Goal: Task Accomplishment & Management: Complete application form

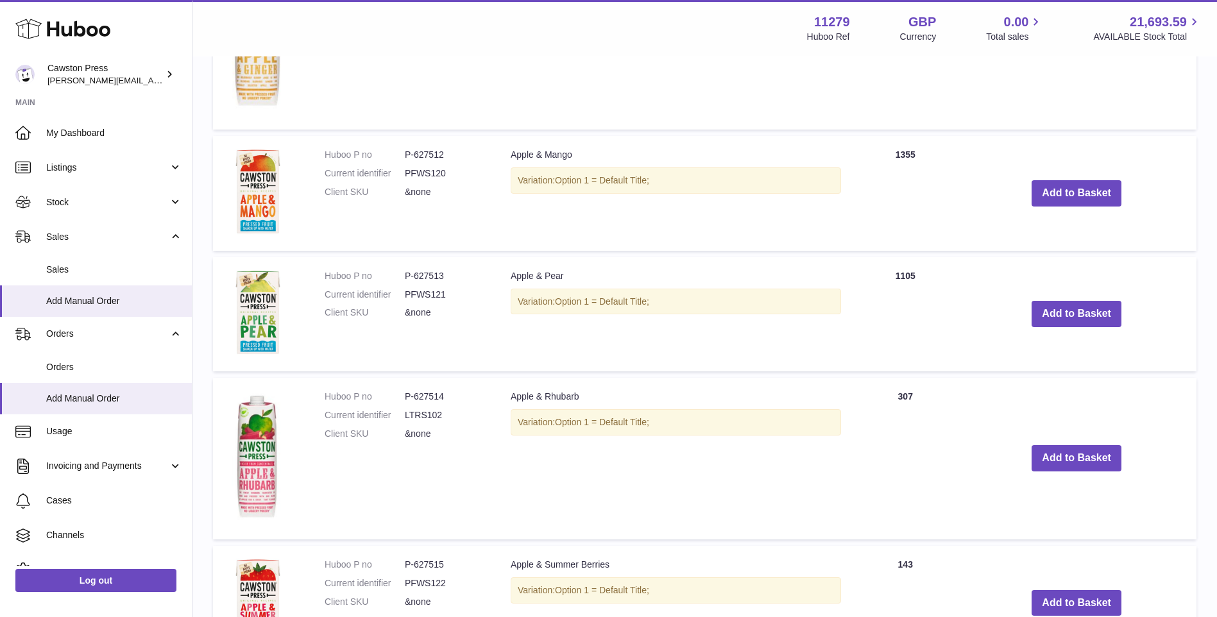
scroll to position [672, 0]
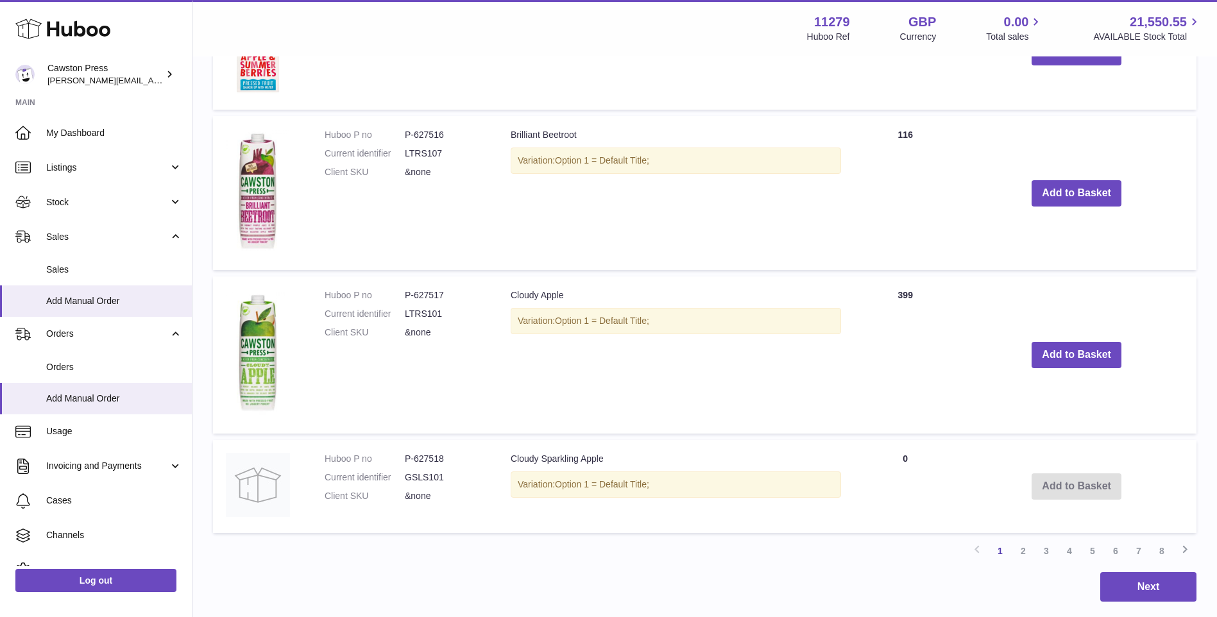
scroll to position [1441, 0]
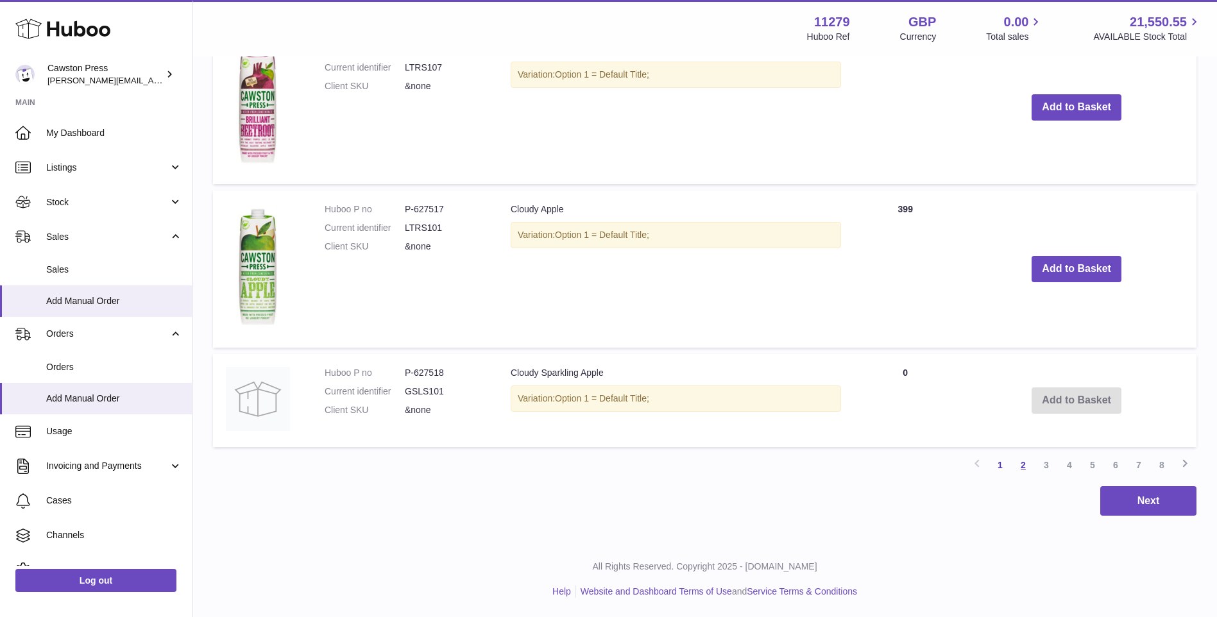
click at [1023, 465] on link "2" at bounding box center [1023, 465] width 23 height 23
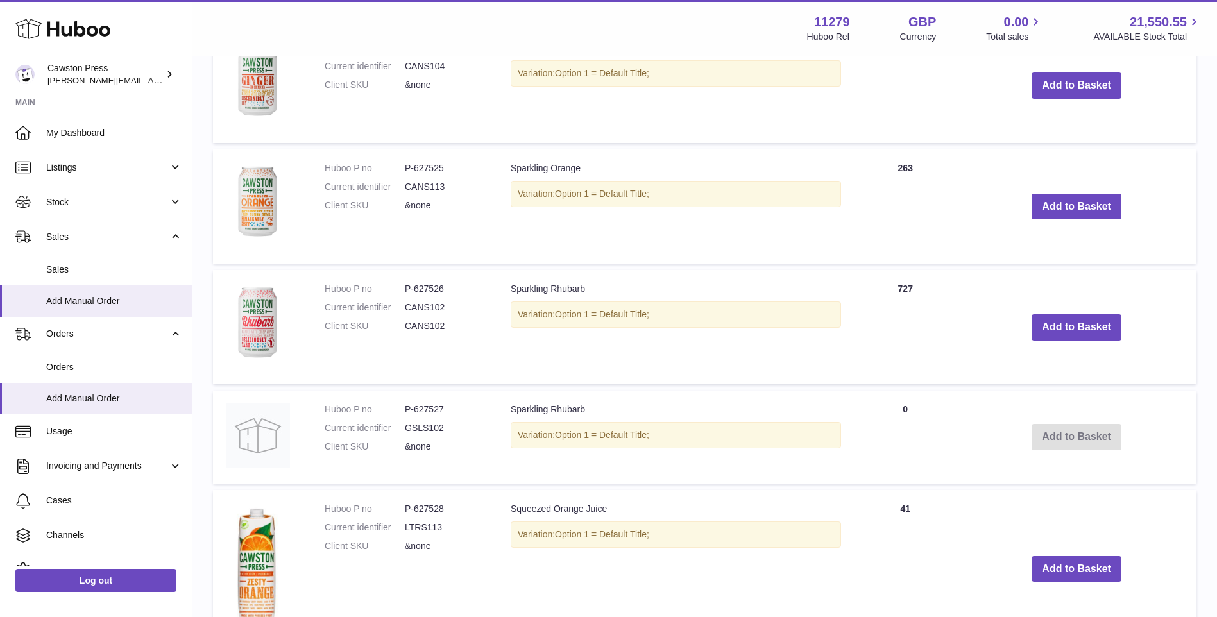
scroll to position [1020, 0]
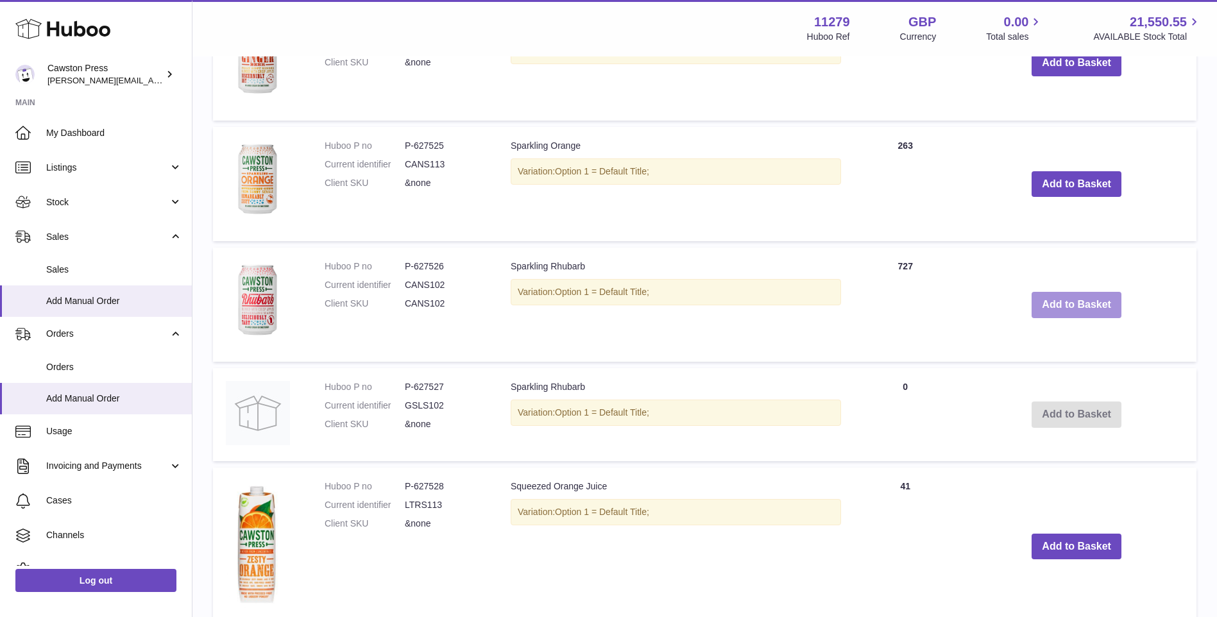
click at [1069, 302] on button "Add to Basket" at bounding box center [1076, 305] width 90 height 26
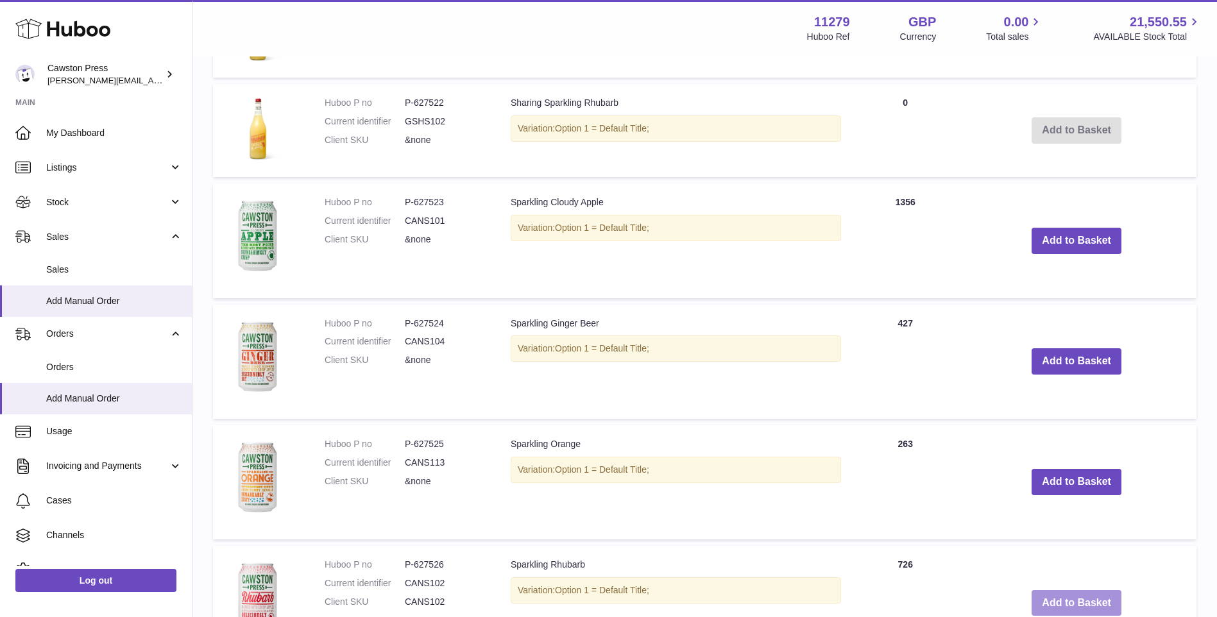
scroll to position [827, 0]
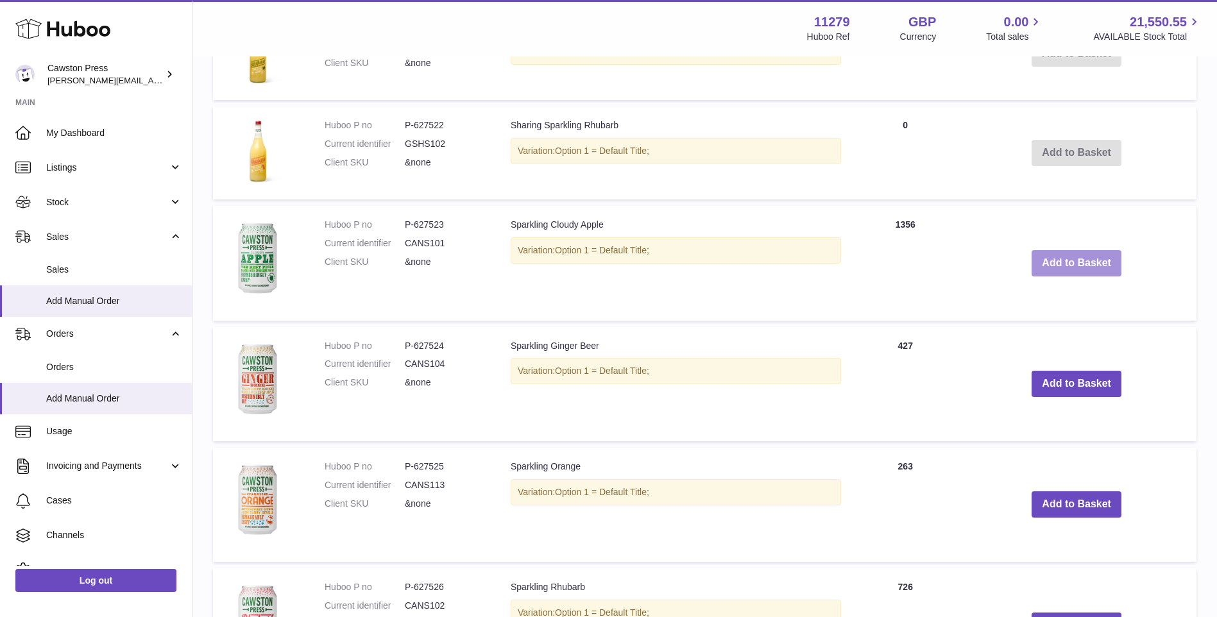
click at [1080, 269] on button "Add to Basket" at bounding box center [1076, 263] width 90 height 26
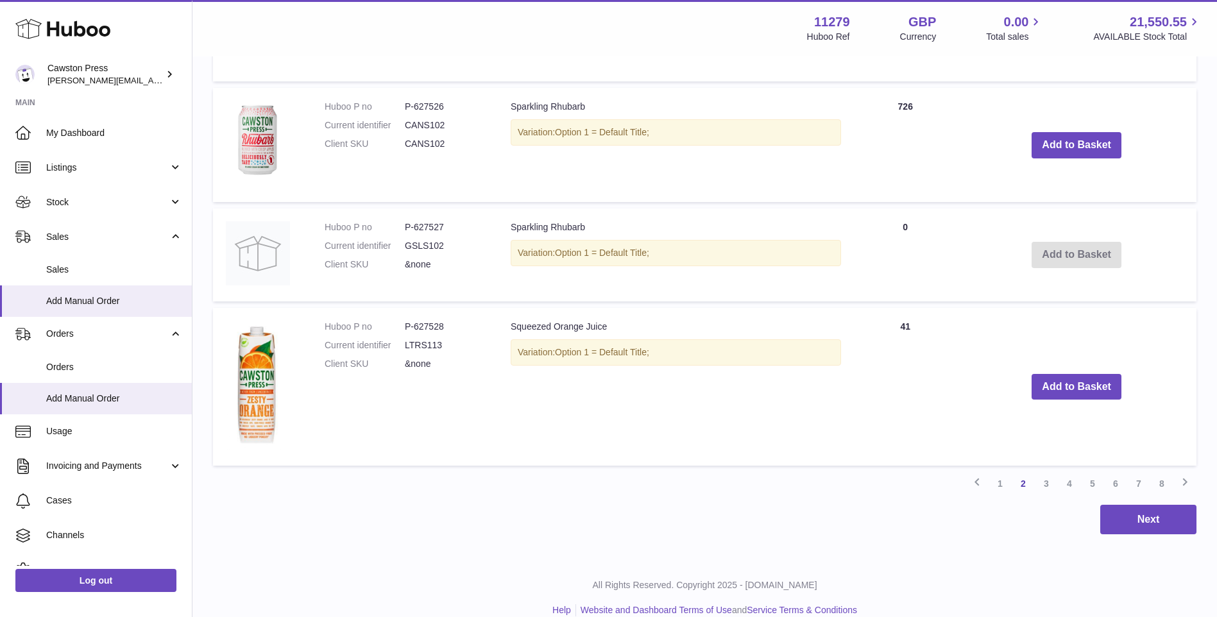
scroll to position [1446, 0]
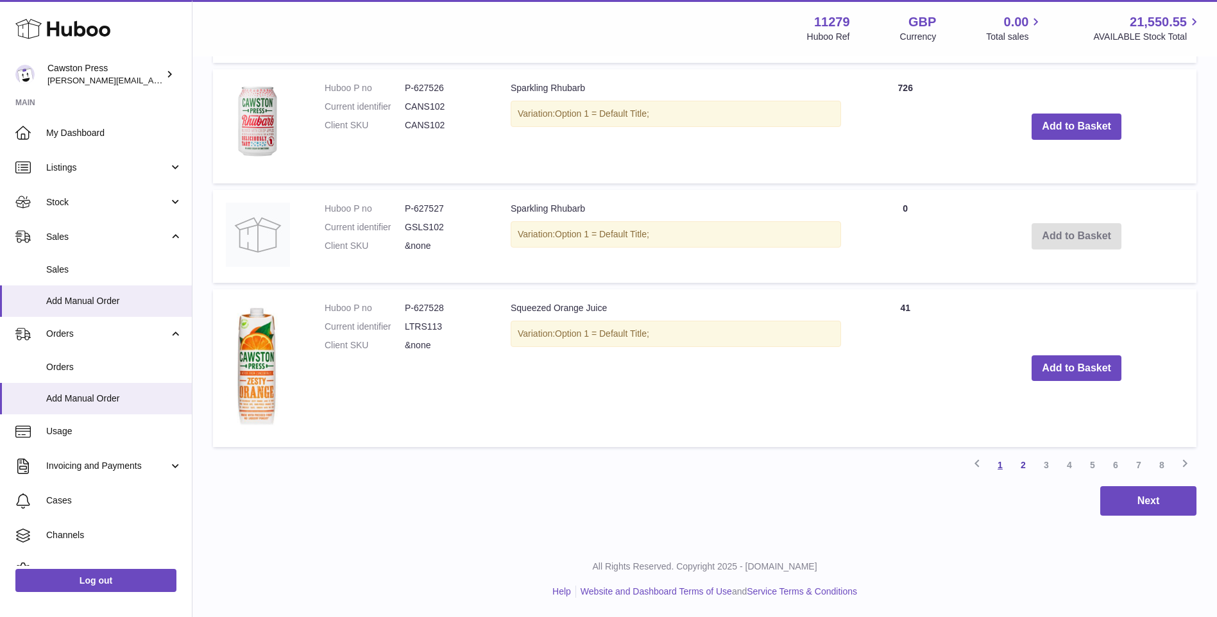
click at [1003, 464] on link "1" at bounding box center [999, 465] width 23 height 23
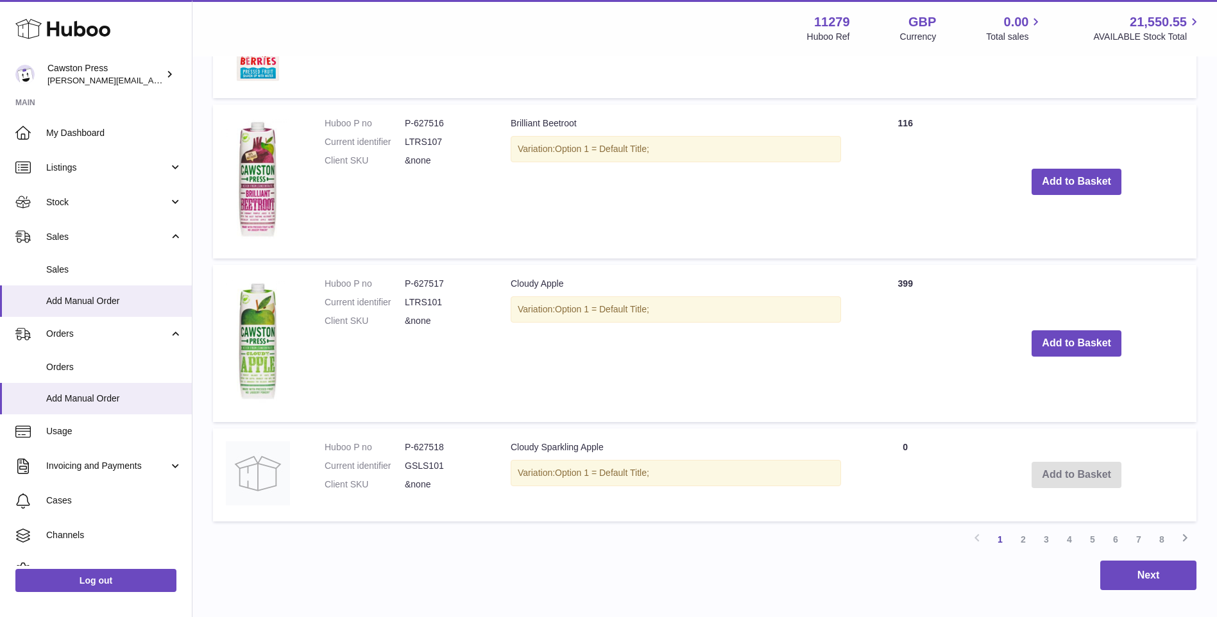
scroll to position [1690, 0]
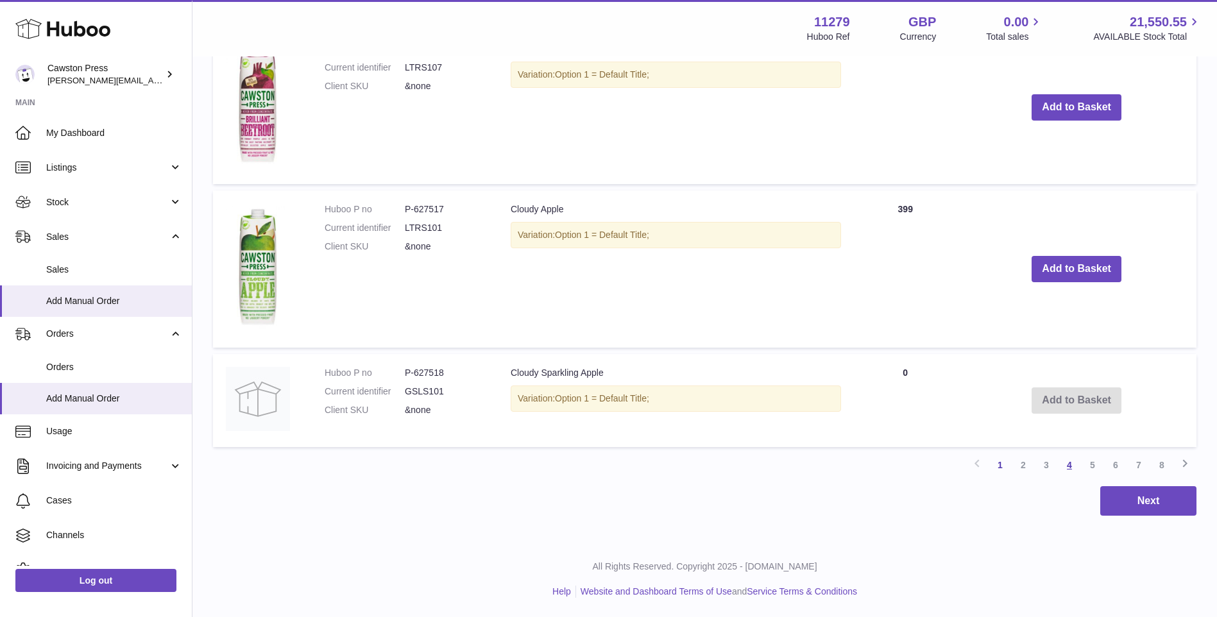
click at [1072, 466] on link "4" at bounding box center [1069, 465] width 23 height 23
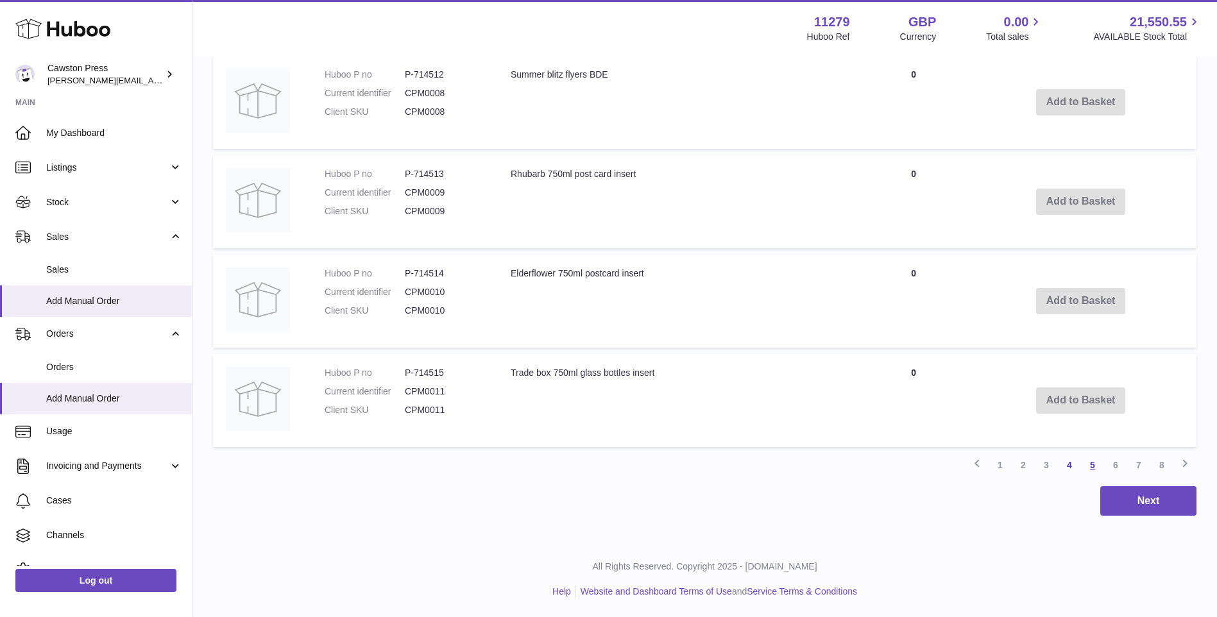
click at [1101, 465] on link "5" at bounding box center [1092, 465] width 23 height 23
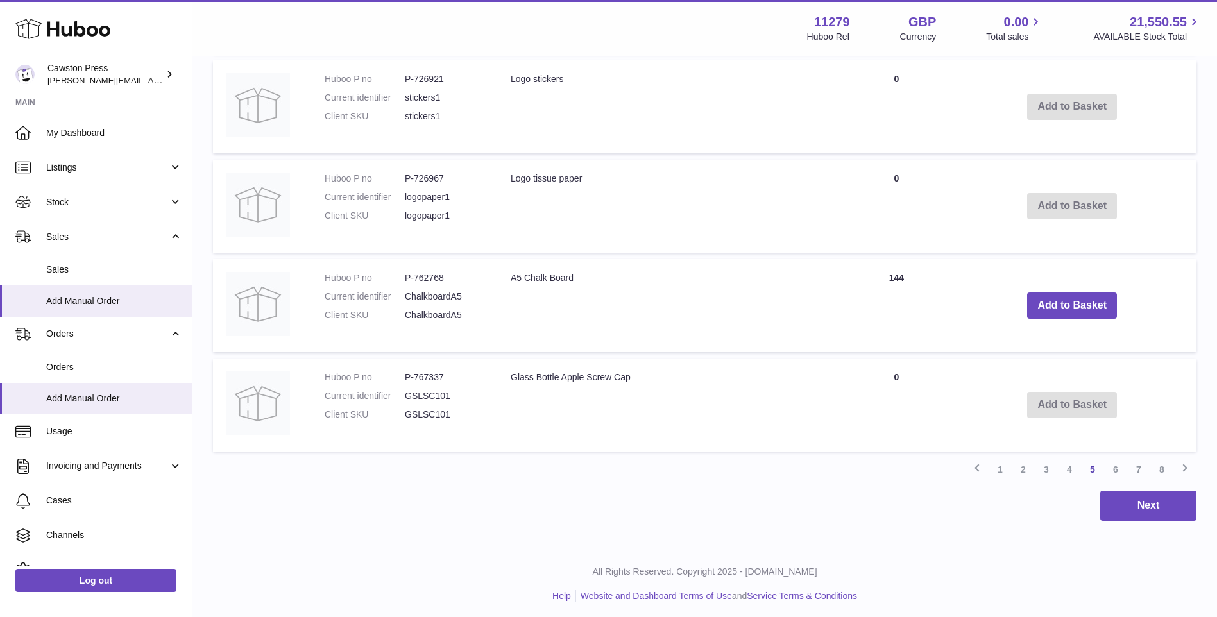
scroll to position [1346, 0]
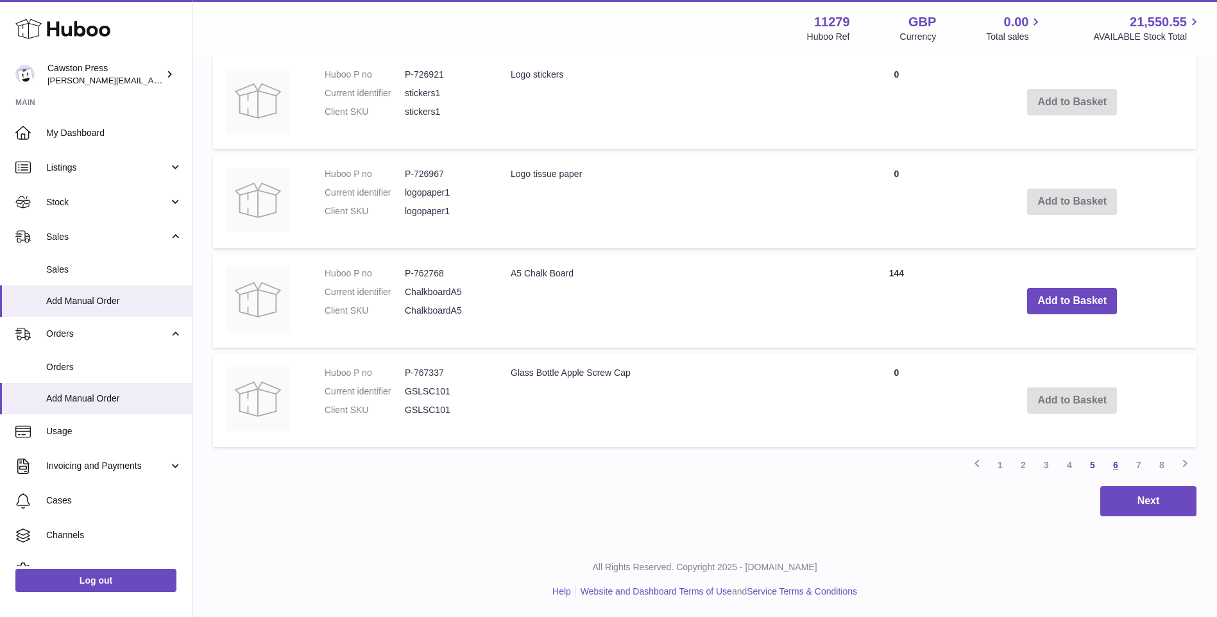
click at [1114, 466] on link "6" at bounding box center [1115, 465] width 23 height 23
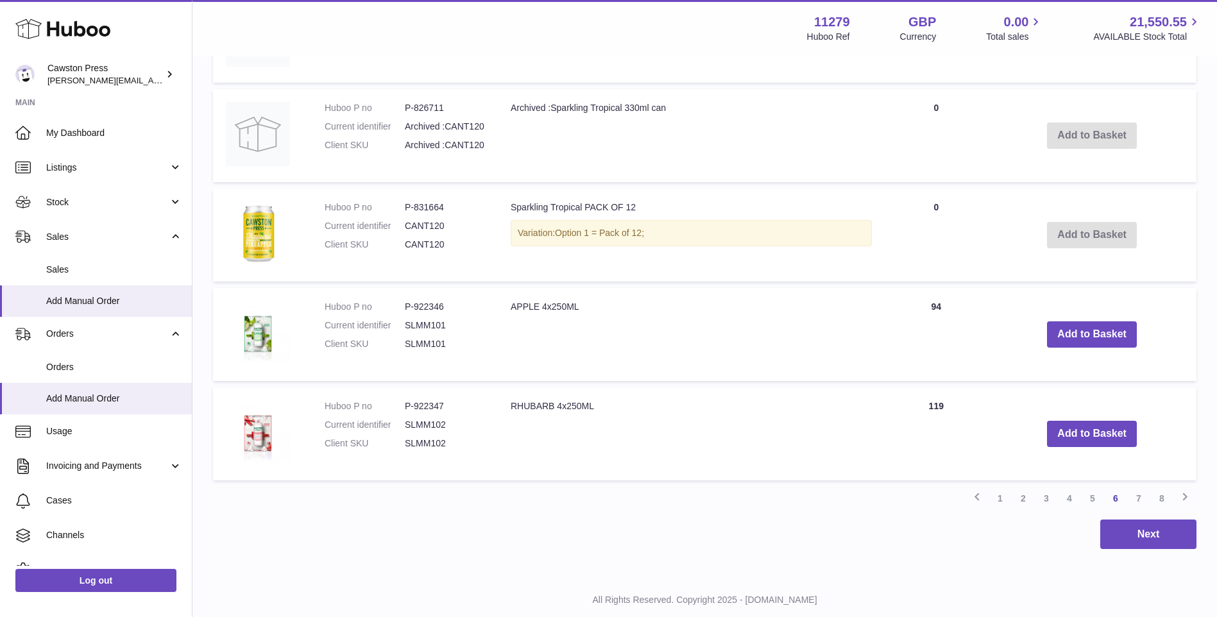
scroll to position [1222, 0]
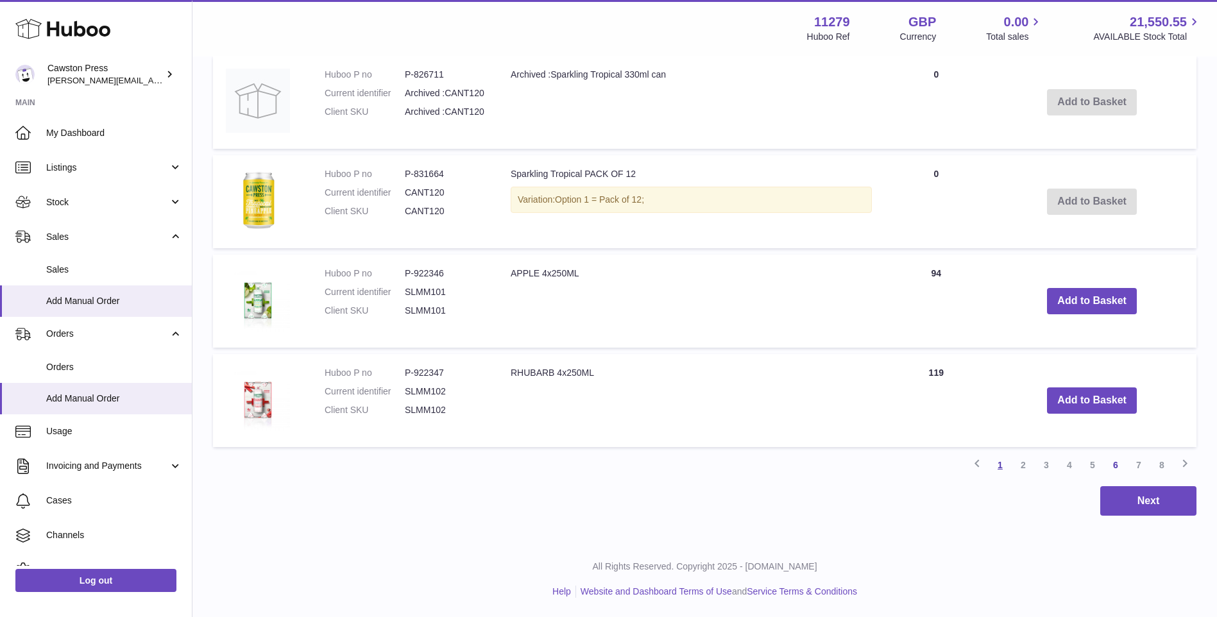
click at [996, 466] on link "1" at bounding box center [999, 465] width 23 height 23
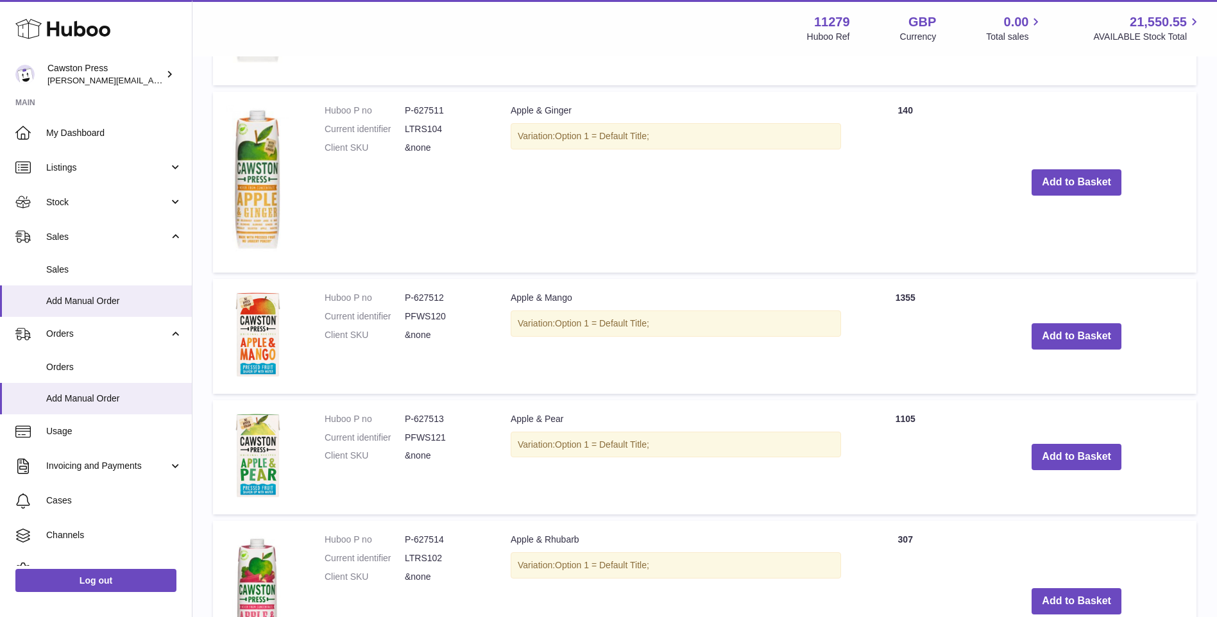
scroll to position [856, 0]
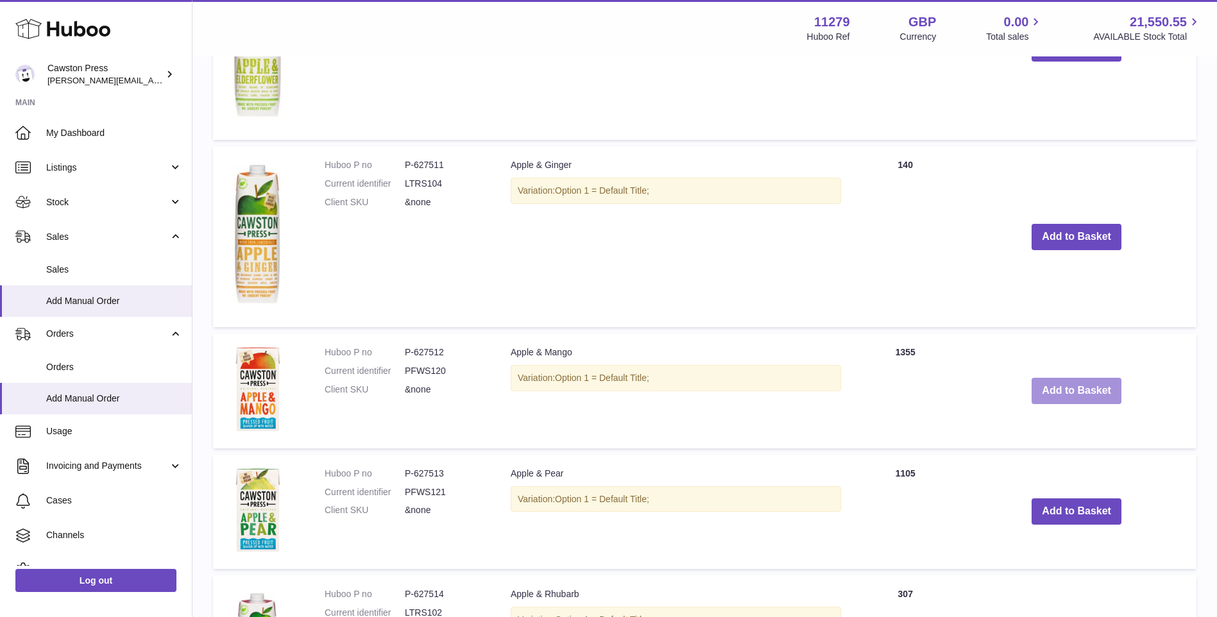
click at [1093, 399] on button "Add to Basket" at bounding box center [1076, 391] width 90 height 26
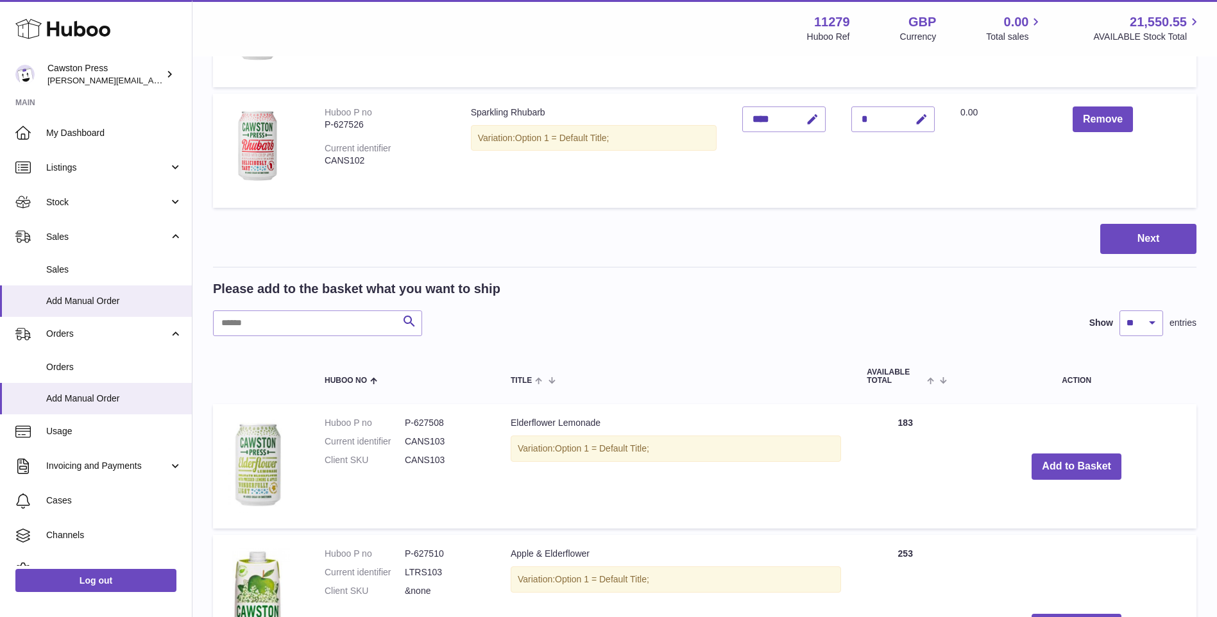
scroll to position [399, 0]
click at [1055, 471] on button "Add to Basket" at bounding box center [1076, 466] width 90 height 26
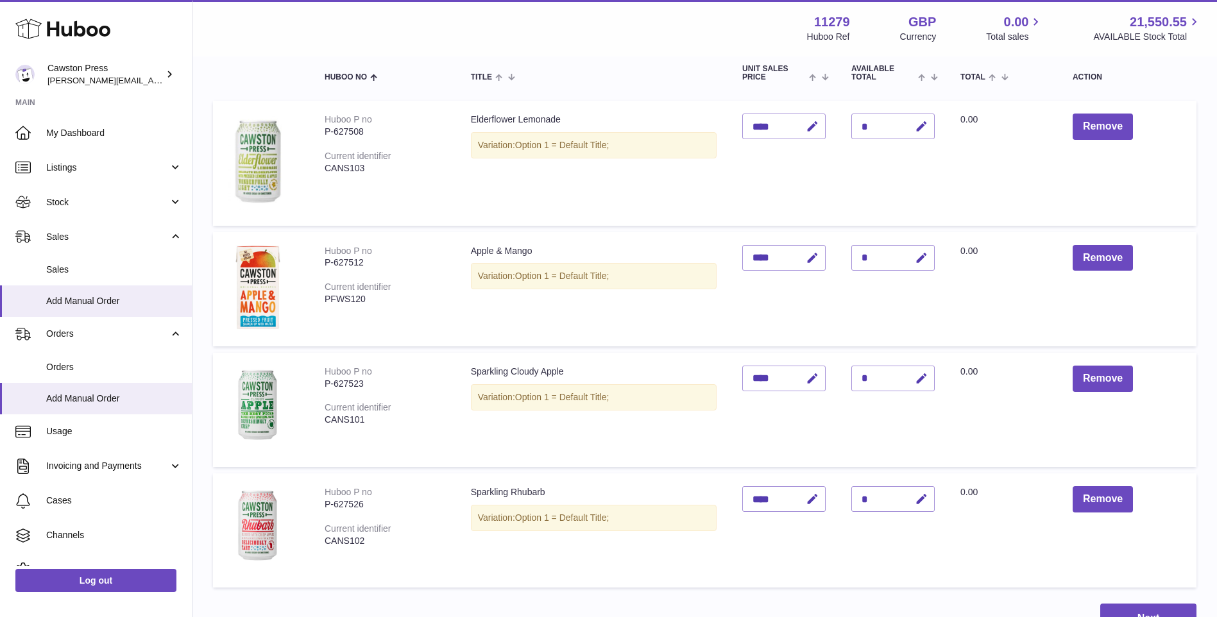
scroll to position [146, 0]
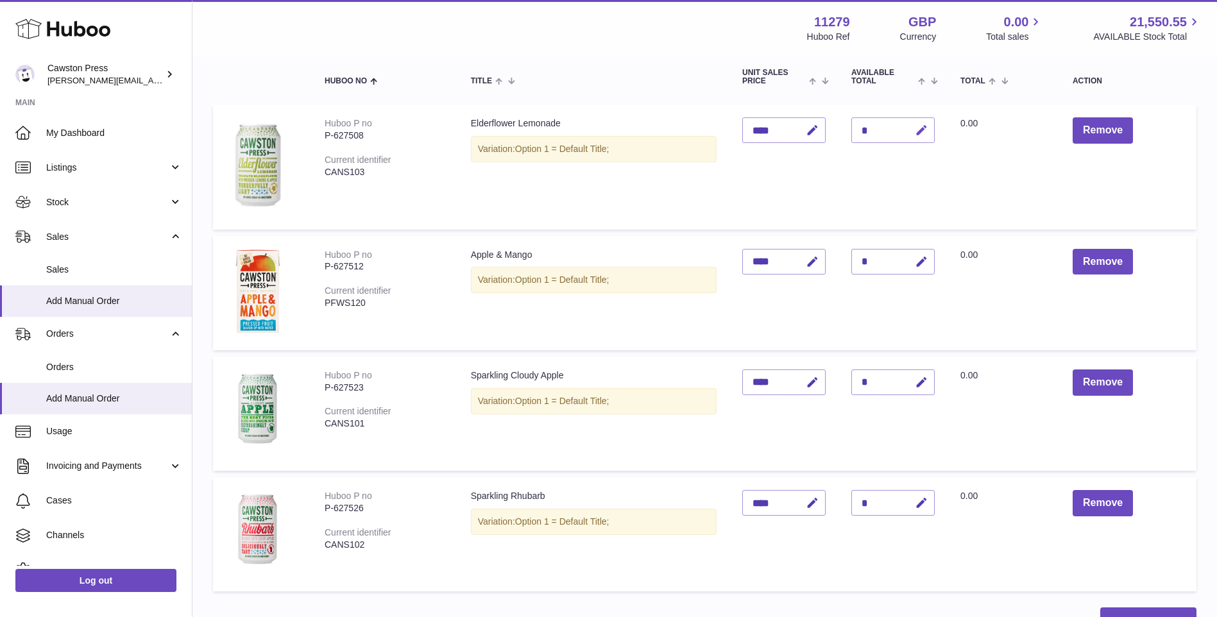
click at [919, 130] on icon "button" at bounding box center [921, 130] width 13 height 13
type input "**"
click at [930, 128] on button "submit" at bounding box center [920, 130] width 24 height 21
click at [921, 265] on icon "button" at bounding box center [921, 261] width 13 height 13
type input "**"
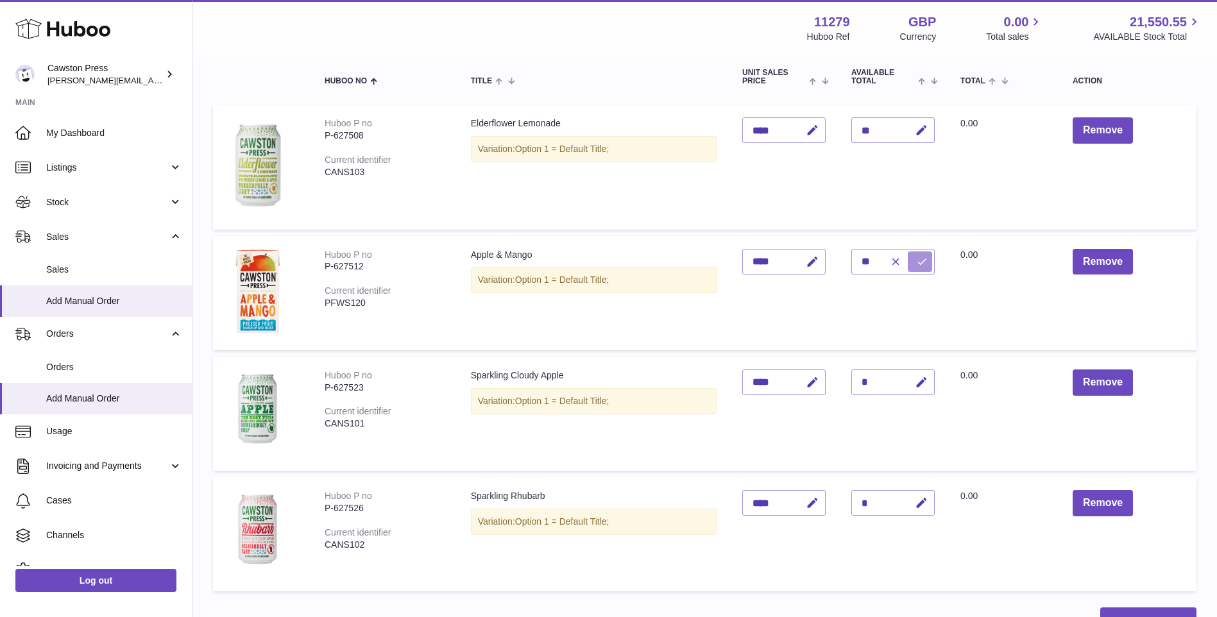
click at [928, 265] on icon "submit" at bounding box center [922, 262] width 12 height 12
click at [923, 385] on icon "button" at bounding box center [921, 382] width 13 height 13
type input "**"
click at [917, 378] on icon "submit" at bounding box center [922, 383] width 12 height 12
click at [922, 505] on icon "button" at bounding box center [921, 502] width 13 height 13
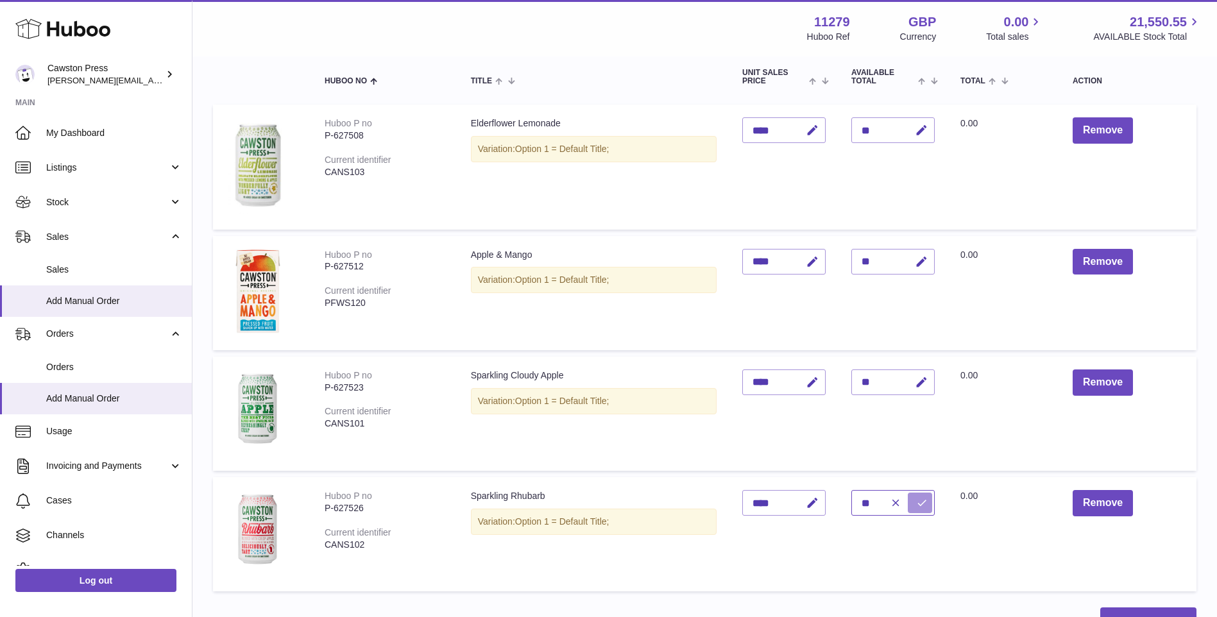
type input "**"
click at [912, 500] on button "submit" at bounding box center [920, 503] width 24 height 21
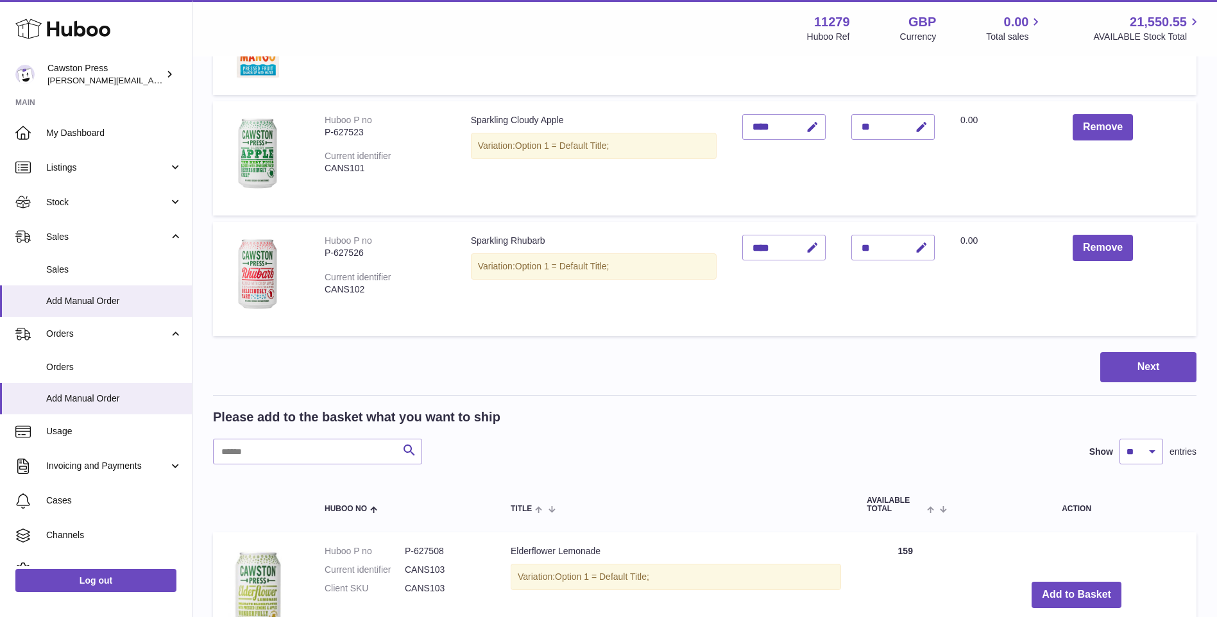
scroll to position [402, 0]
click at [1140, 370] on button "Next" at bounding box center [1148, 366] width 96 height 30
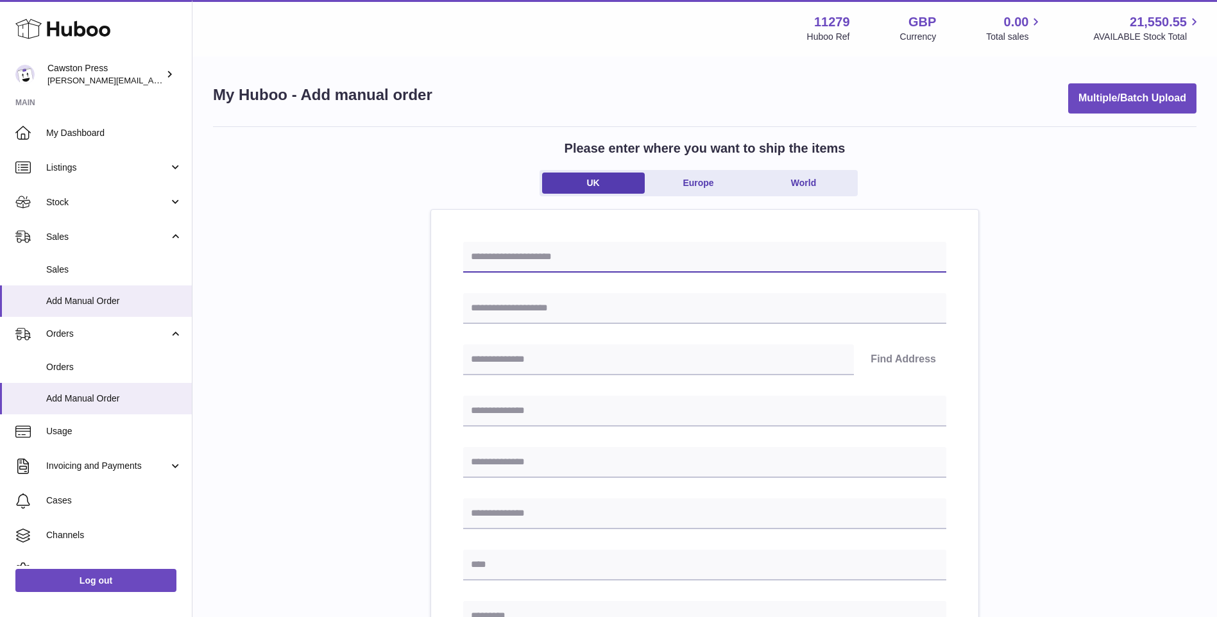
click at [557, 264] on input "text" at bounding box center [704, 257] width 483 height 31
click at [549, 258] on input "text" at bounding box center [704, 257] width 483 height 31
type input "*******"
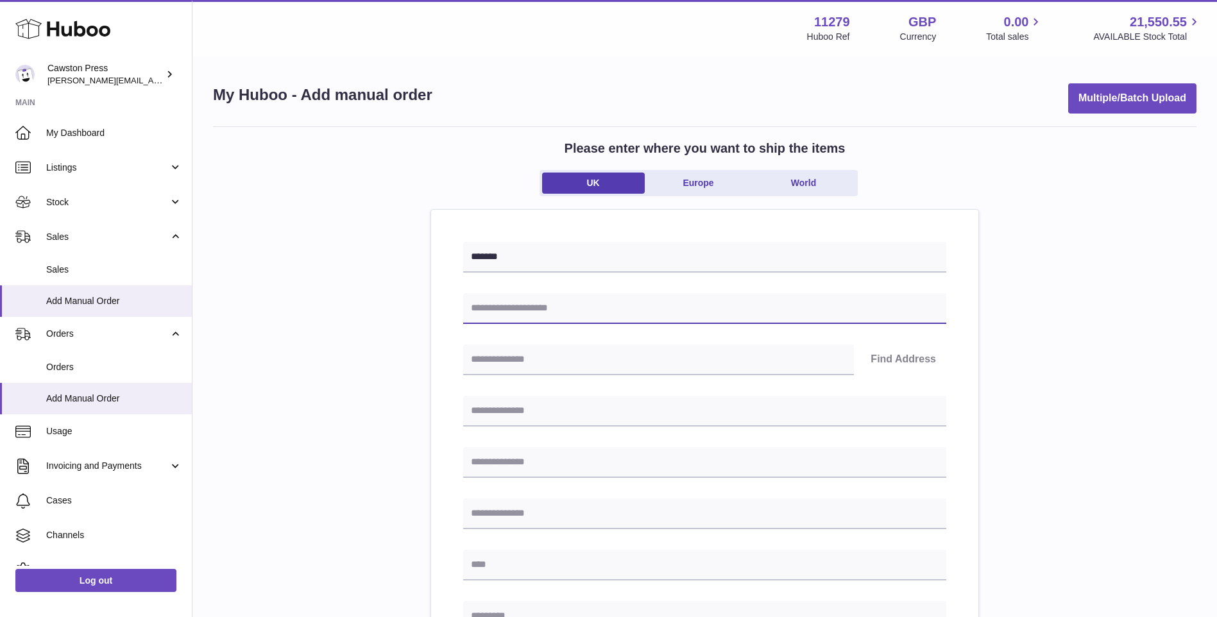
click at [561, 322] on input "text" at bounding box center [704, 308] width 483 height 31
type input "**********"
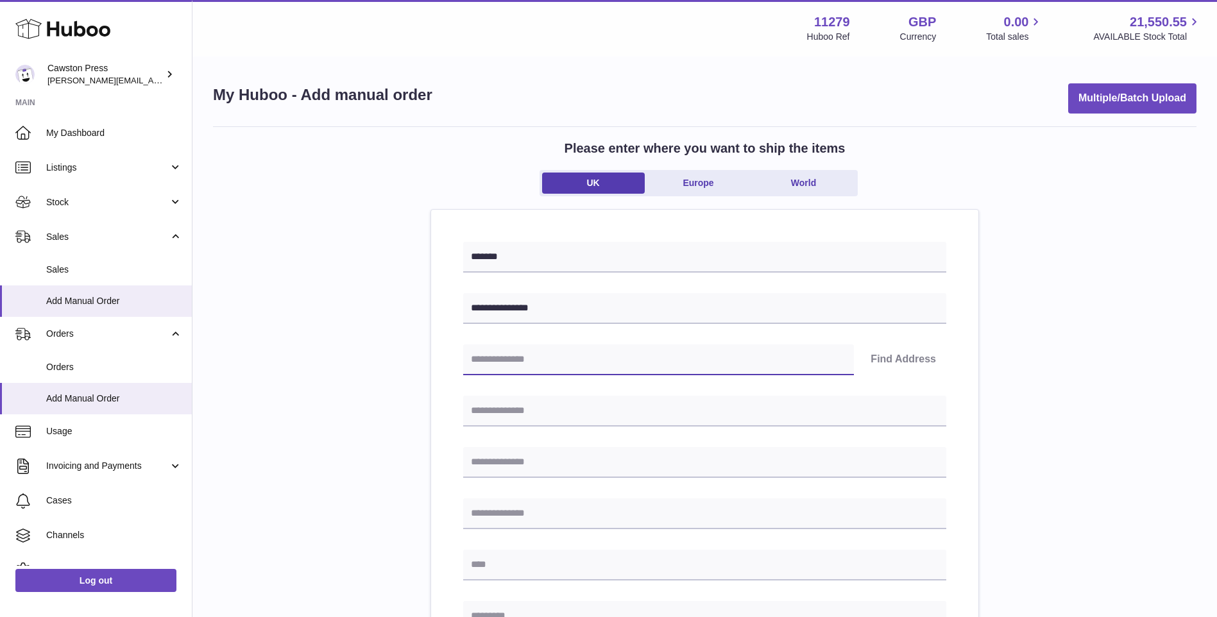
click at [537, 368] on input "text" at bounding box center [658, 359] width 391 height 31
type input "*******"
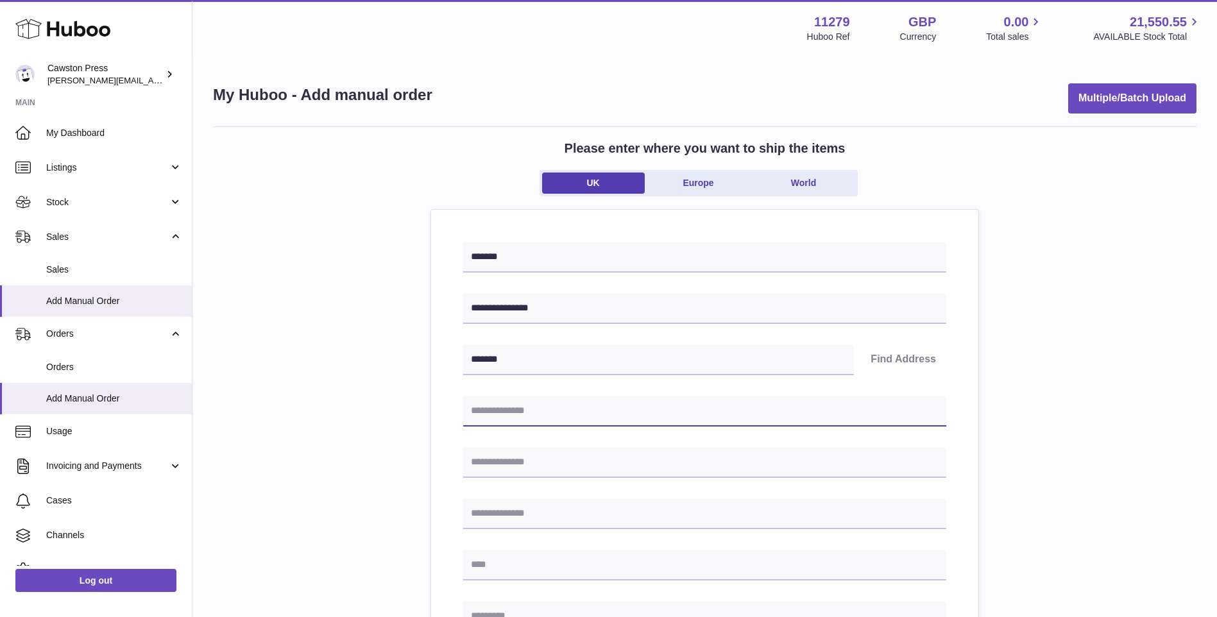
type input "**********"
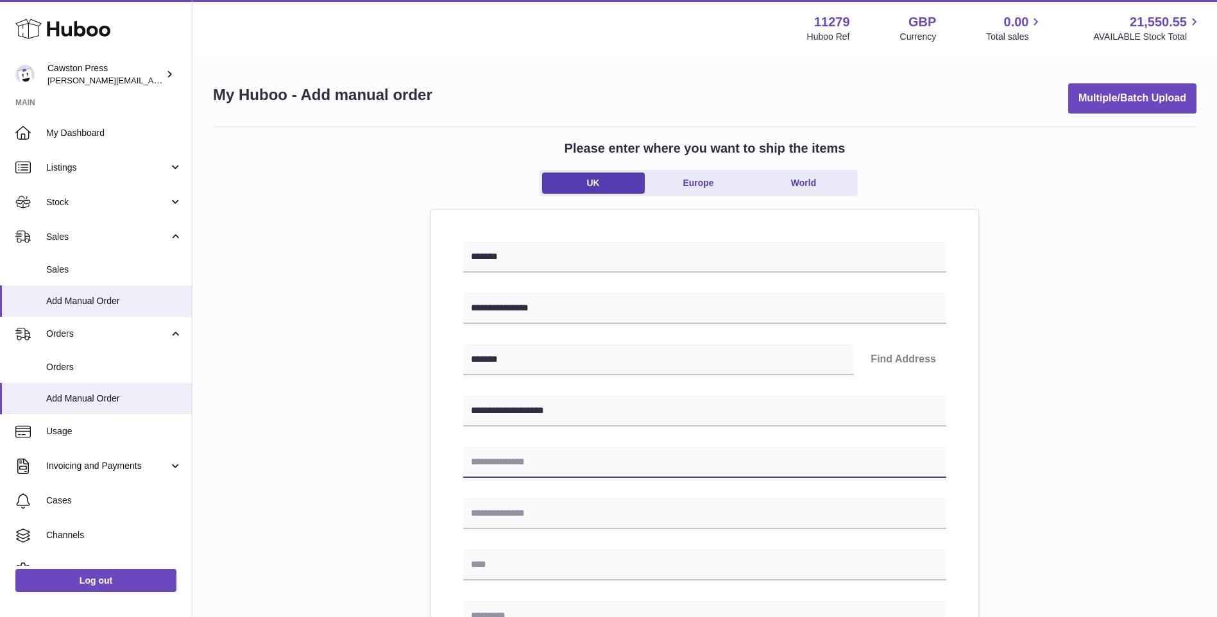
type input "**********"
type input "******"
type input "*******"
type input "**********"
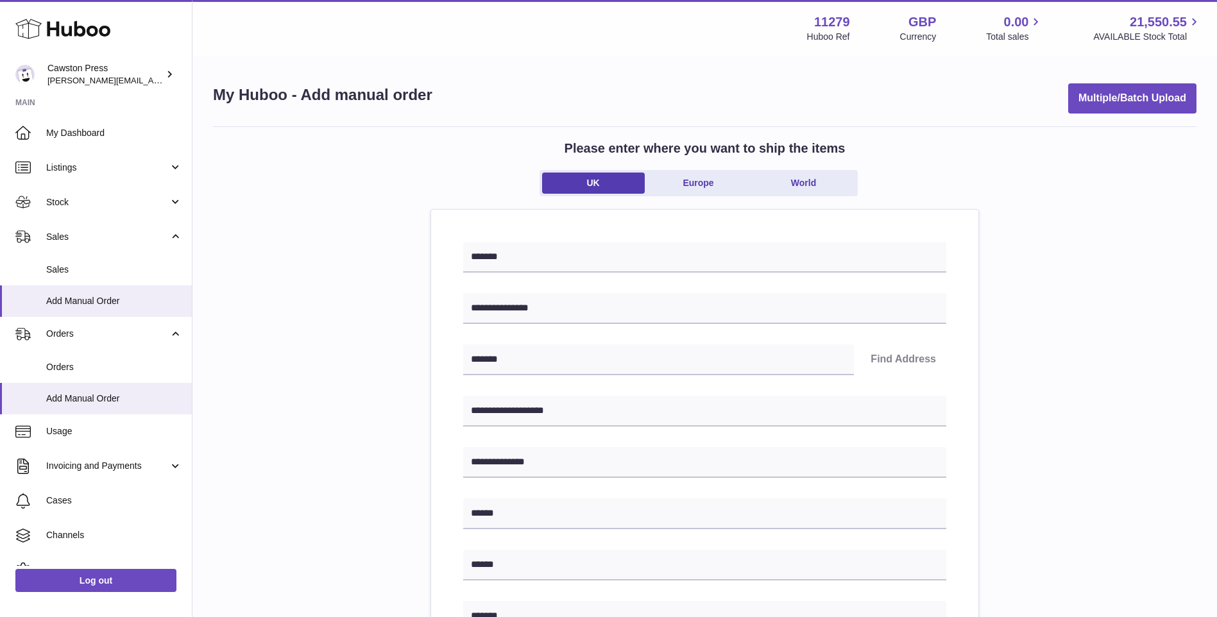
type input "**********"
drag, startPoint x: 542, startPoint y: 364, endPoint x: 427, endPoint y: 356, distance: 115.8
click at [427, 356] on div "**********" at bounding box center [704, 573] width 983 height 894
type input "********"
click at [612, 383] on div "**********" at bounding box center [704, 592] width 483 height 700
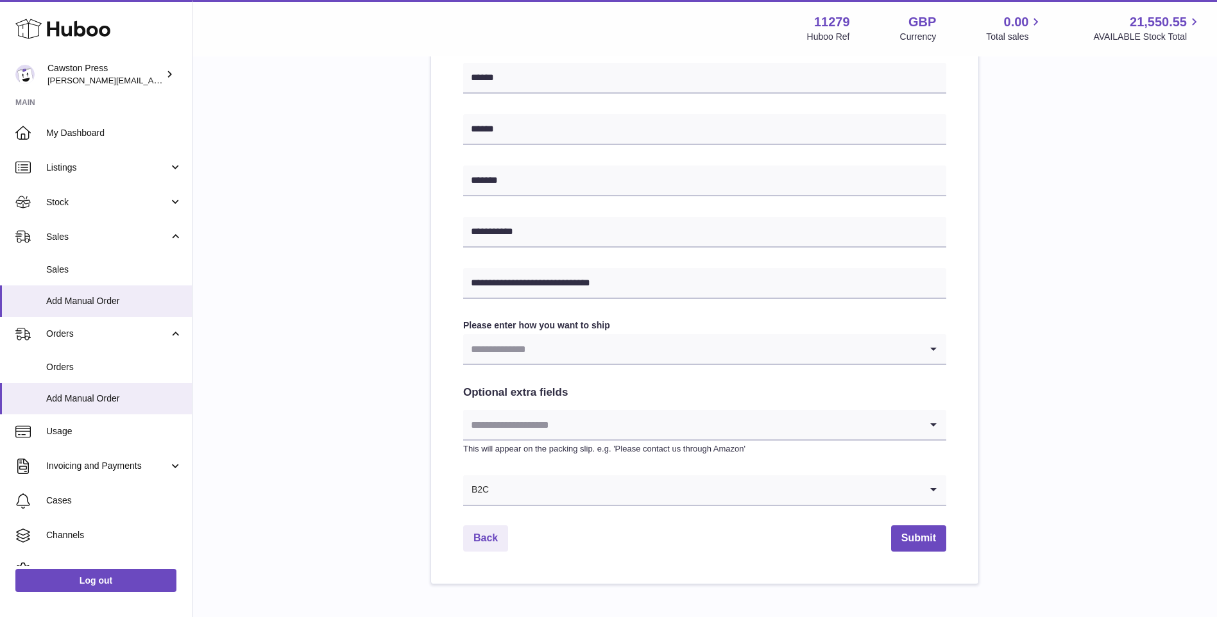
scroll to position [449, 0]
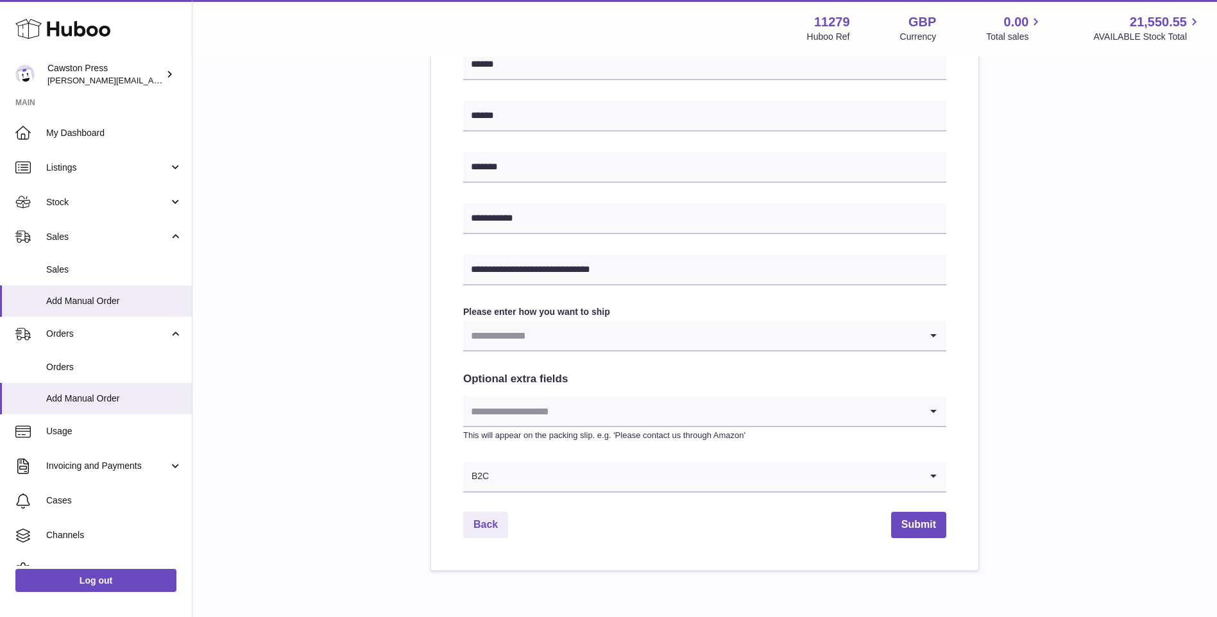
click at [591, 341] on input "Search for option" at bounding box center [691, 336] width 457 height 30
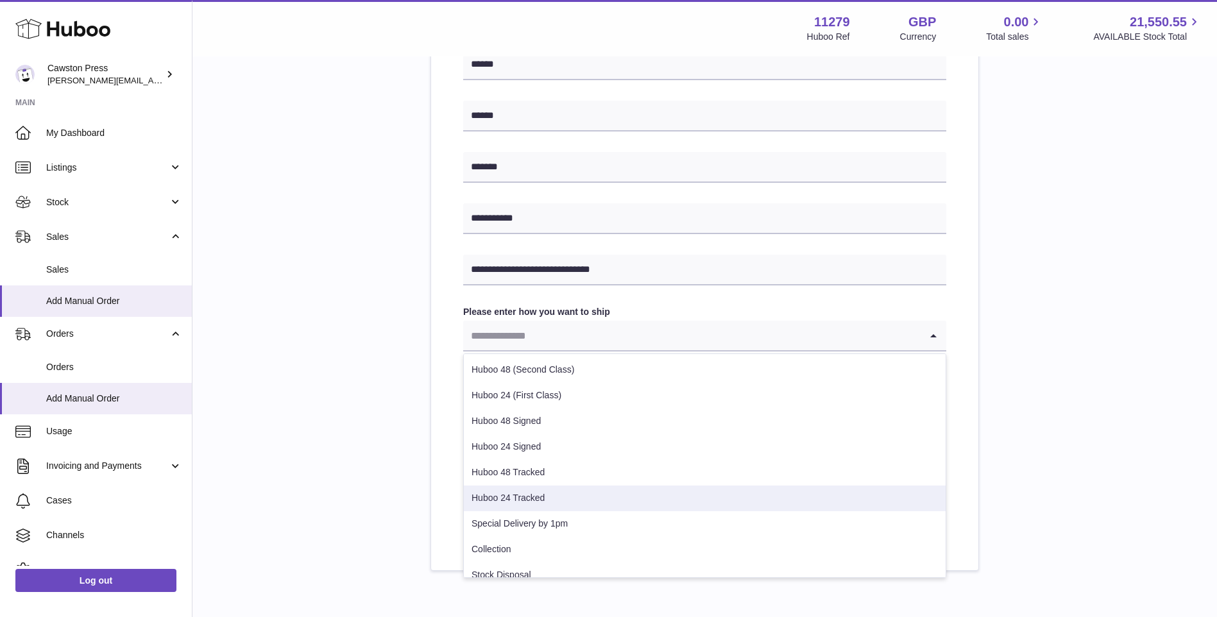
click at [541, 501] on li "Huboo 24 Tracked" at bounding box center [705, 499] width 482 height 26
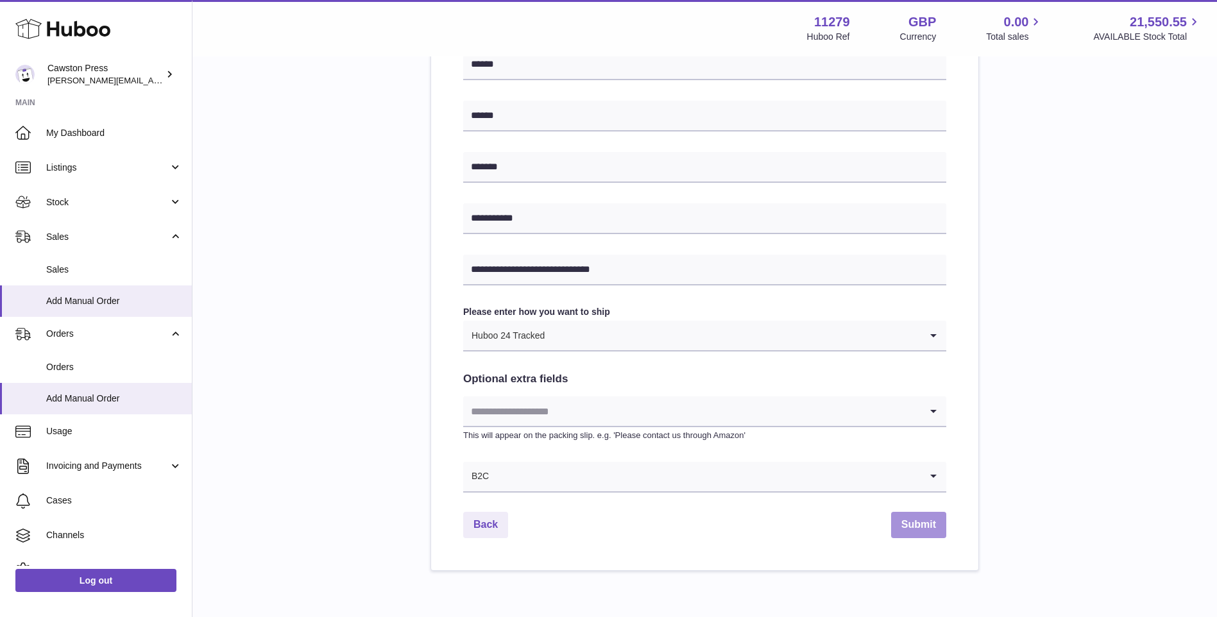
click at [911, 517] on button "Submit" at bounding box center [918, 525] width 55 height 26
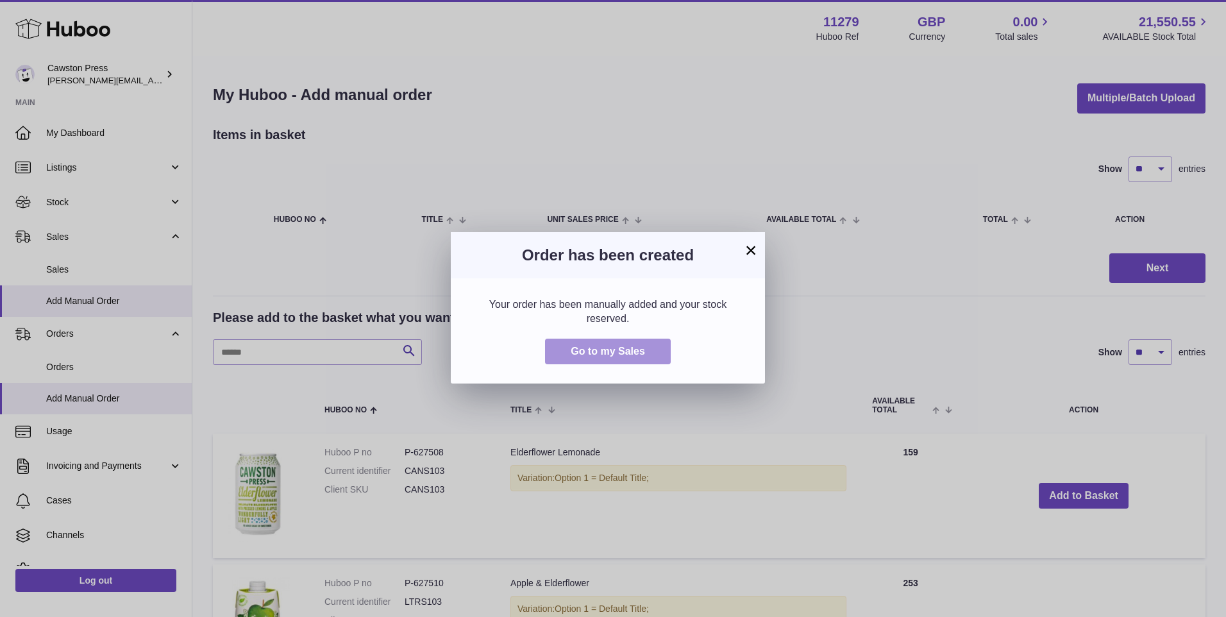
click at [581, 355] on span "Go to my Sales" at bounding box center [608, 351] width 74 height 11
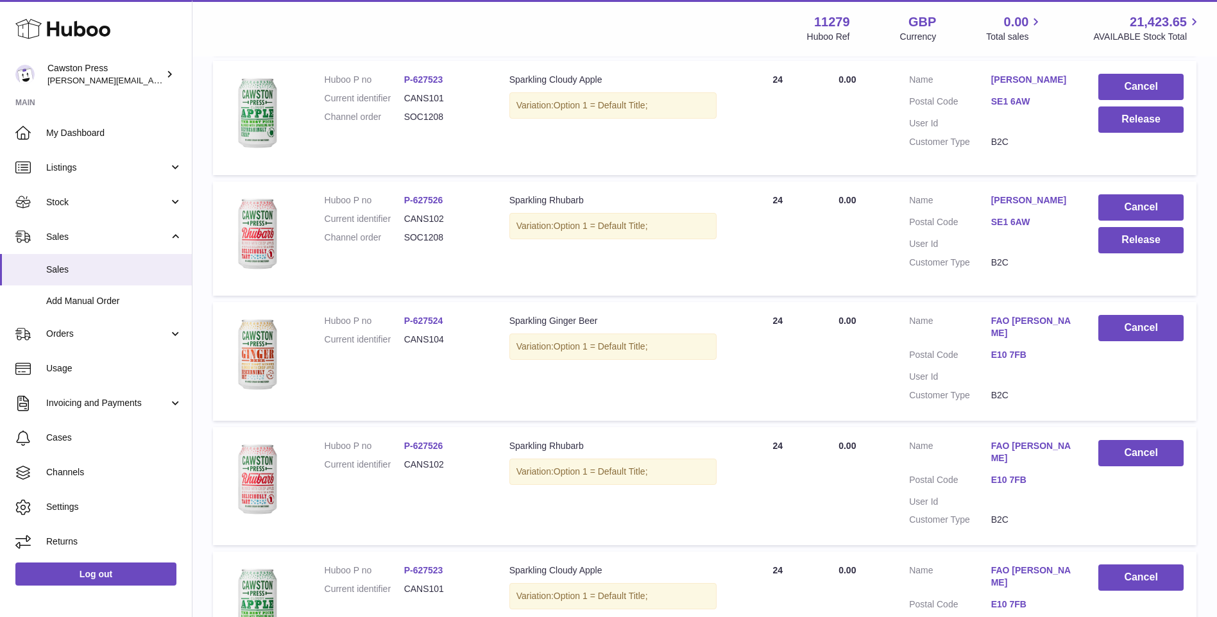
scroll to position [449, 0]
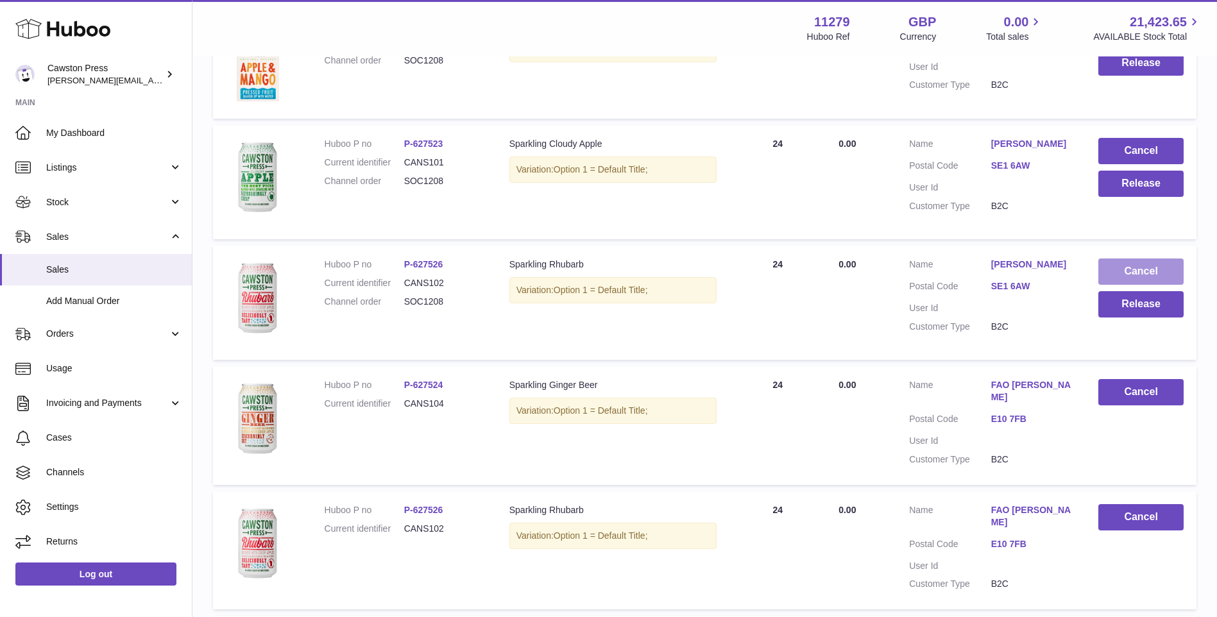
click at [1130, 269] on button "Cancel" at bounding box center [1140, 272] width 85 height 26
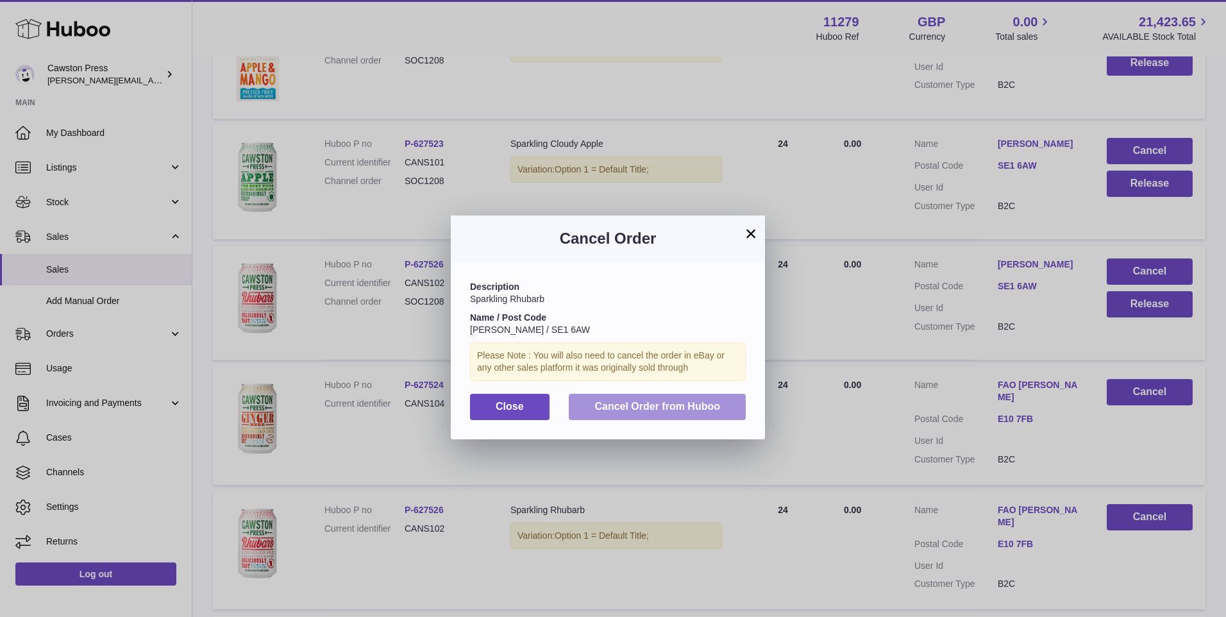
click at [624, 411] on span "Cancel Order from Huboo" at bounding box center [658, 406] width 126 height 11
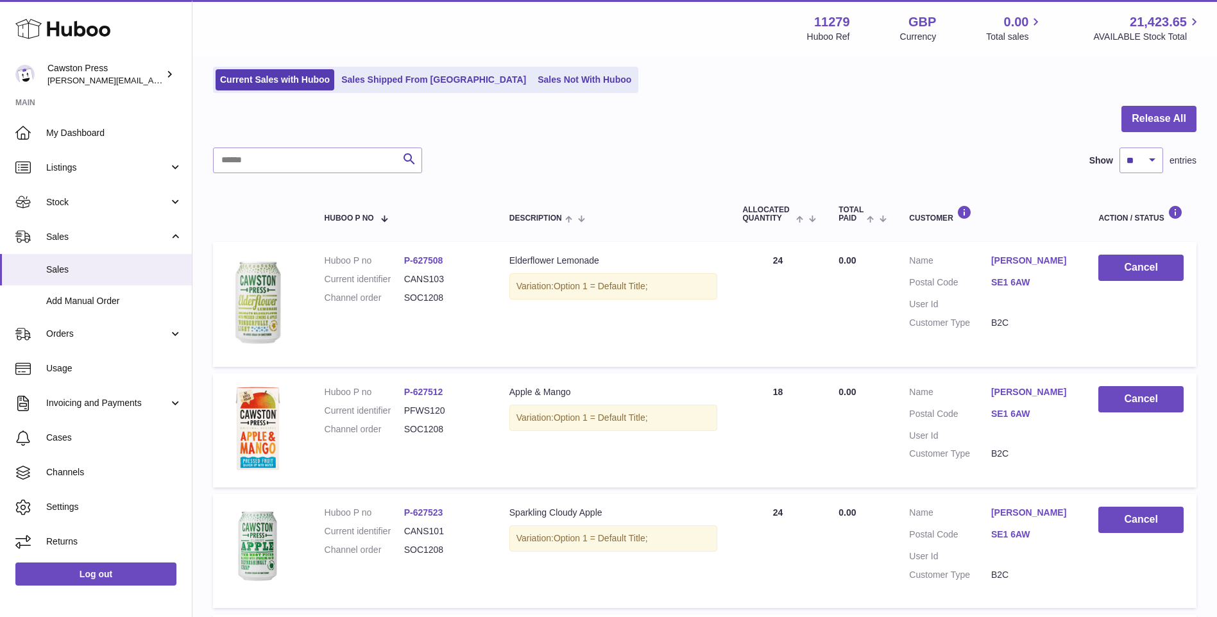
scroll to position [64, 0]
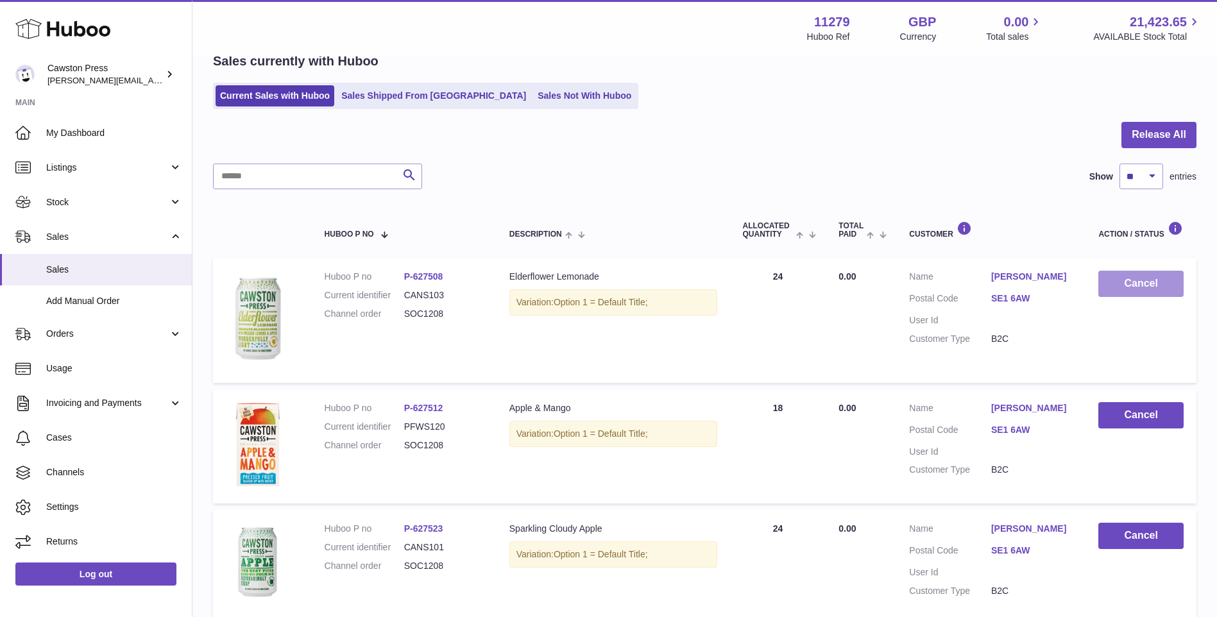
click at [1146, 291] on button "Cancel" at bounding box center [1140, 284] width 85 height 26
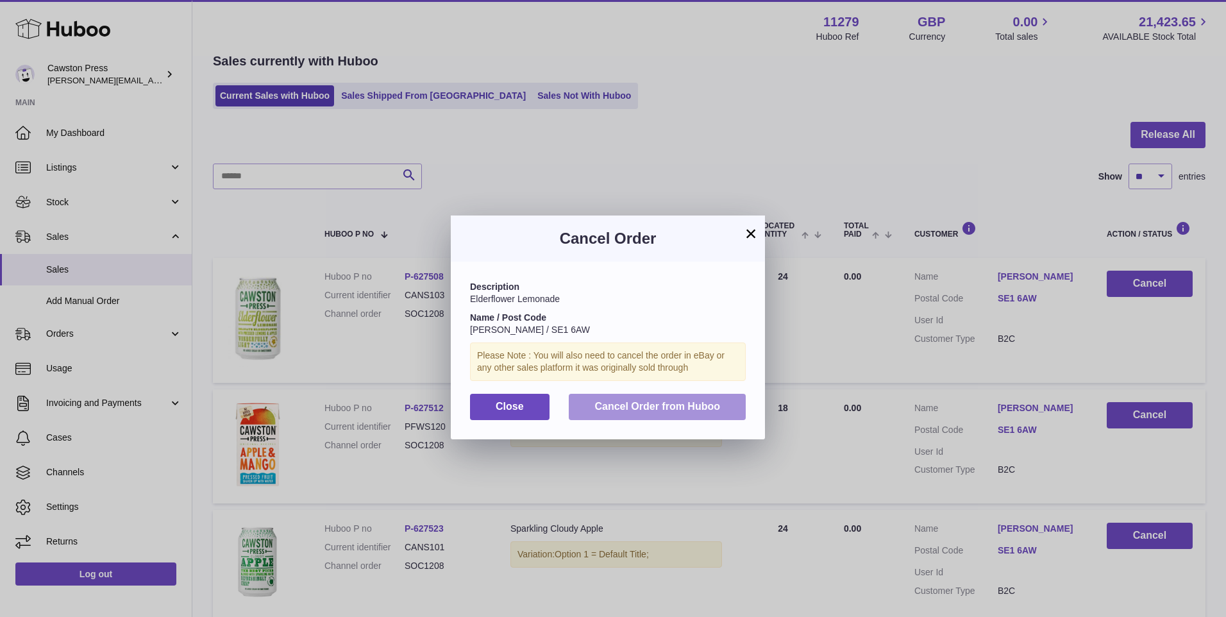
click at [647, 408] on span "Cancel Order from Huboo" at bounding box center [658, 406] width 126 height 11
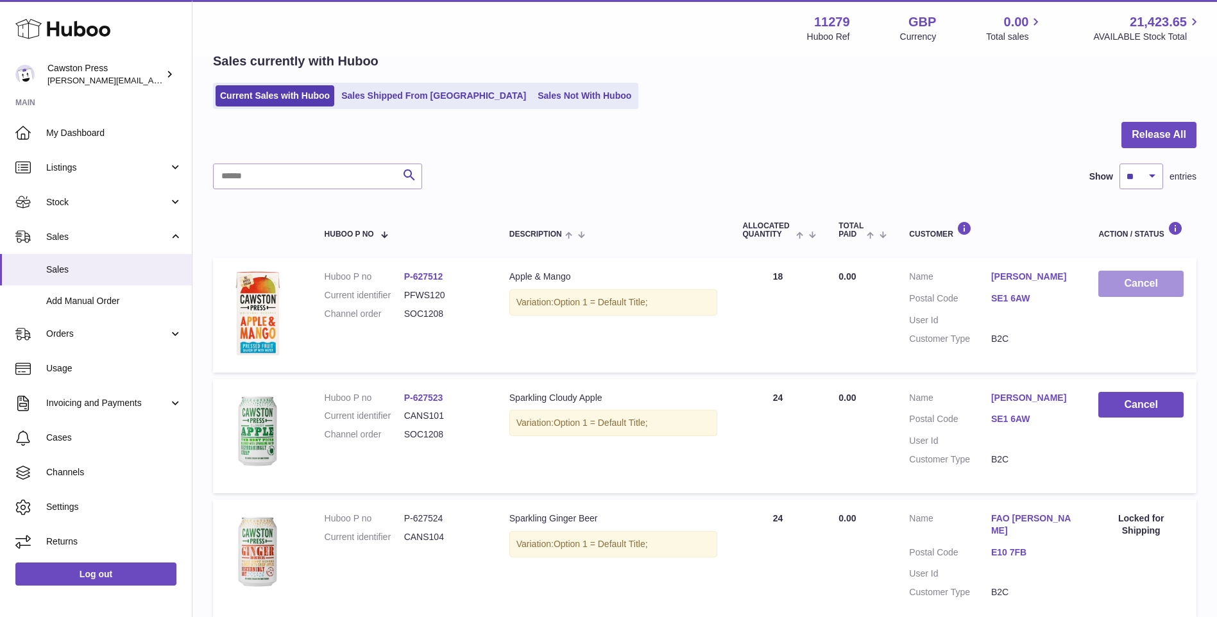
click at [1146, 282] on button "Cancel" at bounding box center [1140, 284] width 85 height 26
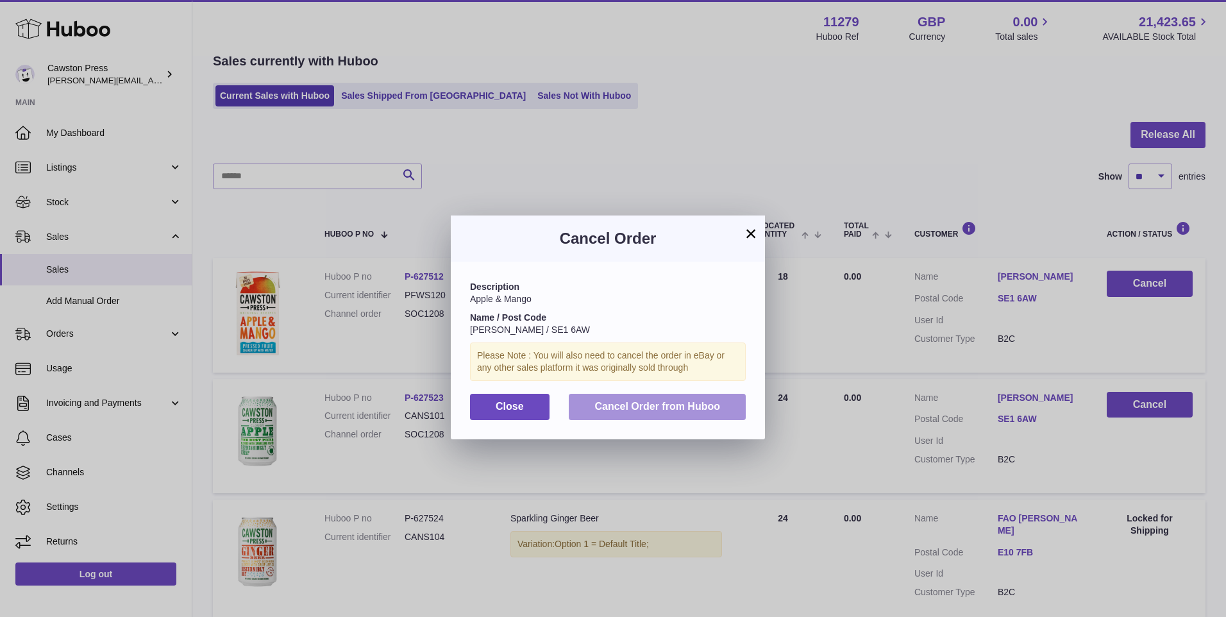
click at [632, 408] on span "Cancel Order from Huboo" at bounding box center [658, 406] width 126 height 11
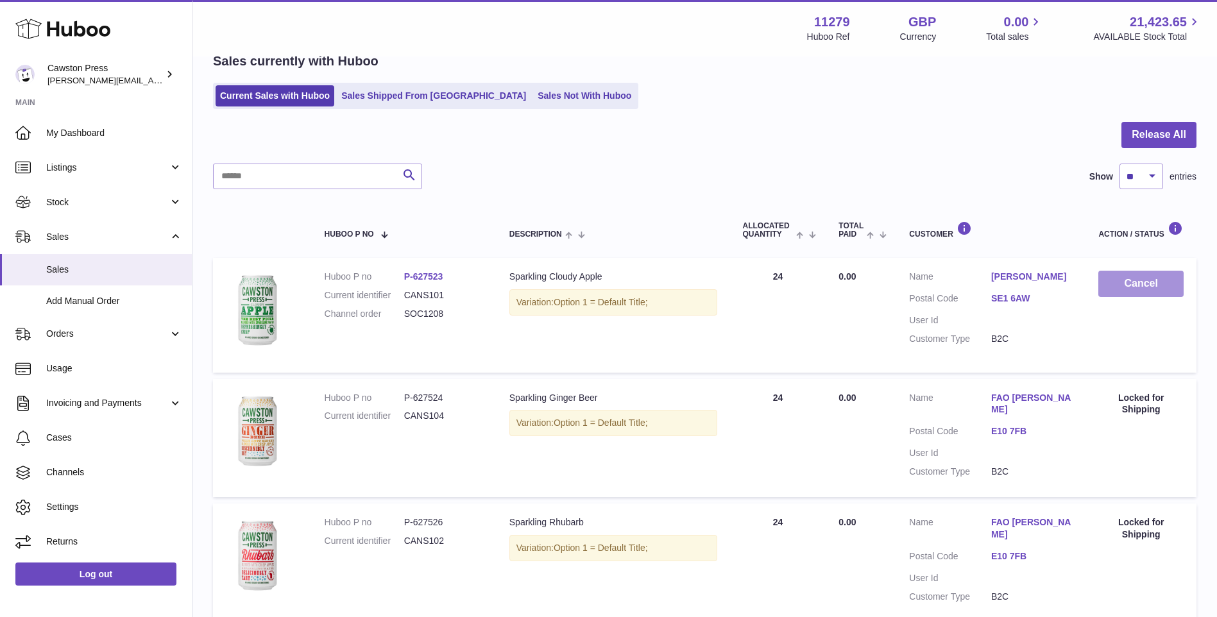
click at [1119, 280] on button "Cancel" at bounding box center [1140, 284] width 85 height 26
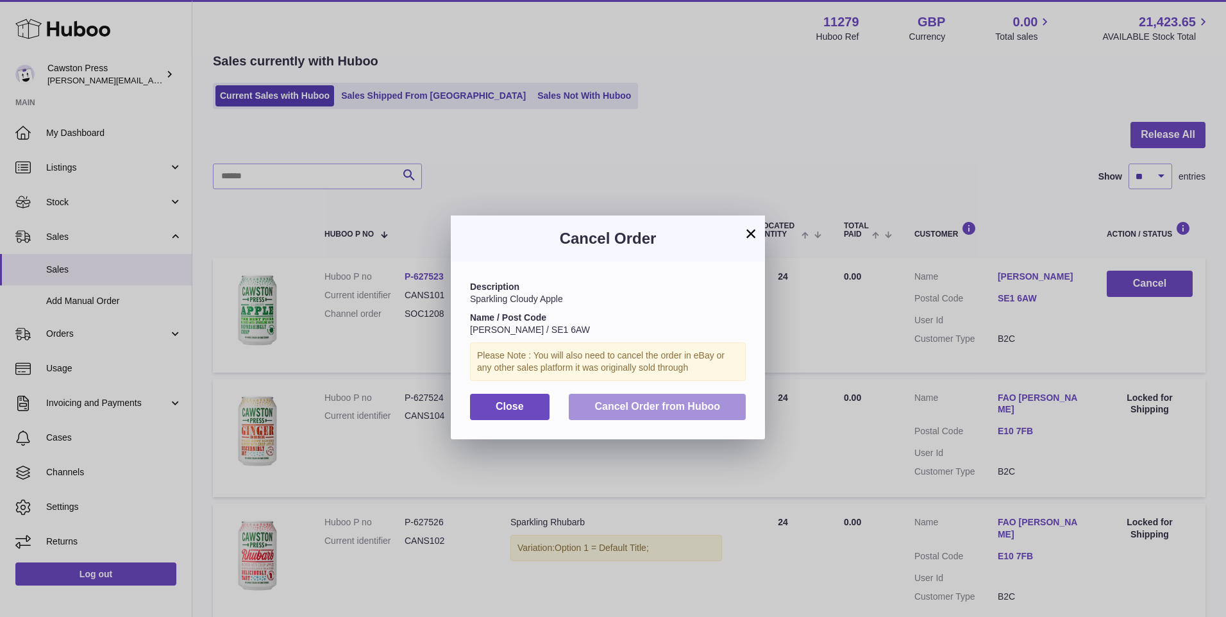
click at [683, 414] on button "Cancel Order from Huboo" at bounding box center [657, 407] width 177 height 26
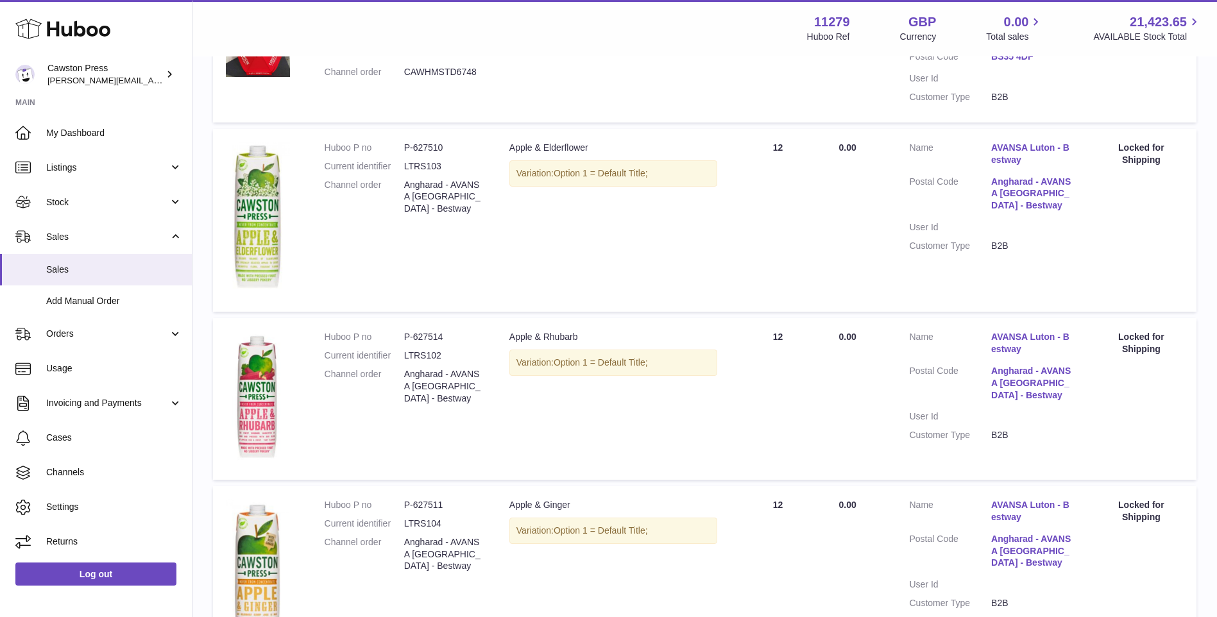
scroll to position [1219, 0]
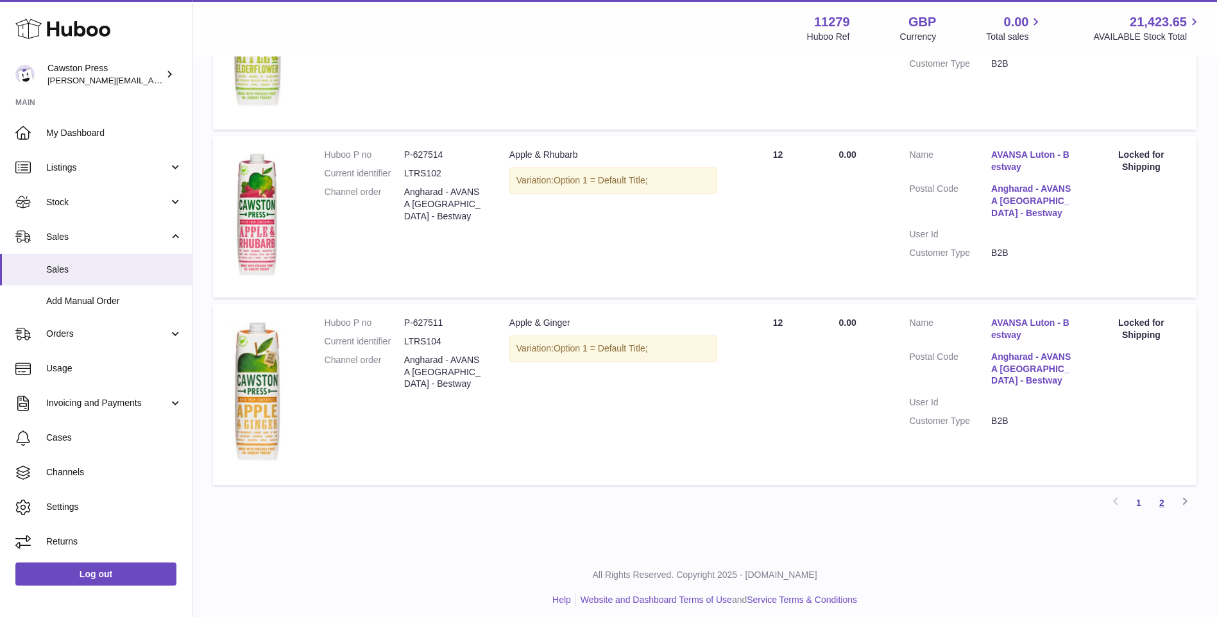
click at [1164, 504] on link "2" at bounding box center [1161, 502] width 23 height 23
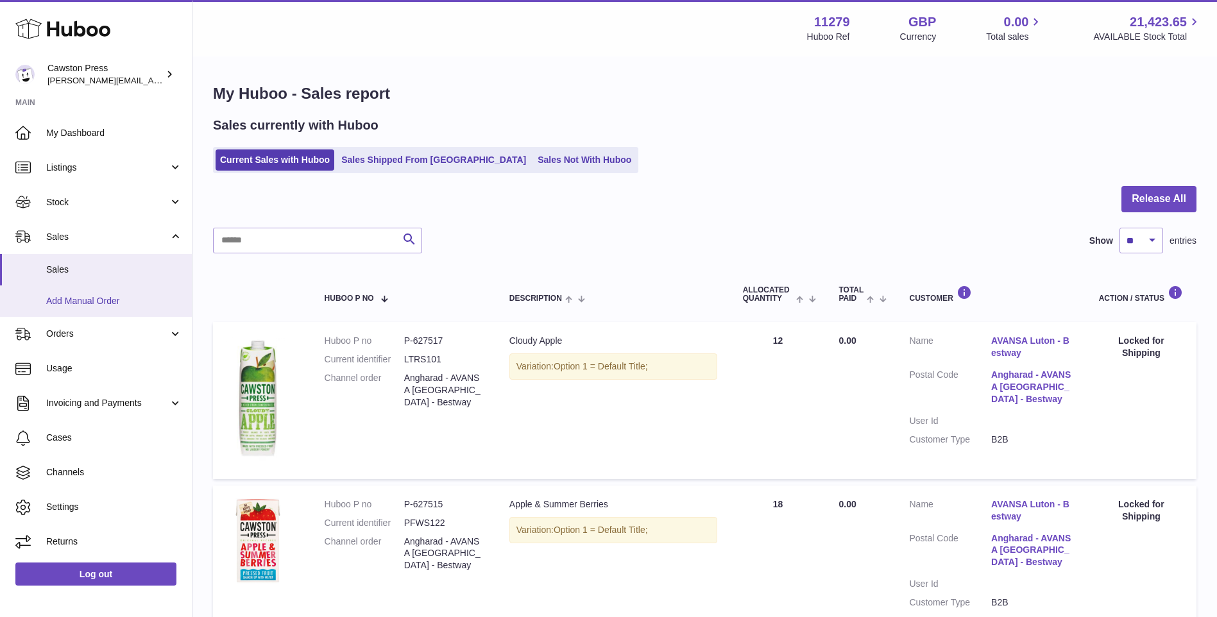
click at [98, 305] on span "Add Manual Order" at bounding box center [114, 301] width 136 height 12
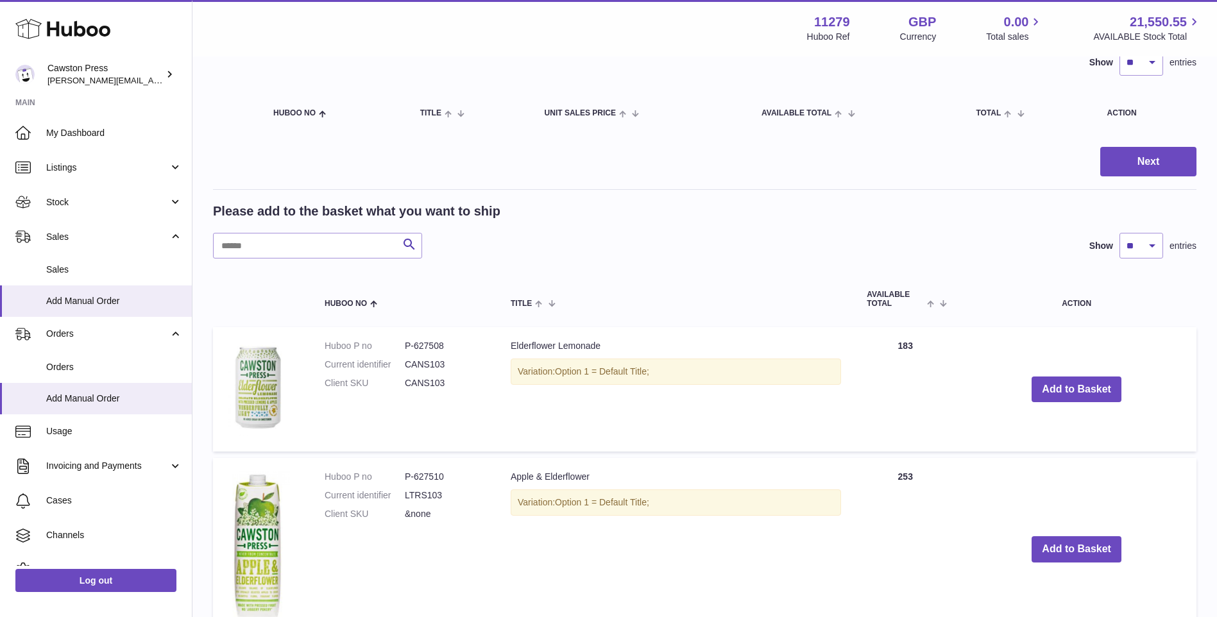
scroll to position [128, 0]
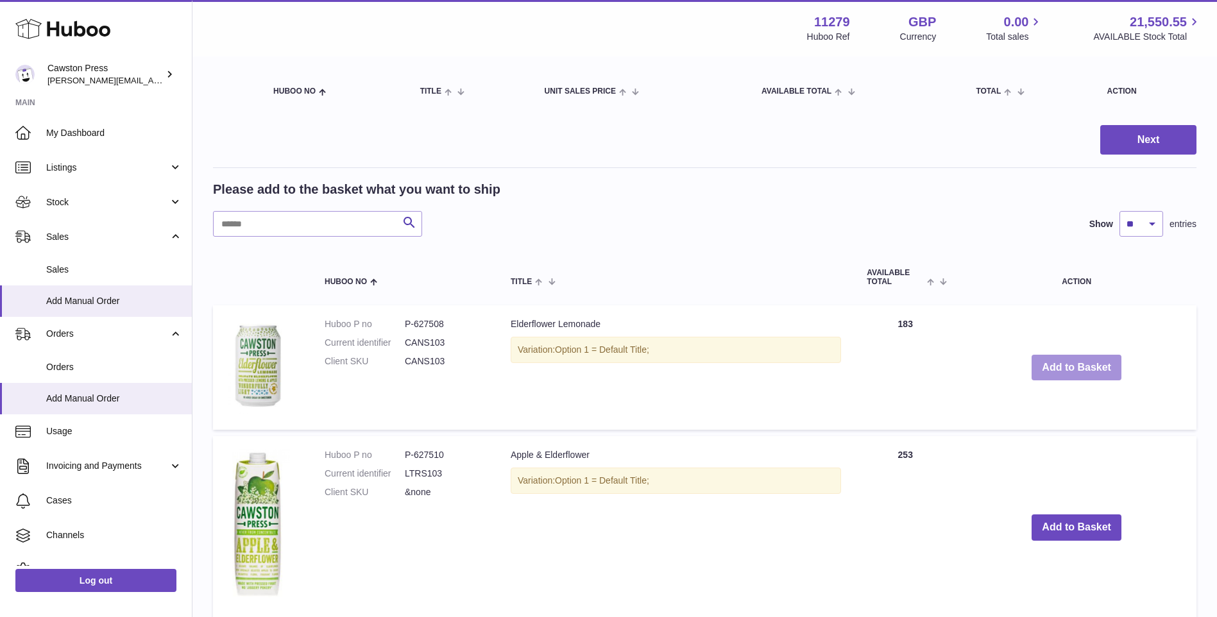
click at [1080, 364] on button "Add to Basket" at bounding box center [1076, 368] width 90 height 26
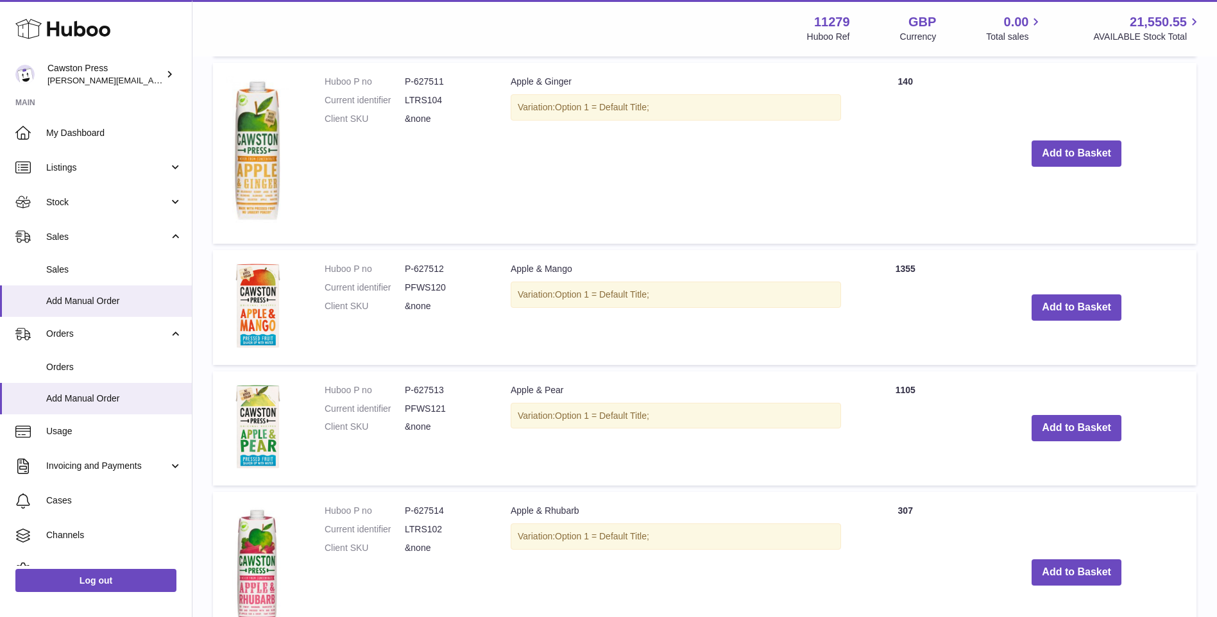
scroll to position [898, 0]
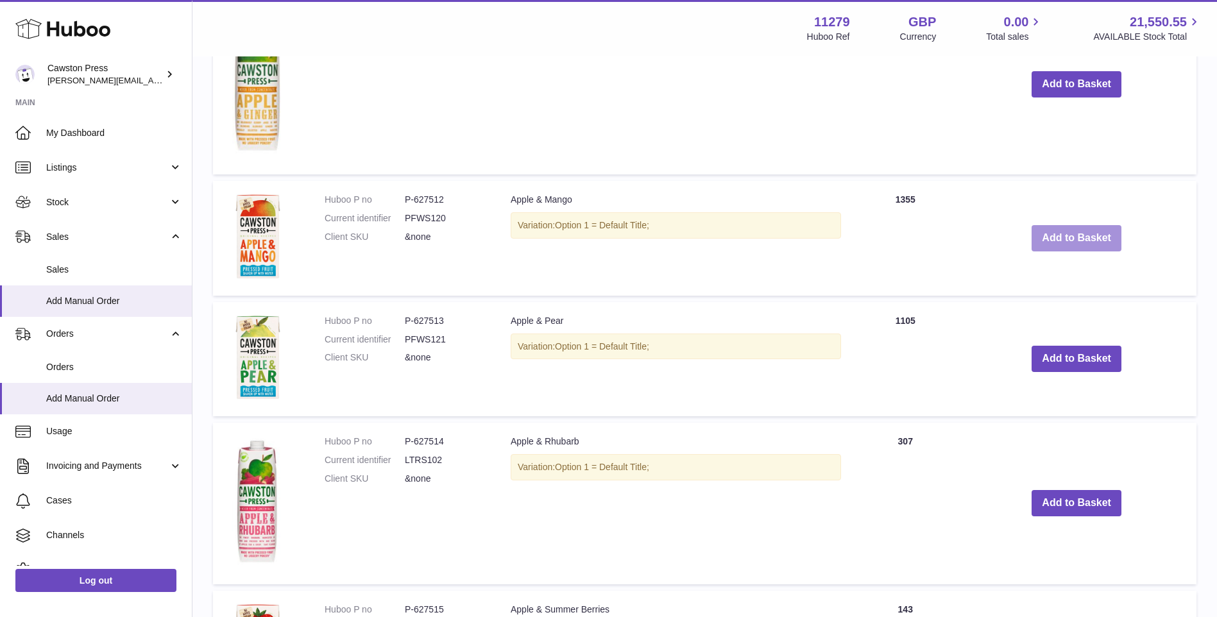
click at [1067, 246] on button "Add to Basket" at bounding box center [1076, 238] width 90 height 26
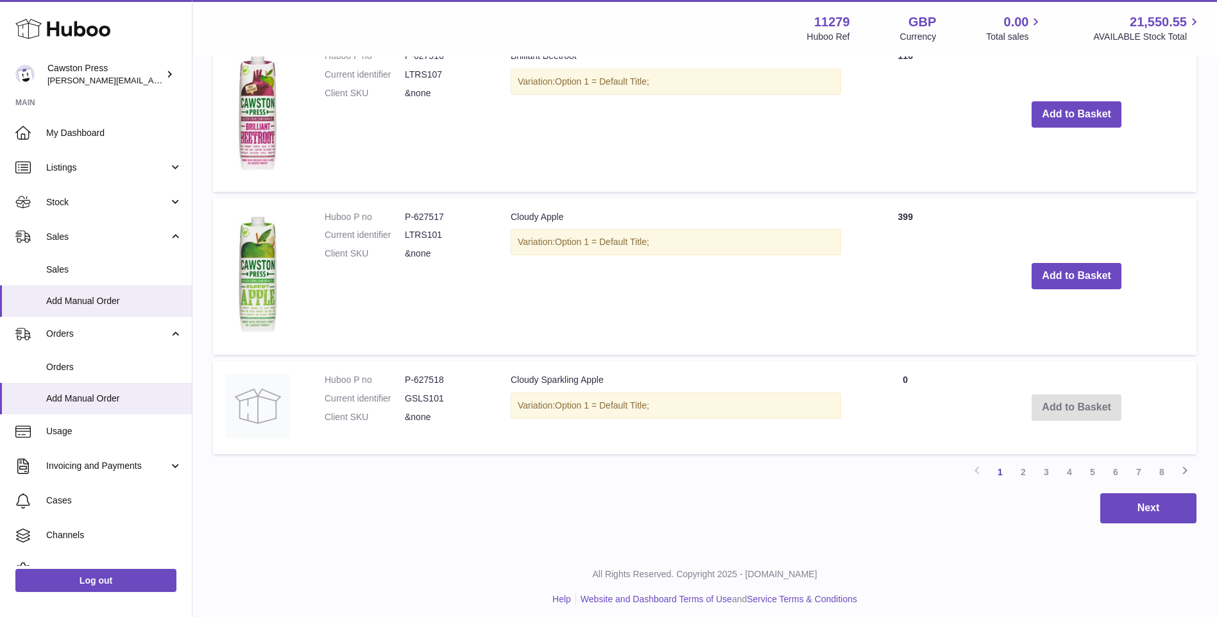
scroll to position [1700, 0]
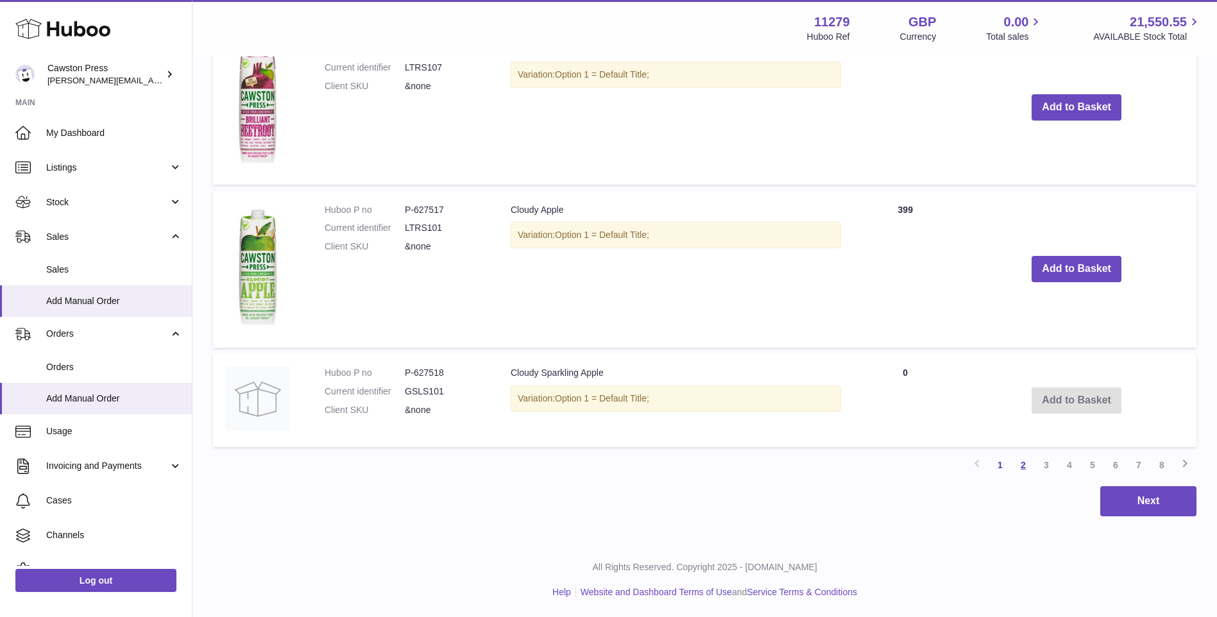
click at [1022, 468] on link "2" at bounding box center [1023, 465] width 23 height 23
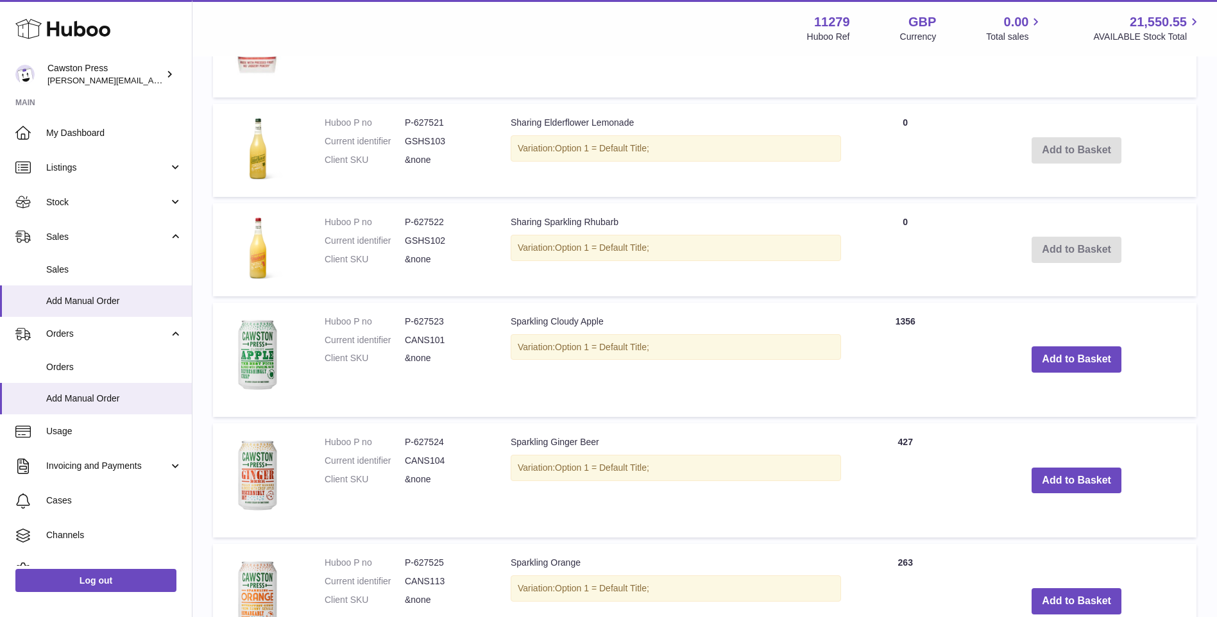
scroll to position [956, 0]
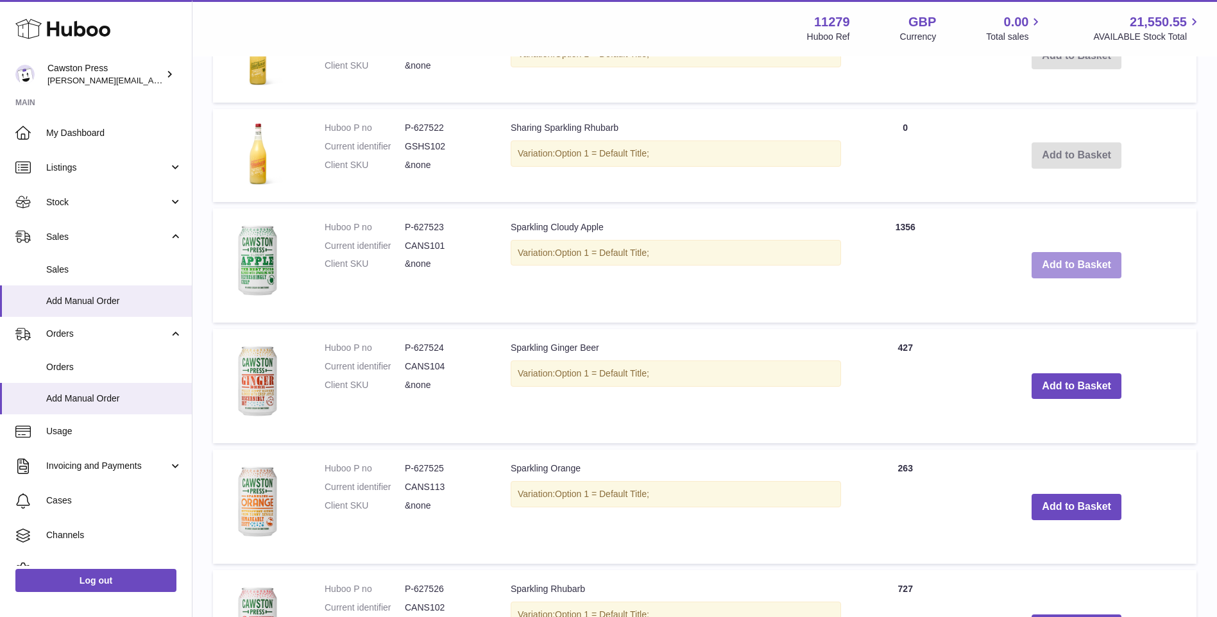
click at [1093, 264] on button "Add to Basket" at bounding box center [1076, 265] width 90 height 26
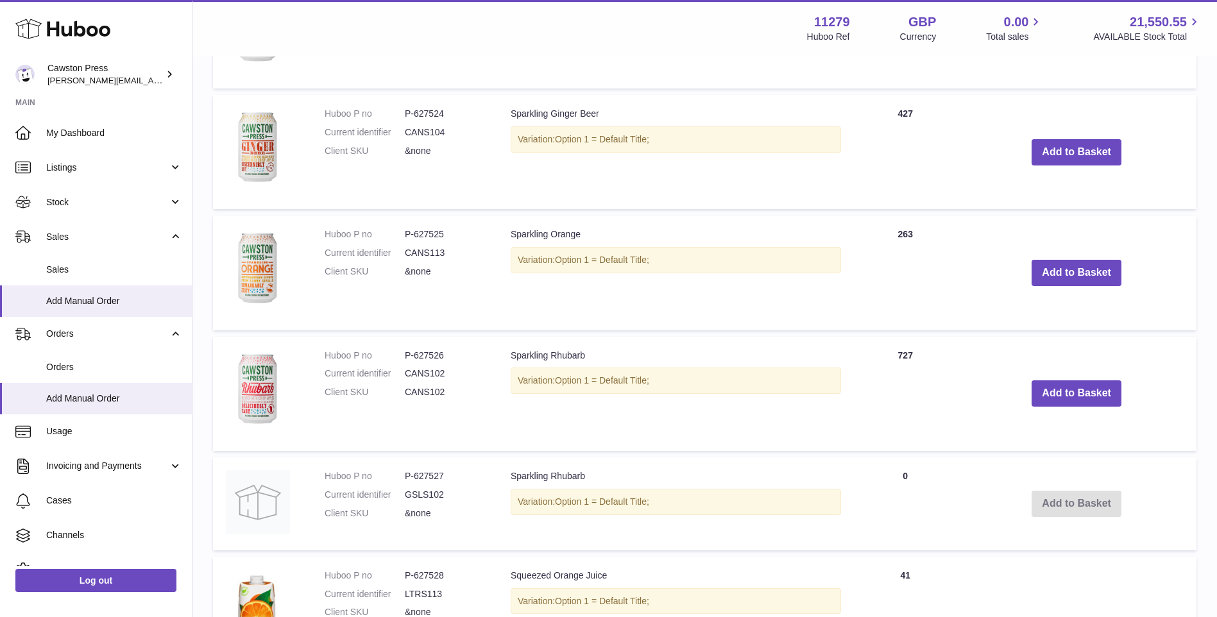
scroll to position [1333, 0]
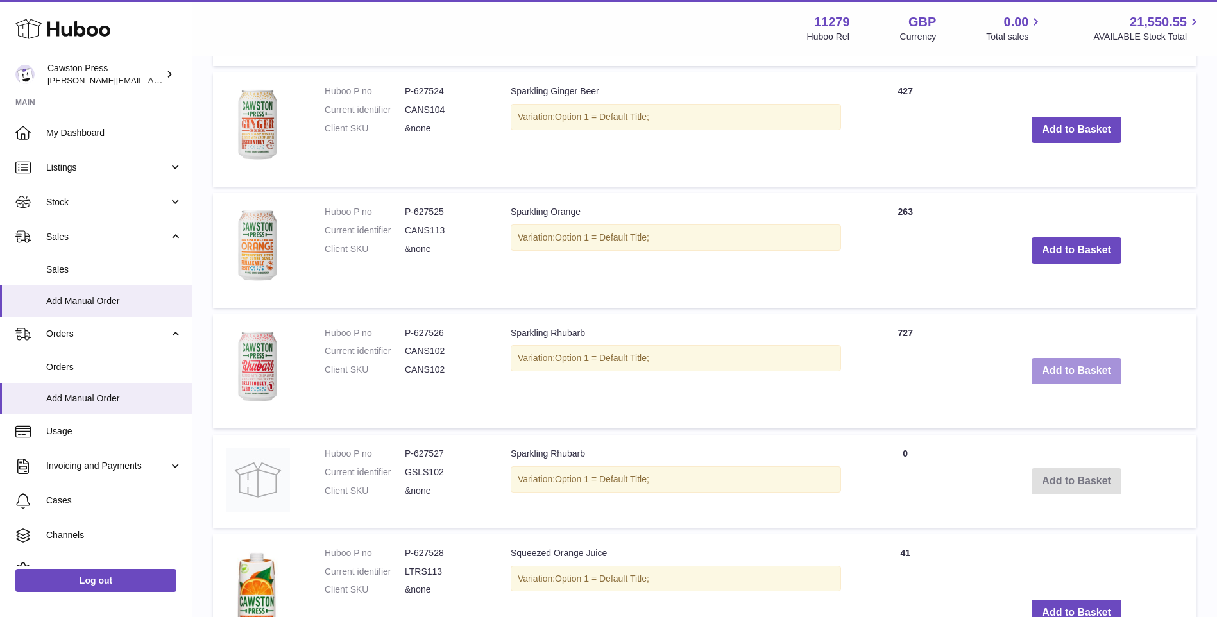
click at [1099, 373] on button "Add to Basket" at bounding box center [1076, 371] width 90 height 26
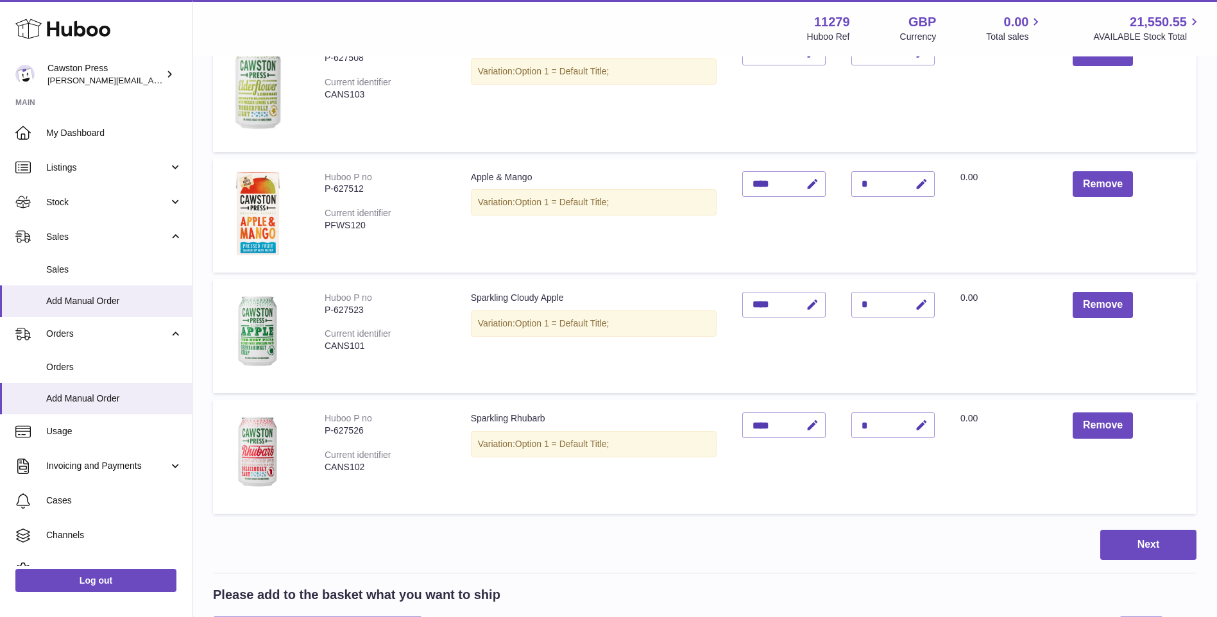
scroll to position [0, 0]
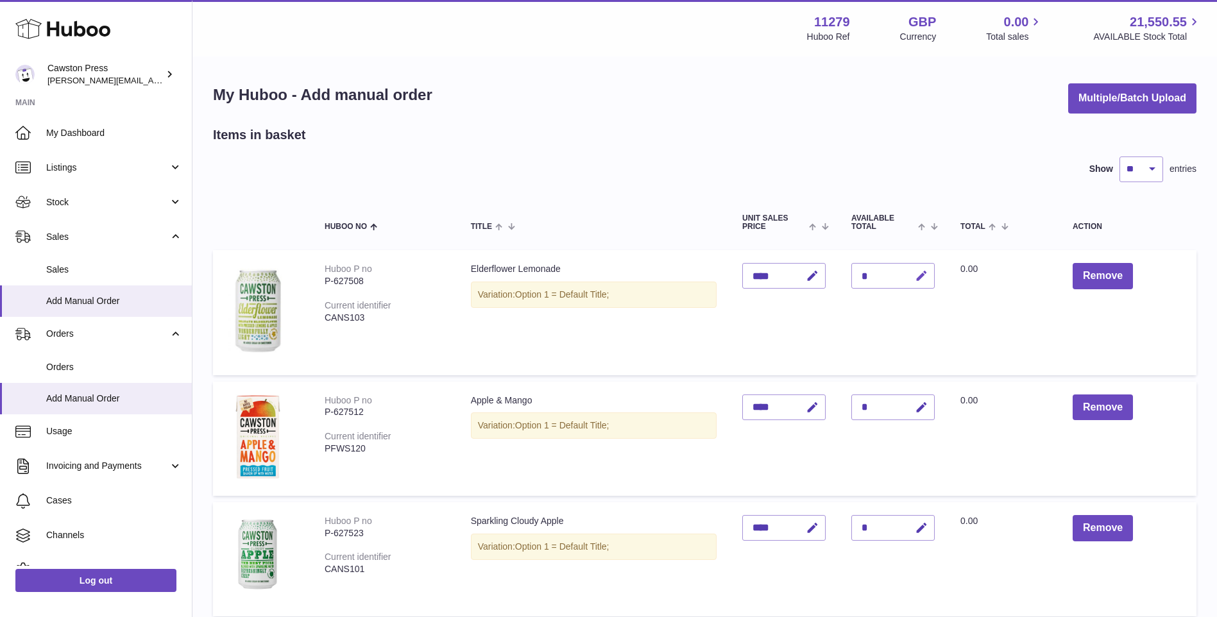
click at [918, 275] on icon "button" at bounding box center [921, 275] width 13 height 13
type input "**"
click at [920, 280] on icon "submit" at bounding box center [922, 276] width 12 height 12
click at [922, 409] on icon "button" at bounding box center [921, 407] width 13 height 13
type input "**"
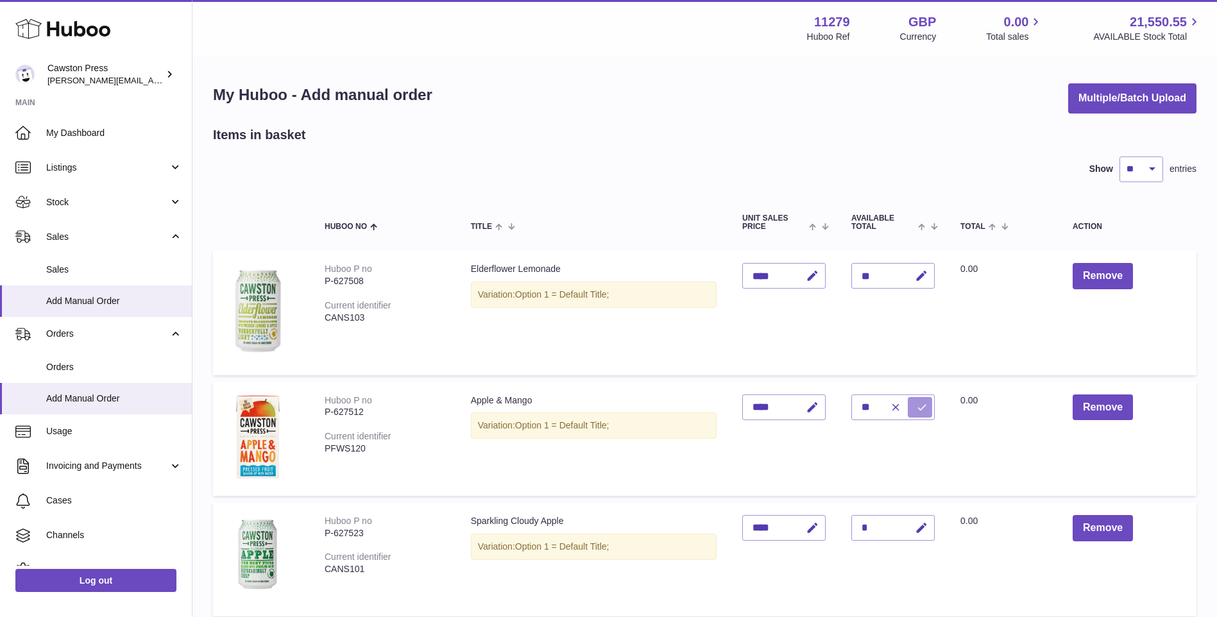
click at [919, 409] on icon "submit" at bounding box center [922, 408] width 12 height 12
click at [923, 527] on icon "button" at bounding box center [921, 527] width 13 height 13
type input "**"
click at [931, 528] on button "submit" at bounding box center [920, 528] width 24 height 21
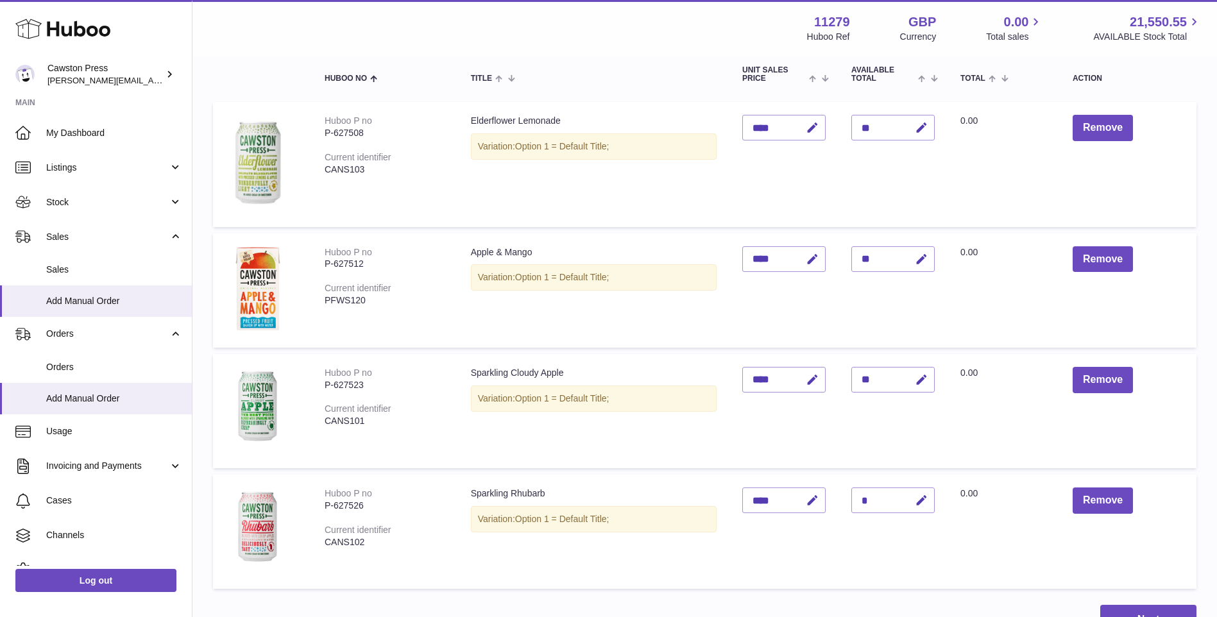
scroll to position [192, 0]
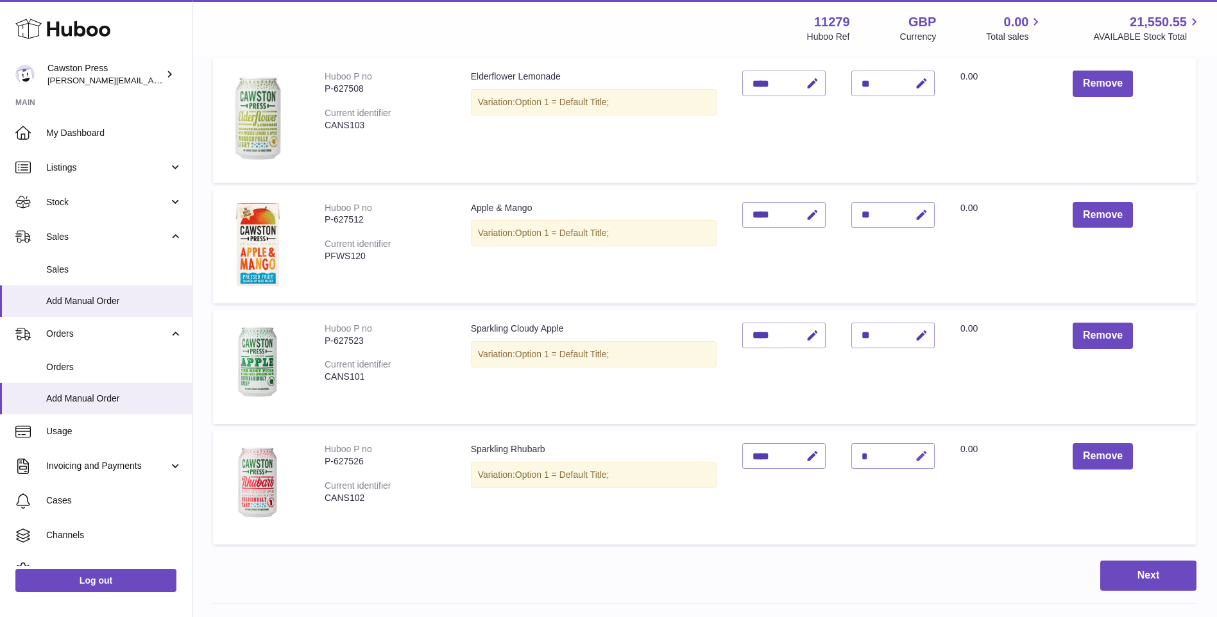
click at [928, 455] on icon "button" at bounding box center [921, 456] width 13 height 13
type input "**"
click at [927, 463] on button "submit" at bounding box center [920, 456] width 24 height 21
click at [1153, 577] on button "Next" at bounding box center [1148, 576] width 96 height 30
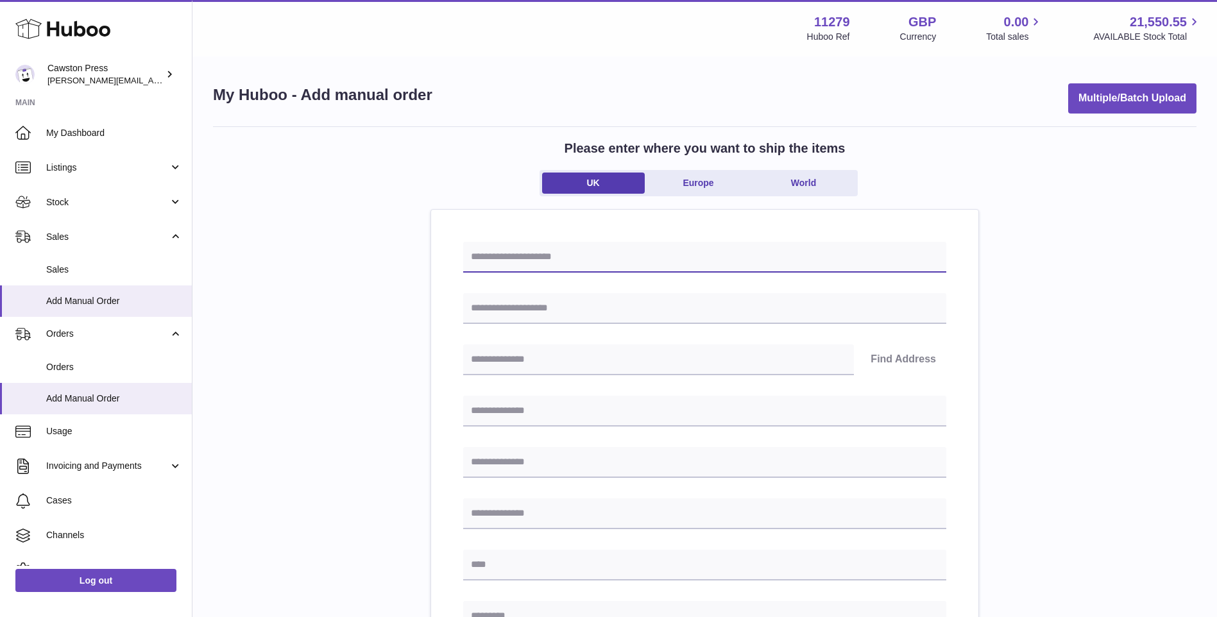
click at [651, 269] on input "text" at bounding box center [704, 257] width 483 height 31
type input "*******"
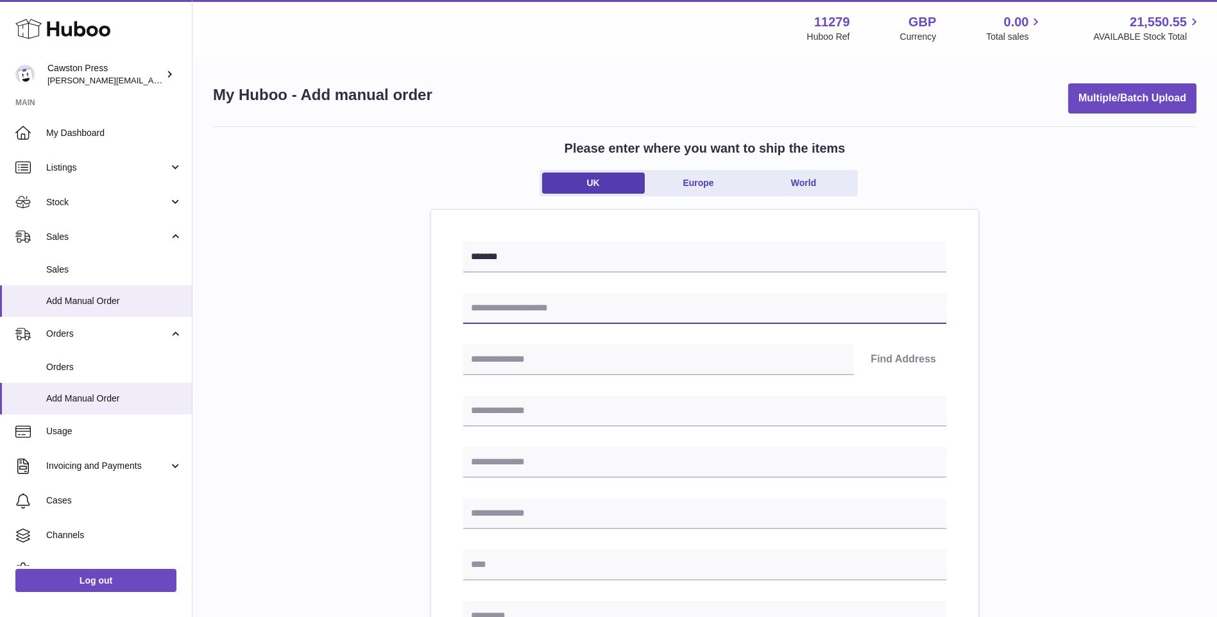
type input "**********"
type input "********"
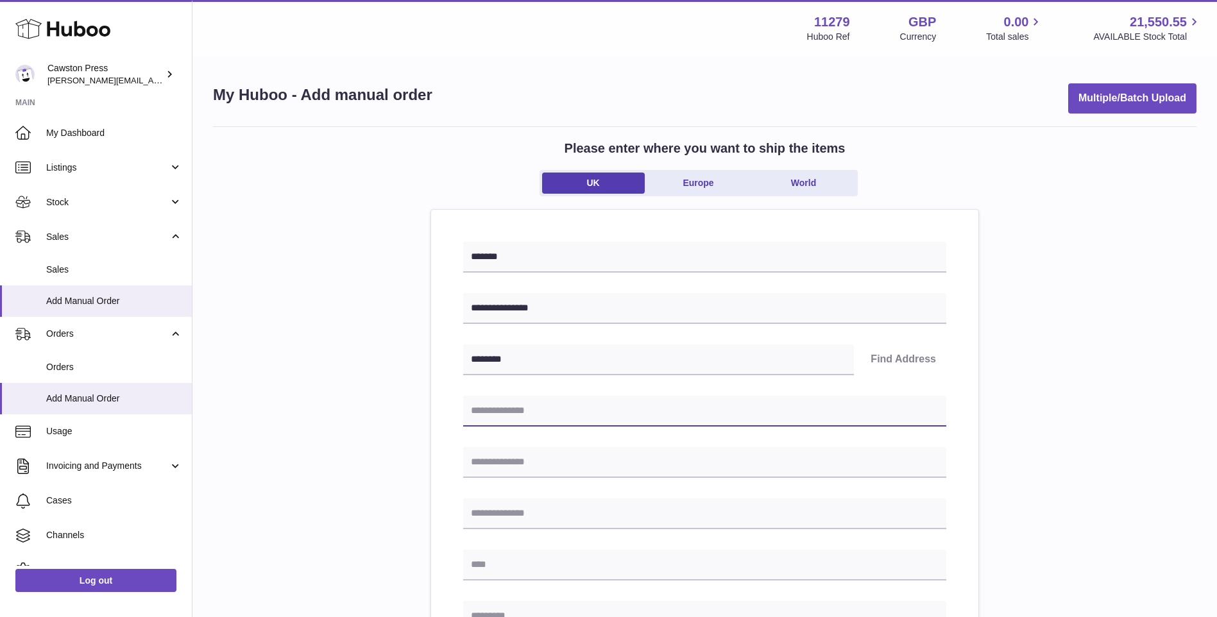
type input "**********"
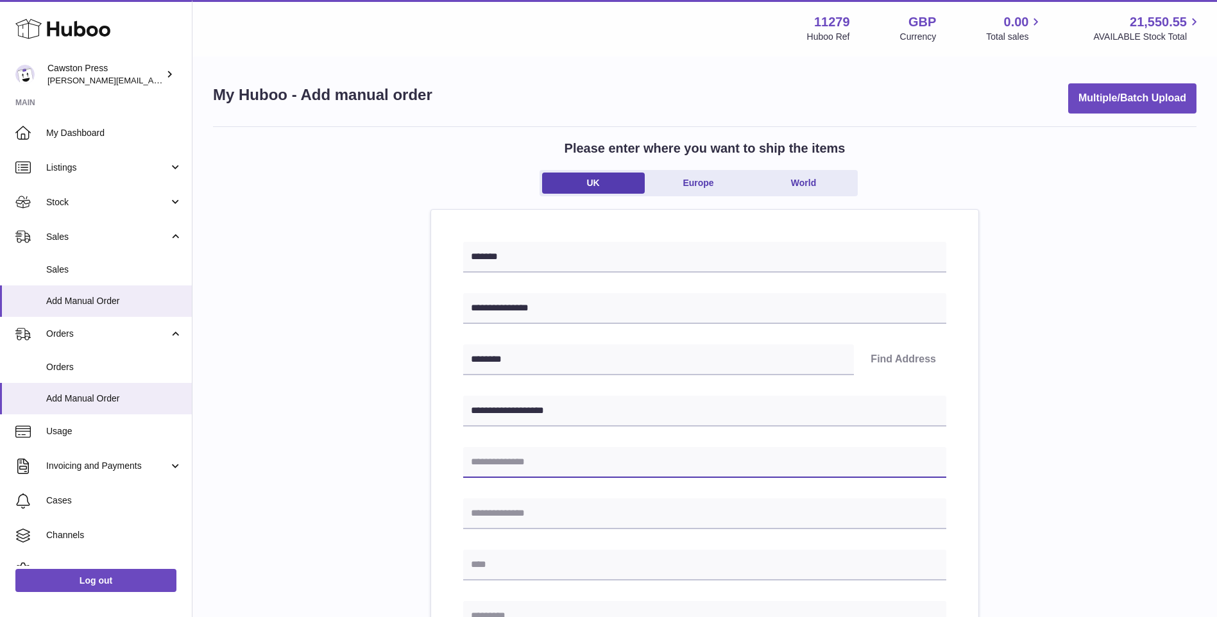
type input "**********"
type input "******"
type input "*******"
type input "**********"
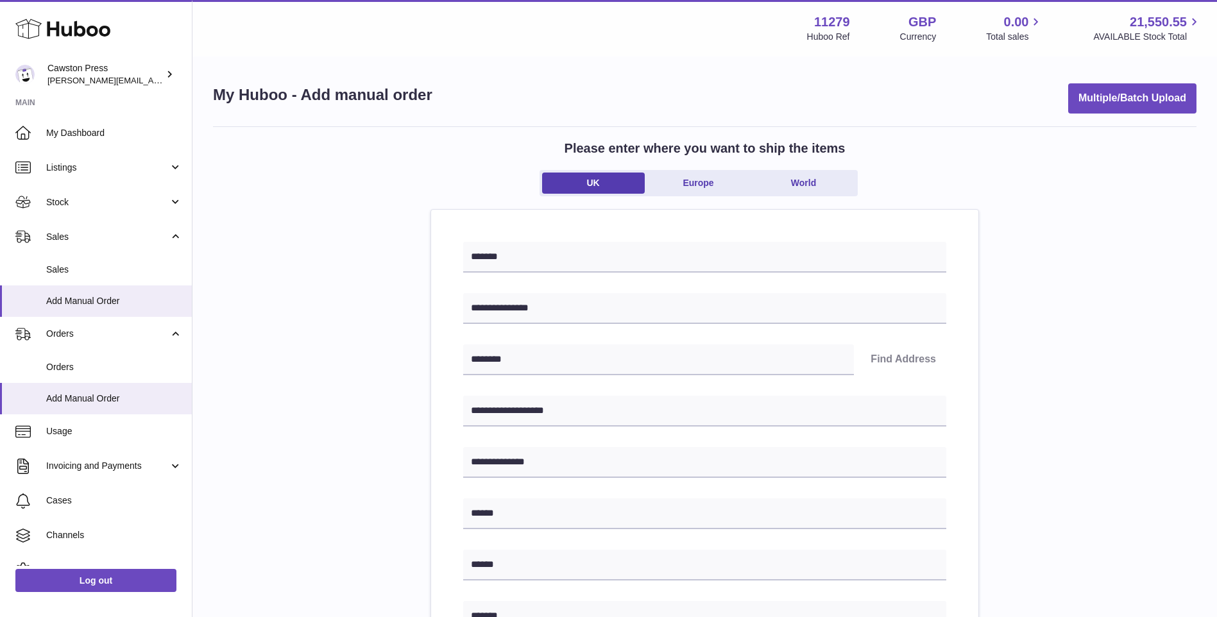
type input "**********"
click at [910, 362] on button "Find Address" at bounding box center [903, 359] width 86 height 31
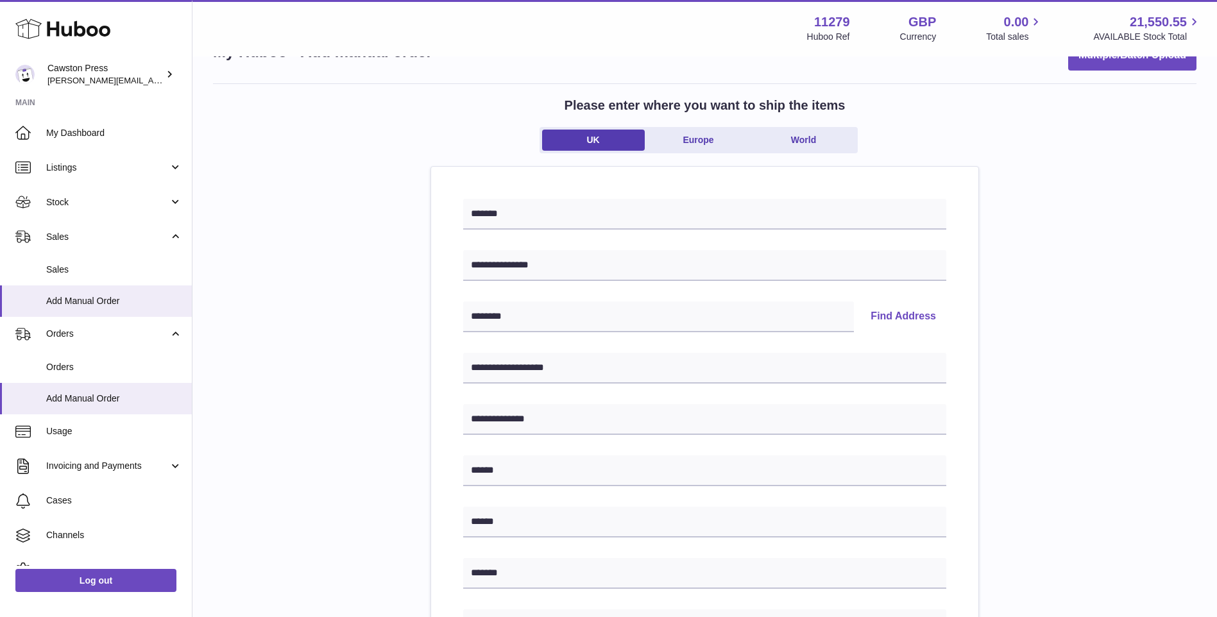
scroll to position [192, 0]
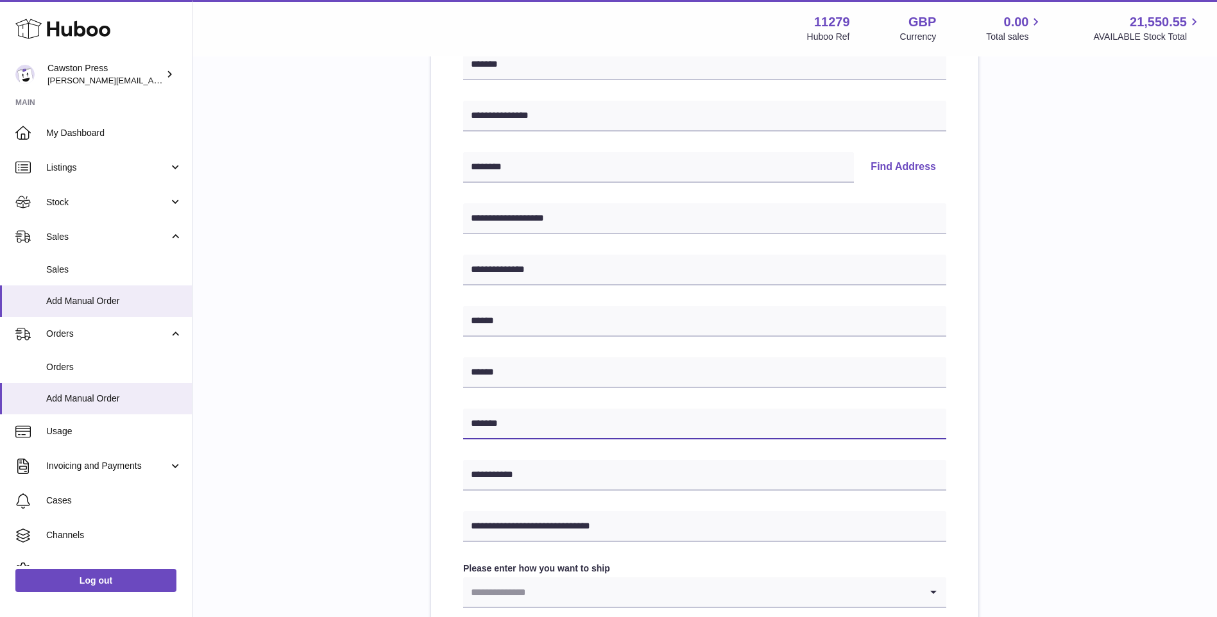
drag, startPoint x: 544, startPoint y: 418, endPoint x: 442, endPoint y: 421, distance: 102.0
click at [442, 421] on div "**********" at bounding box center [704, 422] width 547 height 810
type input "********"
click at [407, 366] on div "**********" at bounding box center [704, 381] width 983 height 894
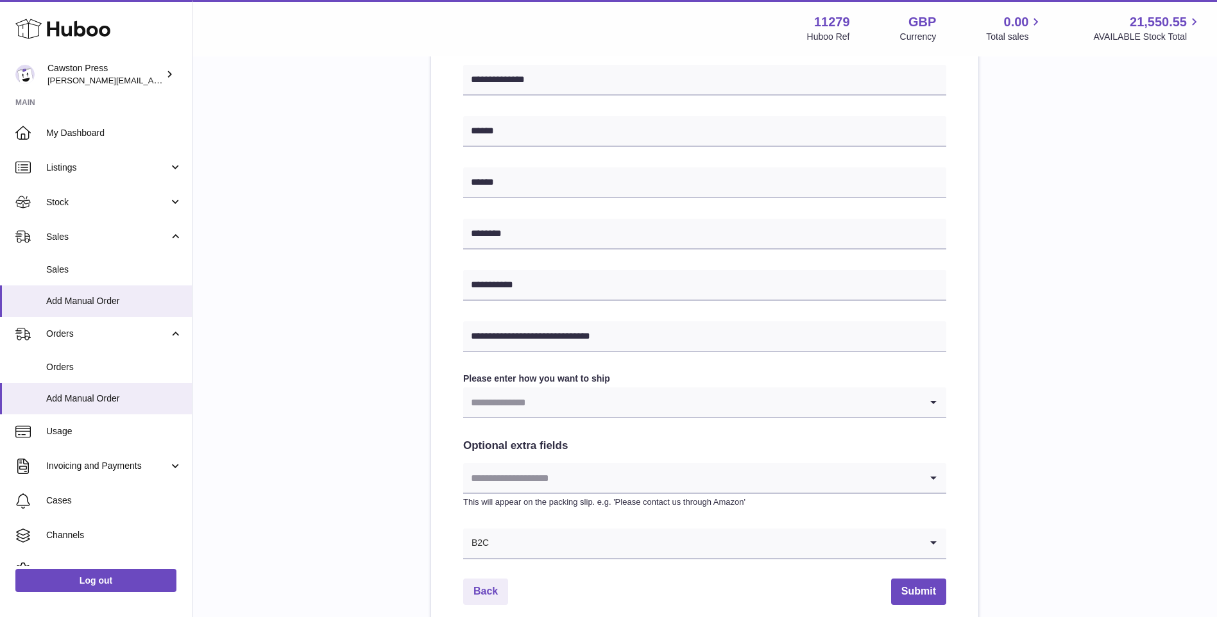
scroll to position [449, 0]
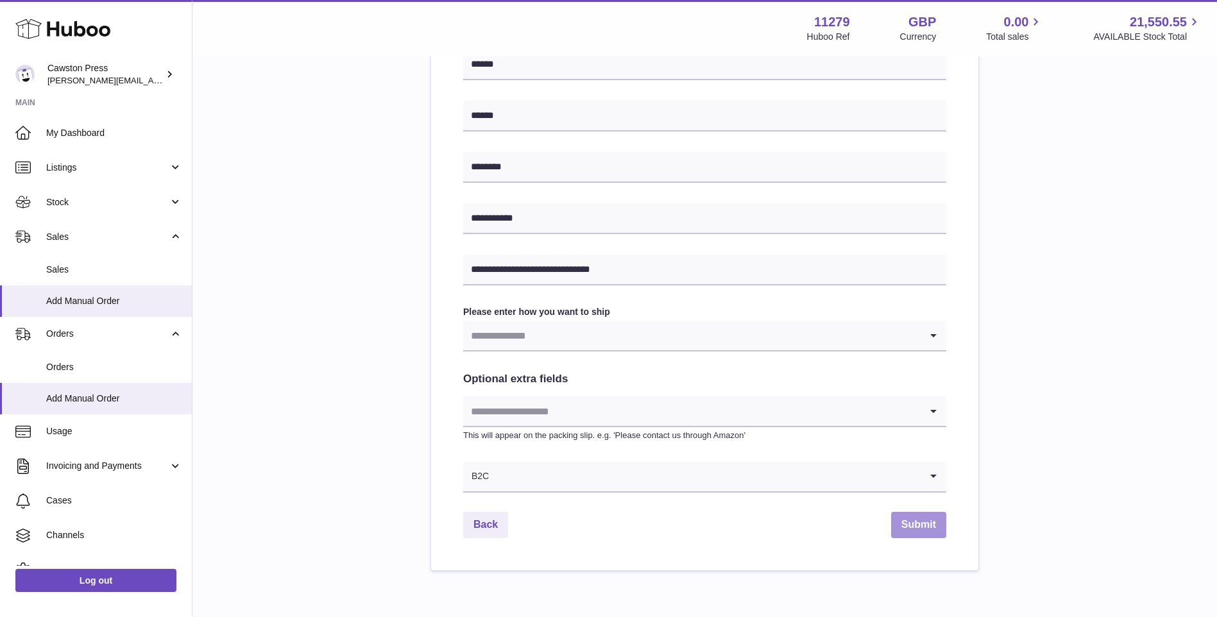
drag, startPoint x: 923, startPoint y: 521, endPoint x: 828, endPoint y: 525, distance: 95.0
click at [828, 525] on div "Back Submit" at bounding box center [704, 525] width 483 height 26
click at [891, 344] on input "Search for option" at bounding box center [691, 336] width 457 height 30
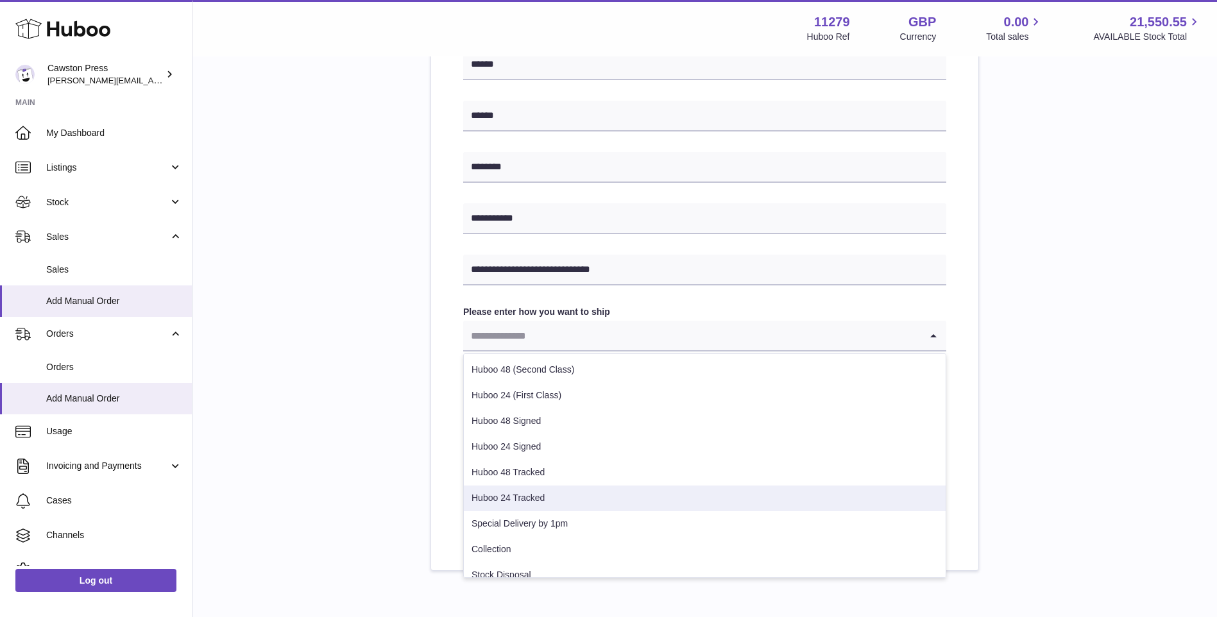
click at [552, 493] on li "Huboo 24 Tracked" at bounding box center [705, 499] width 482 height 26
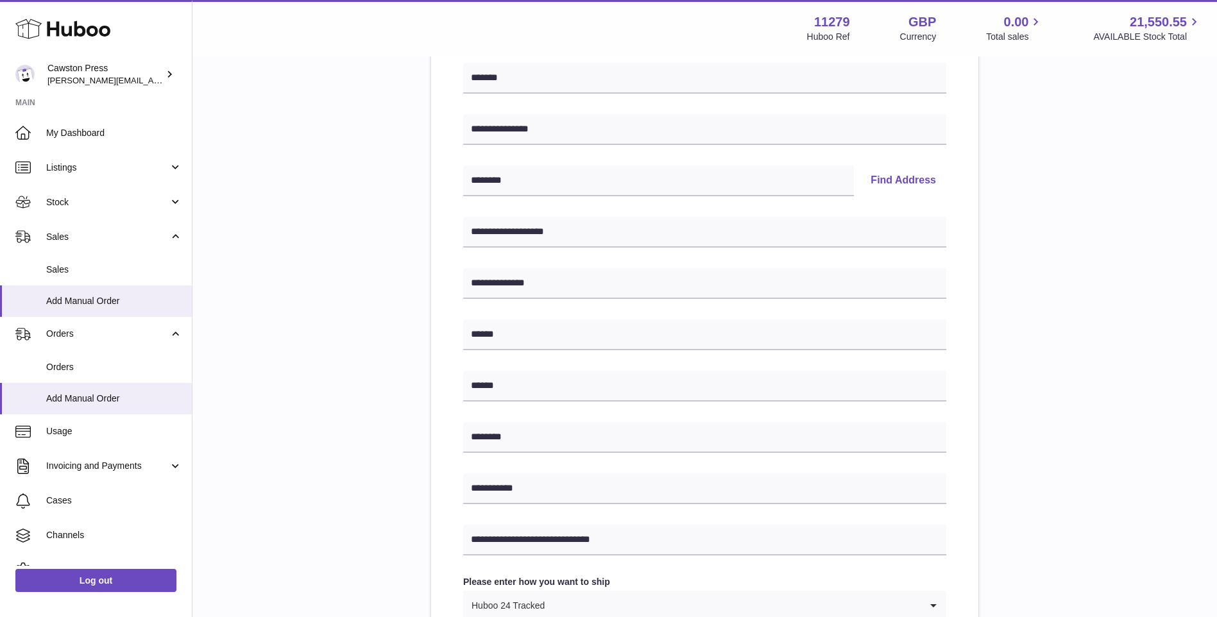
scroll to position [128, 0]
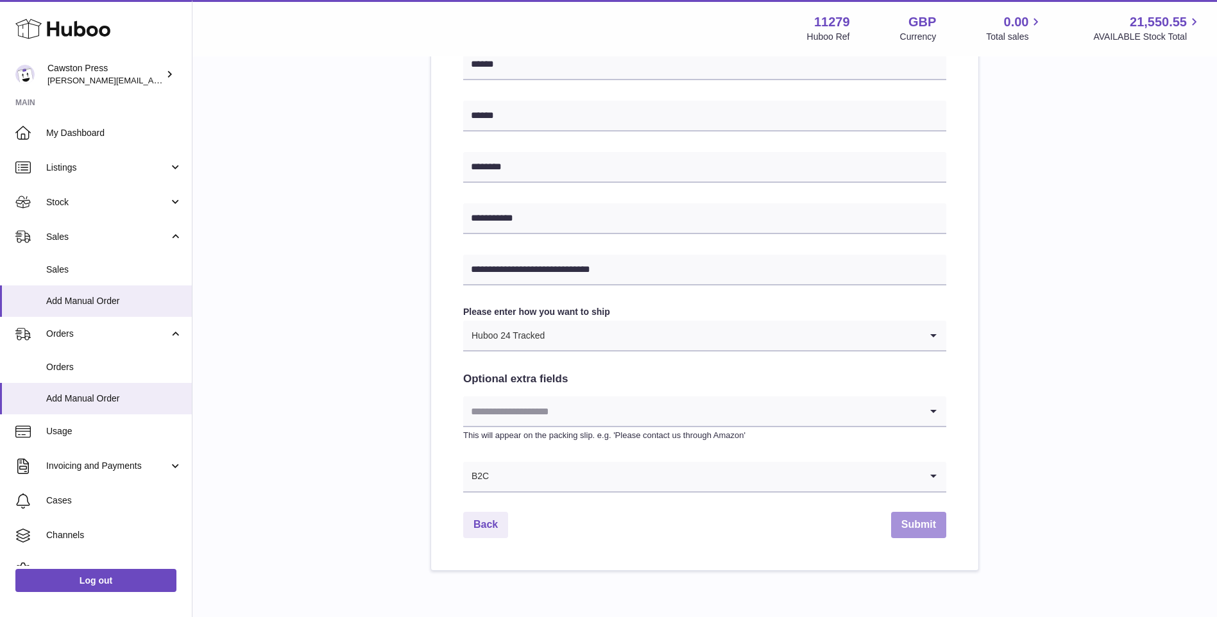
click at [905, 531] on button "Submit" at bounding box center [918, 525] width 55 height 26
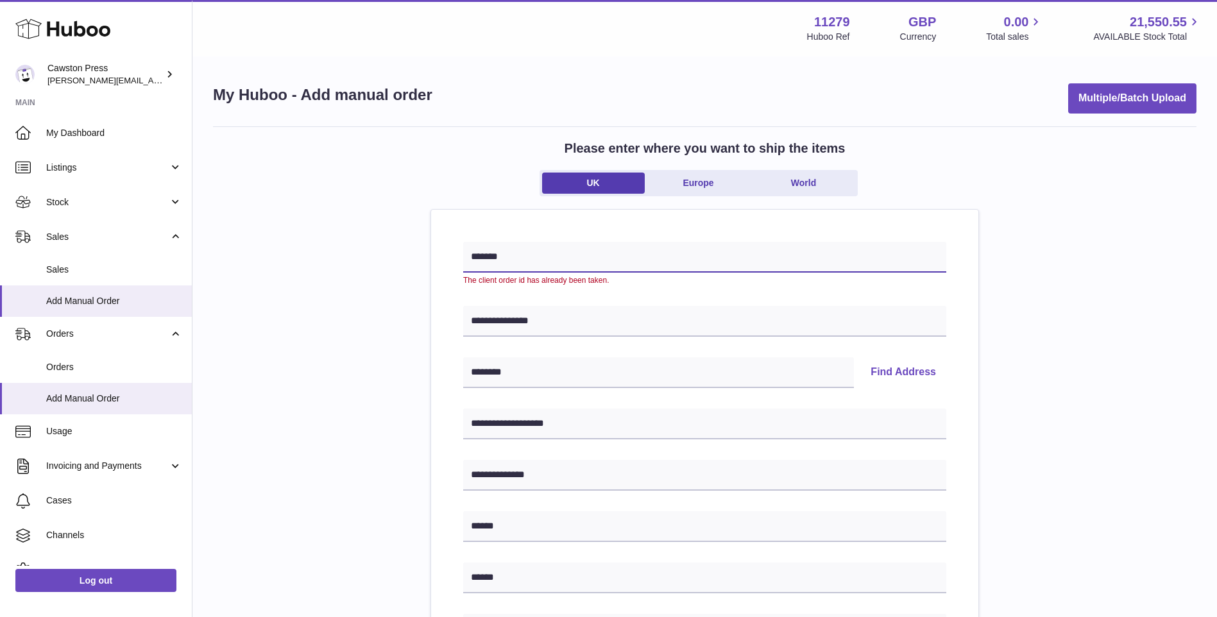
click at [573, 259] on input "*******" at bounding box center [704, 257] width 483 height 31
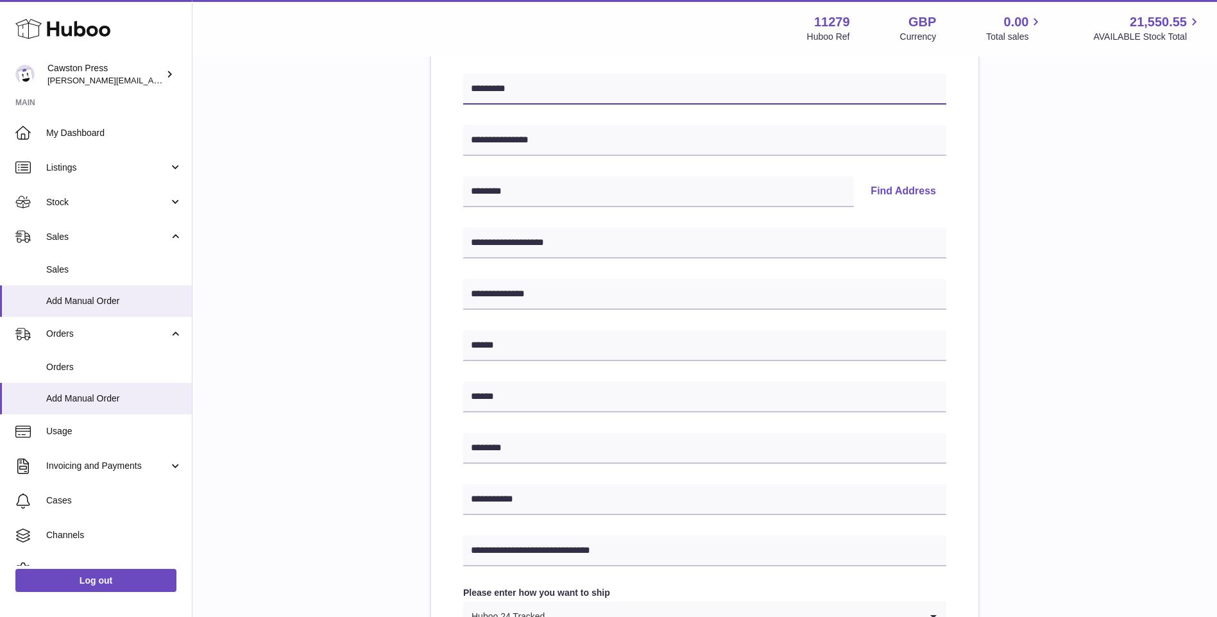
scroll to position [385, 0]
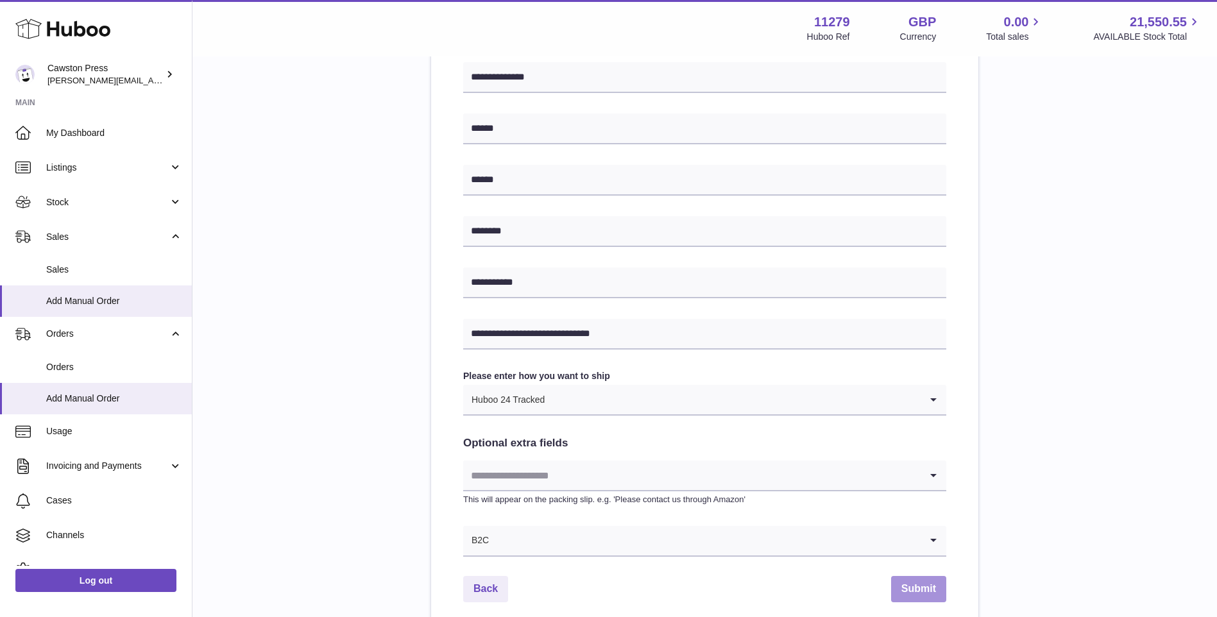
type input "*********"
click at [919, 587] on button "Submit" at bounding box center [918, 589] width 55 height 26
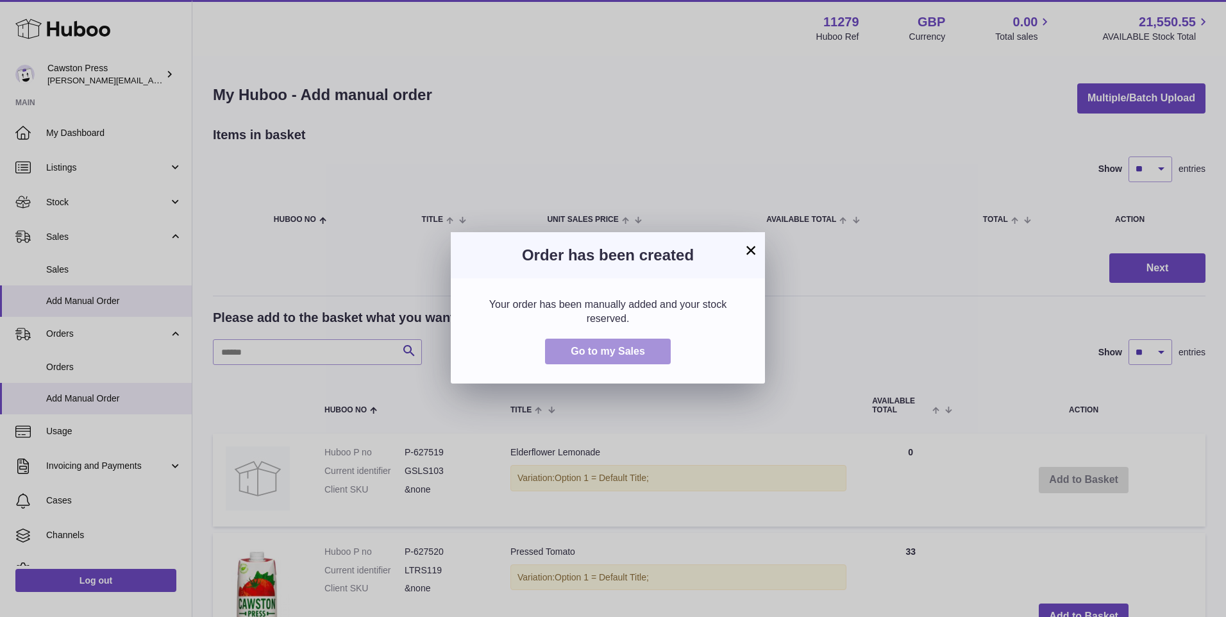
click at [653, 345] on button "Go to my Sales" at bounding box center [608, 352] width 126 height 26
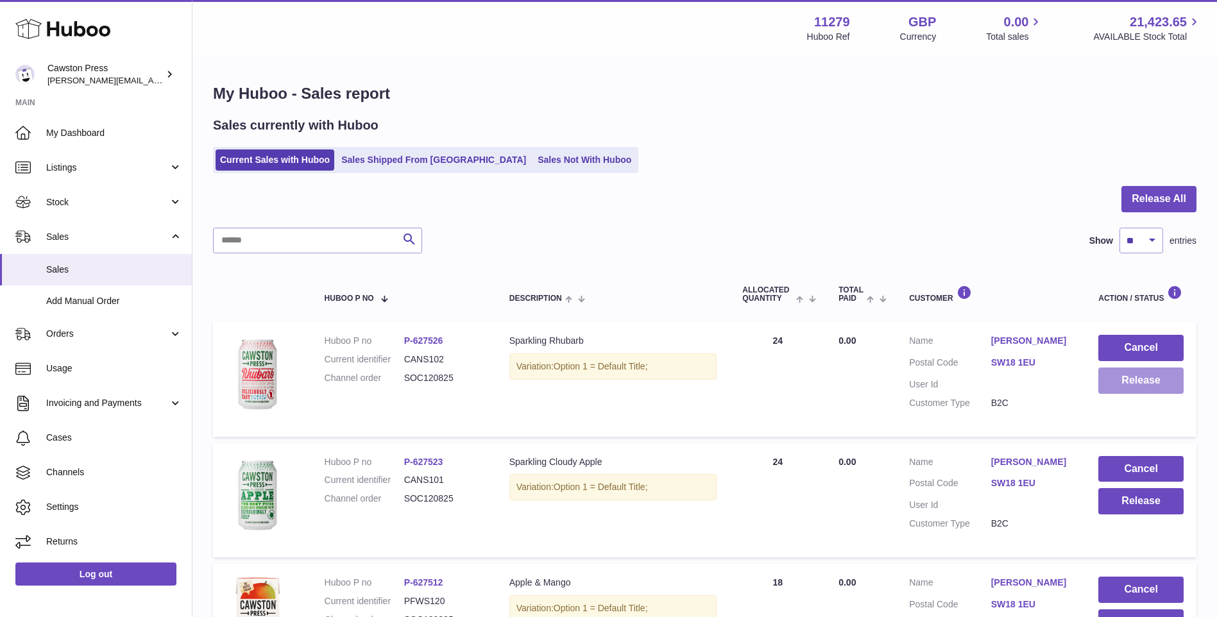
click at [1130, 385] on button "Release" at bounding box center [1140, 381] width 85 height 26
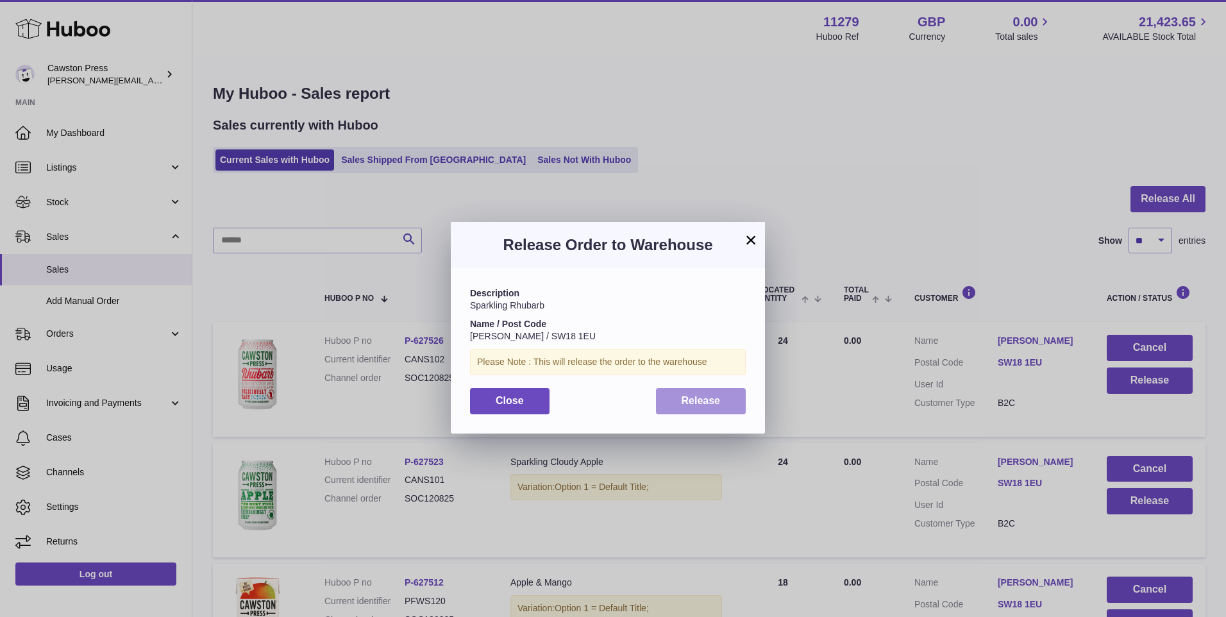
click at [728, 403] on button "Release" at bounding box center [701, 401] width 90 height 26
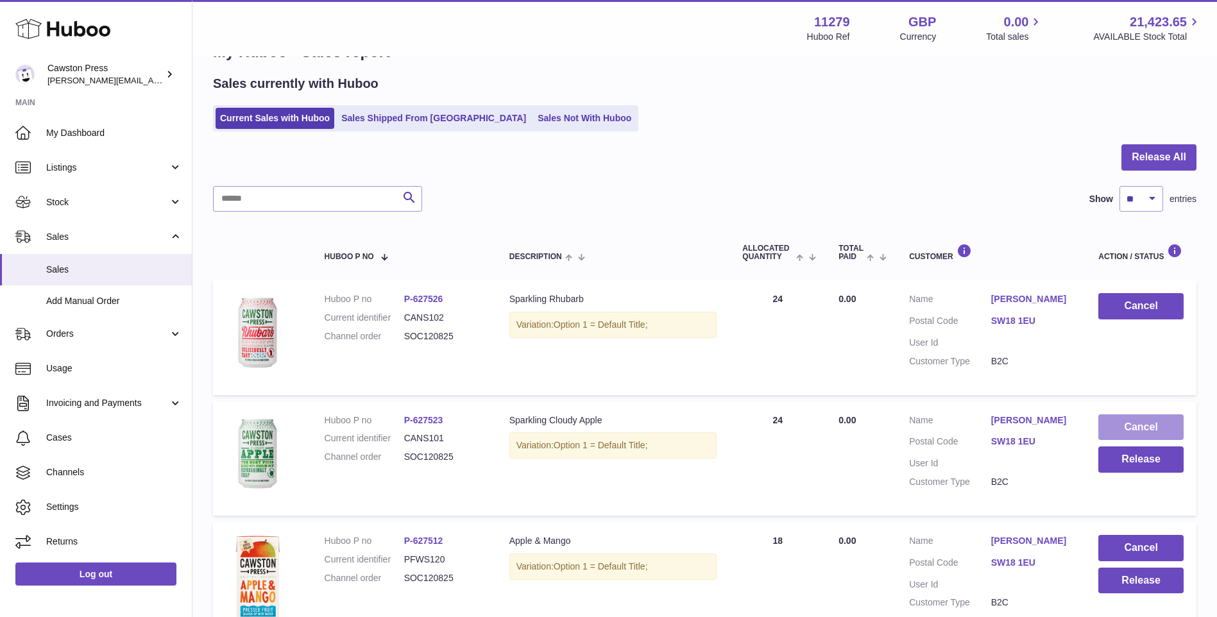
scroll to position [64, 0]
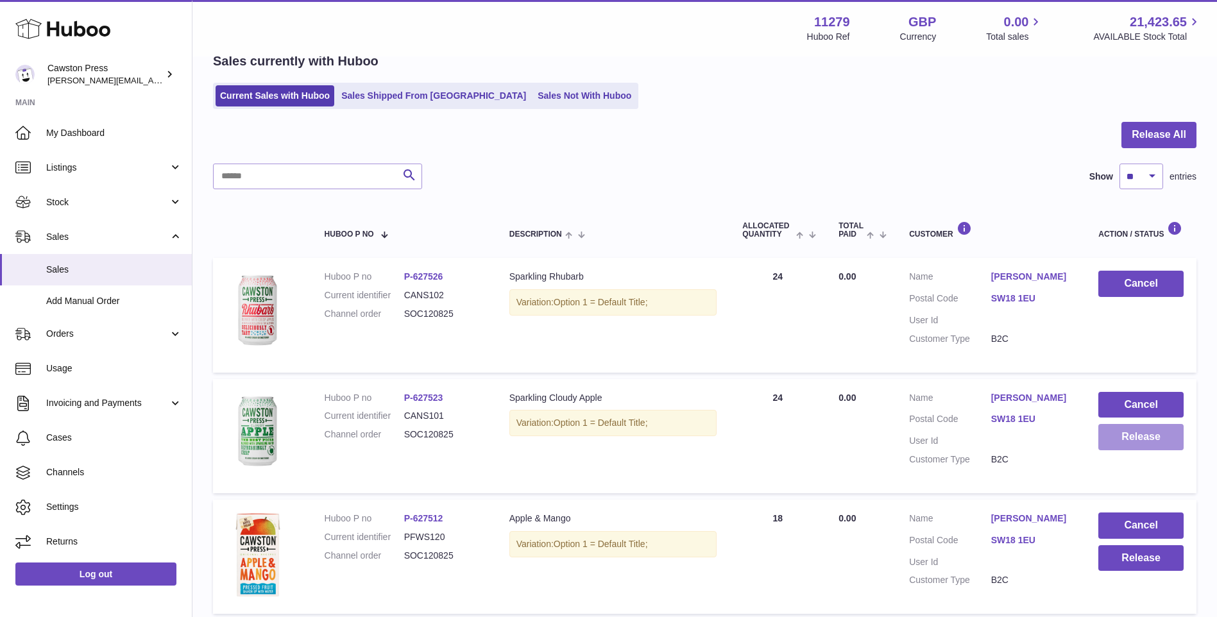
click at [1125, 441] on button "Release" at bounding box center [1140, 437] width 85 height 26
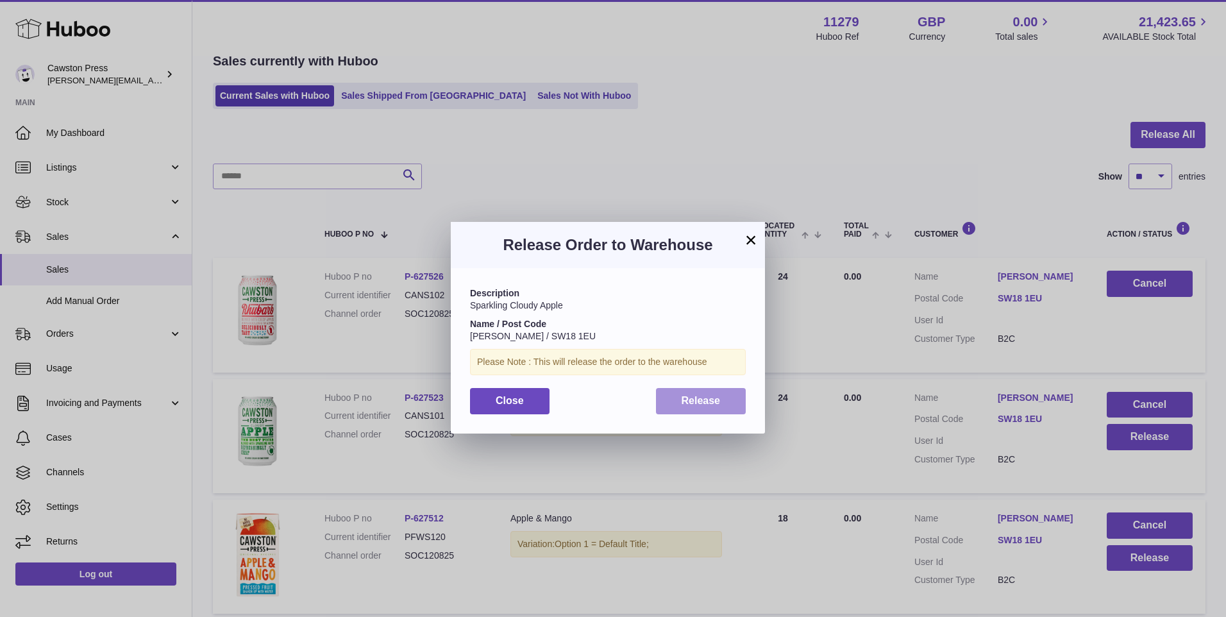
click at [704, 398] on span "Release" at bounding box center [701, 400] width 39 height 11
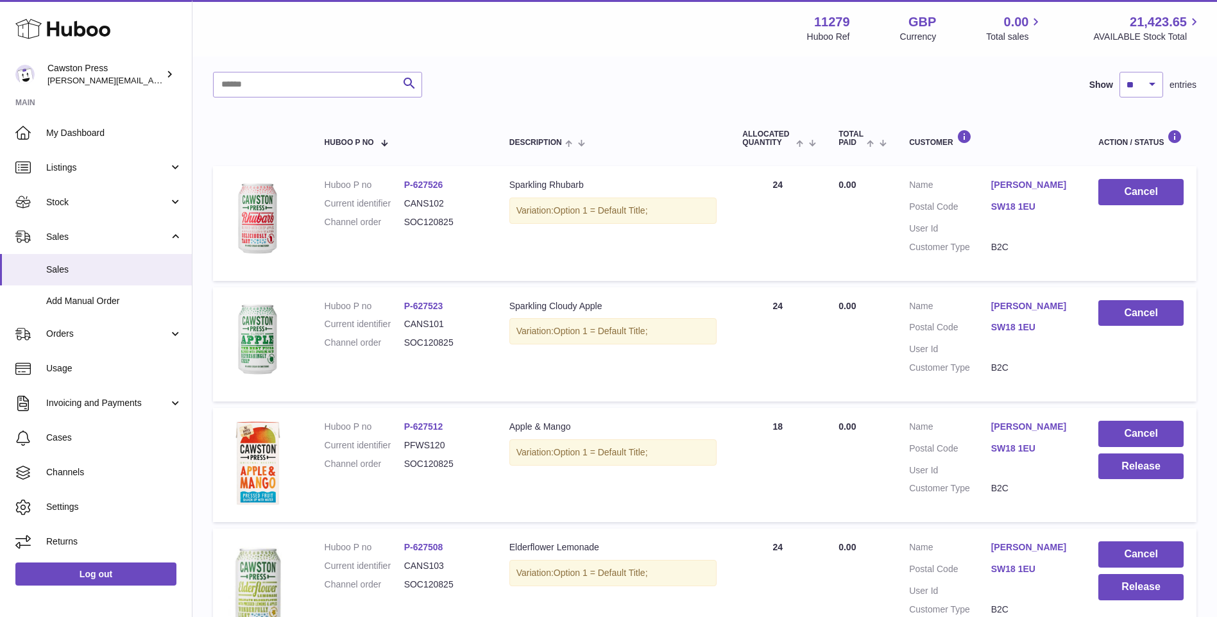
scroll to position [192, 0]
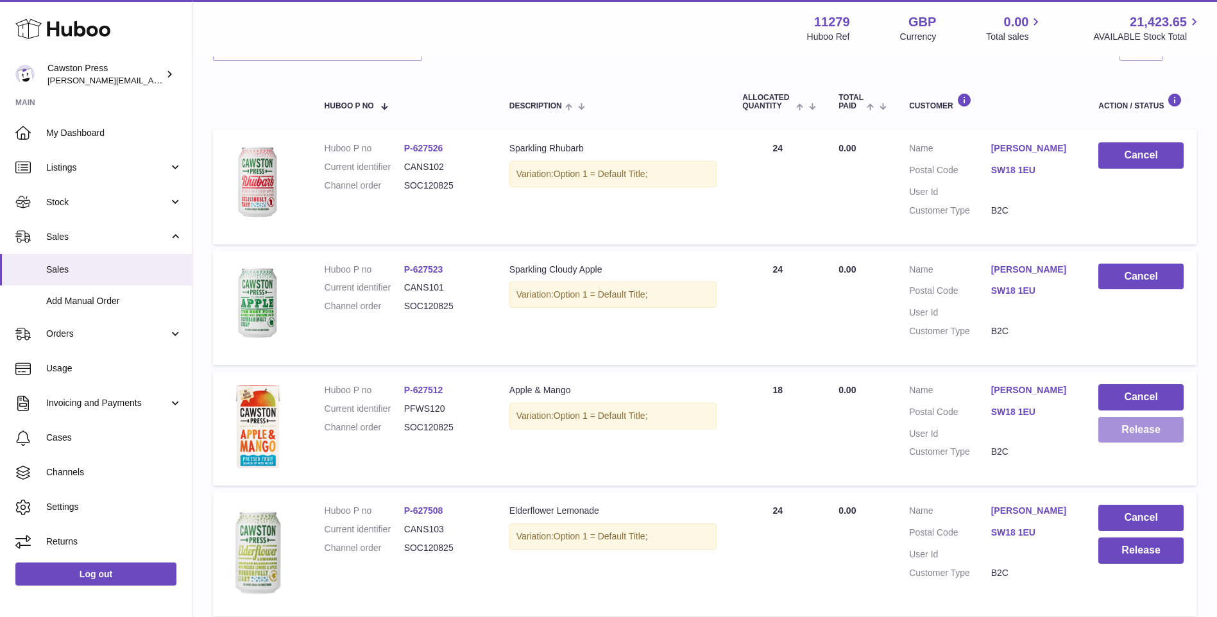
click at [1123, 432] on button "Release" at bounding box center [1140, 430] width 85 height 26
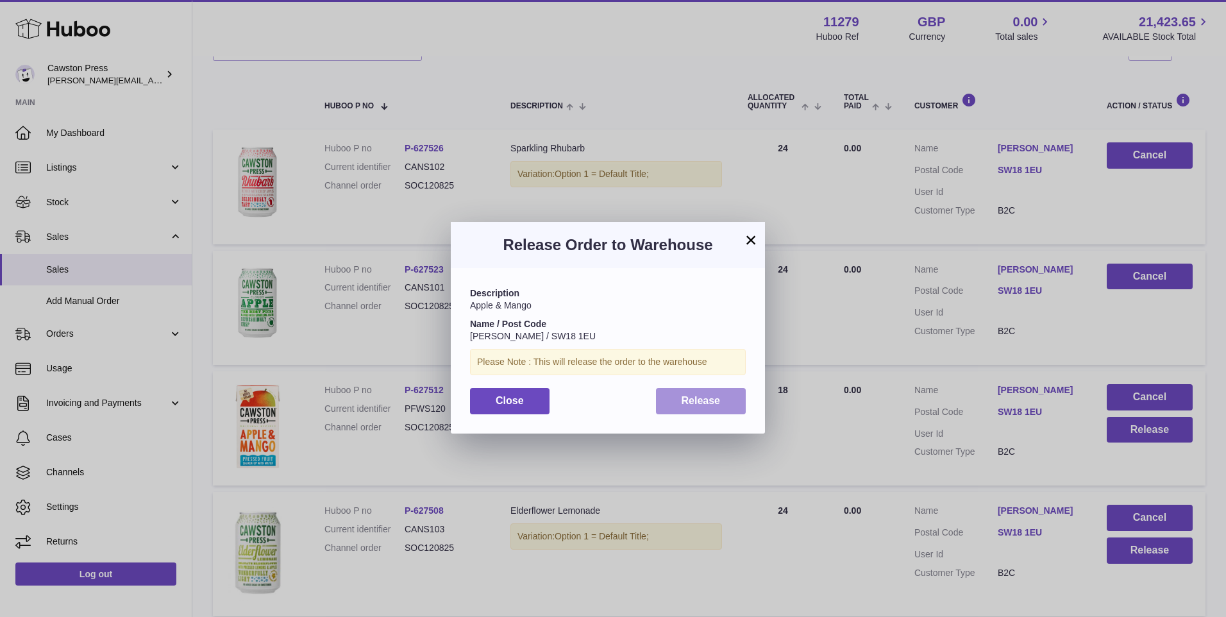
click at [708, 409] on button "Release" at bounding box center [701, 401] width 90 height 26
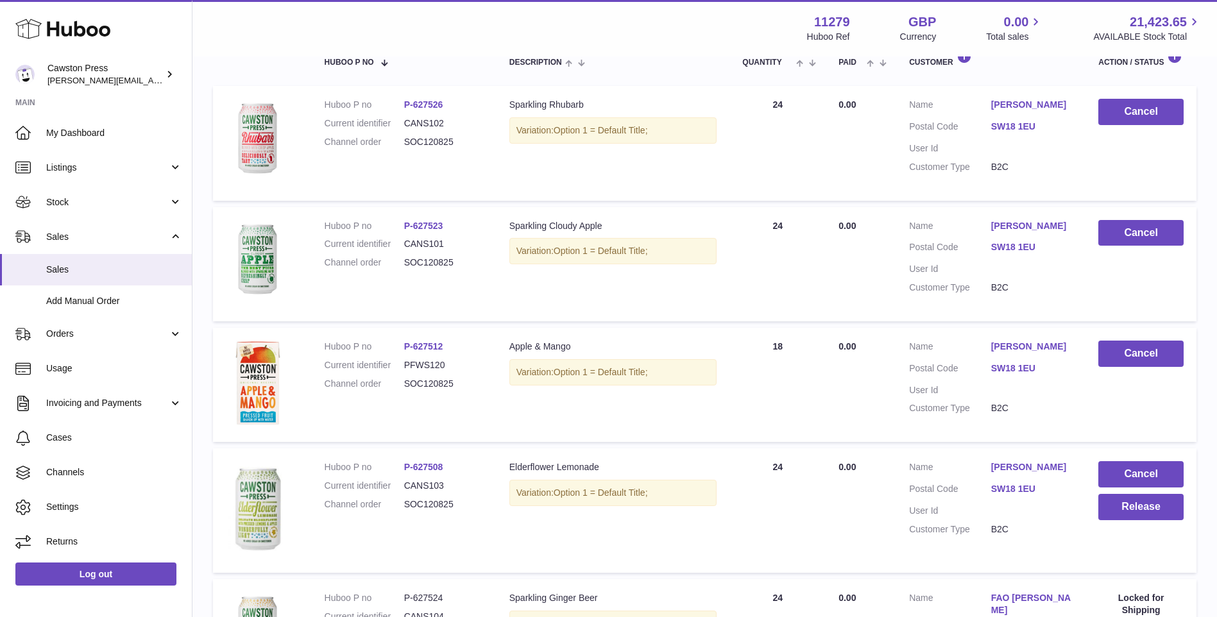
scroll to position [321, 0]
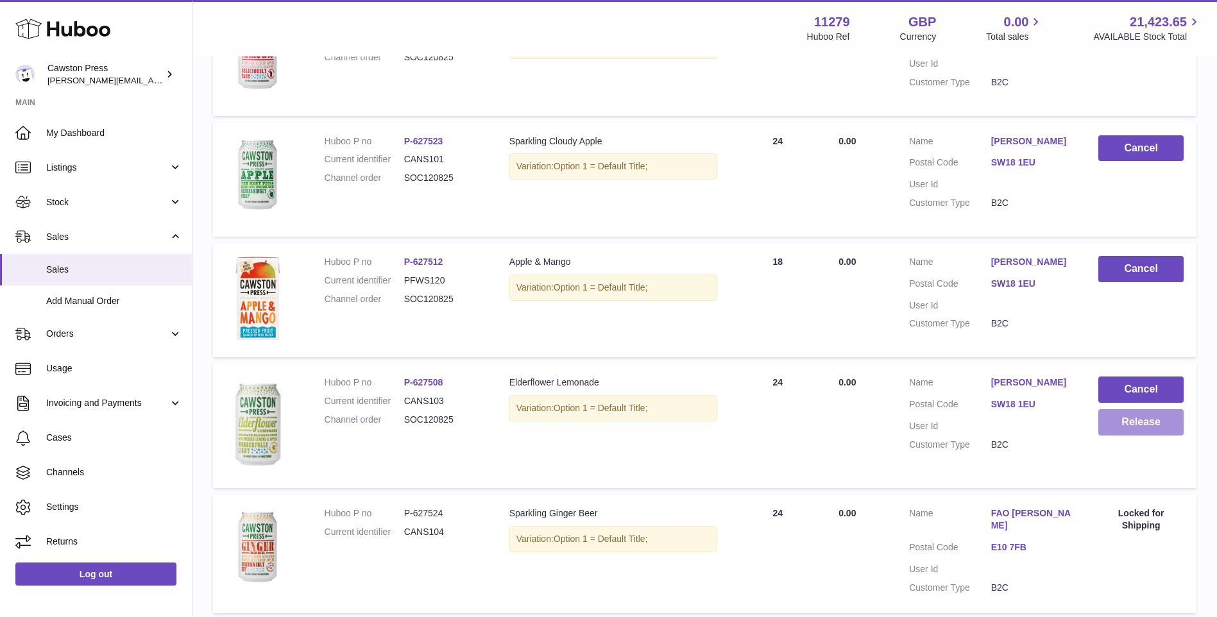
click at [1137, 427] on button "Release" at bounding box center [1140, 422] width 85 height 26
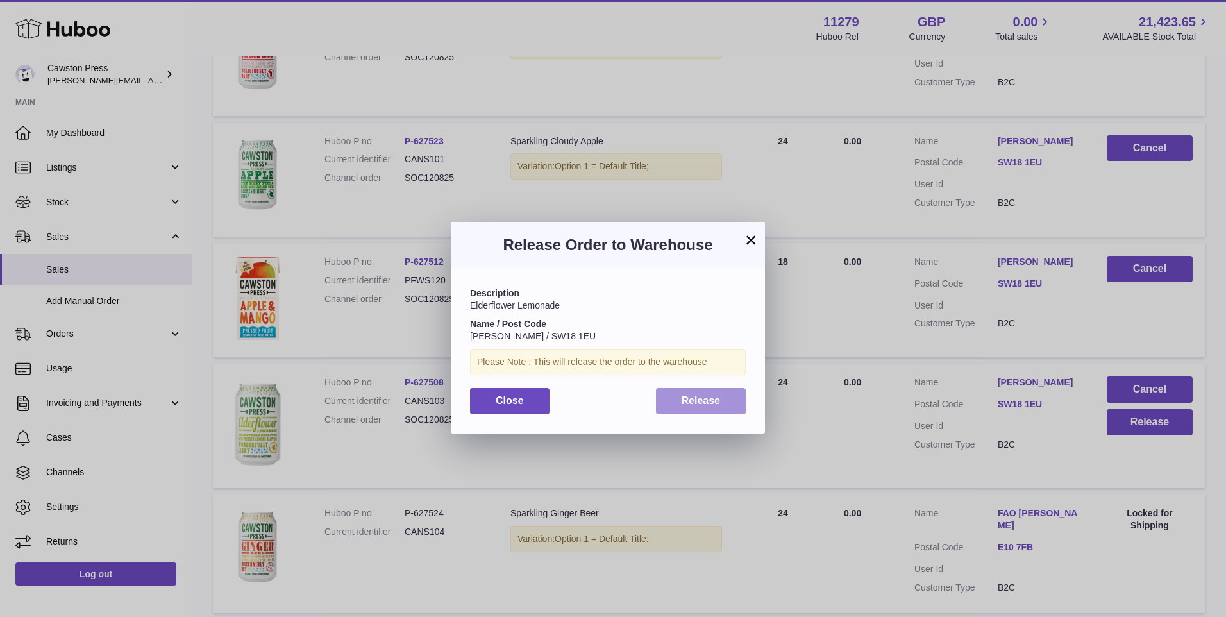
click at [712, 401] on span "Release" at bounding box center [701, 400] width 39 height 11
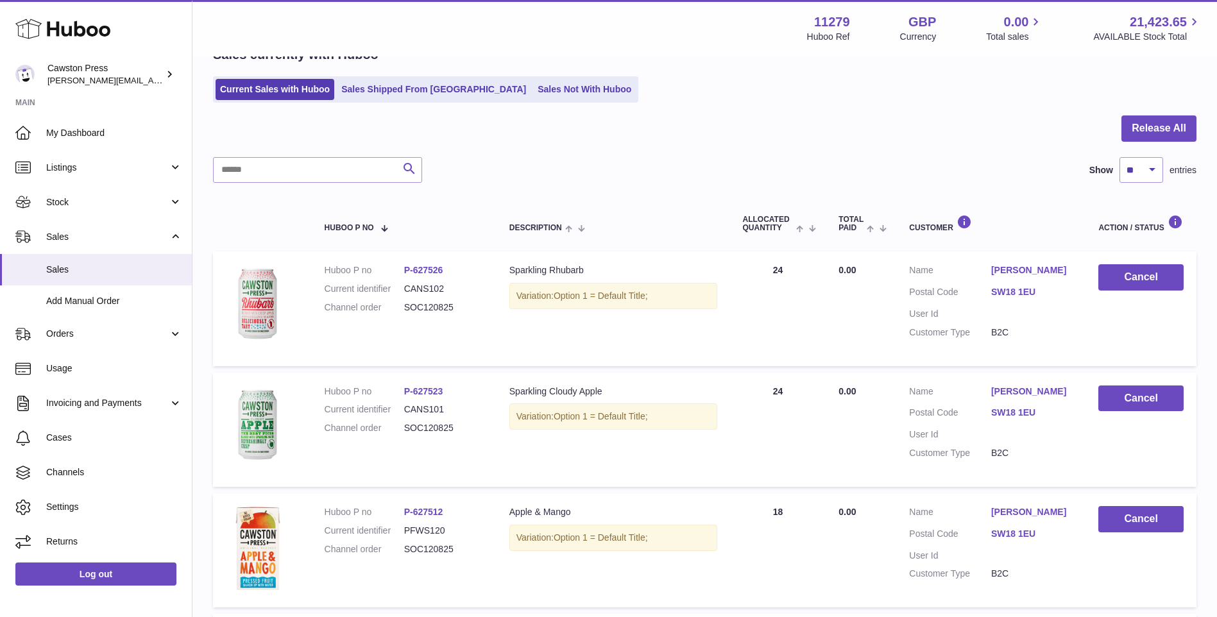
scroll to position [0, 0]
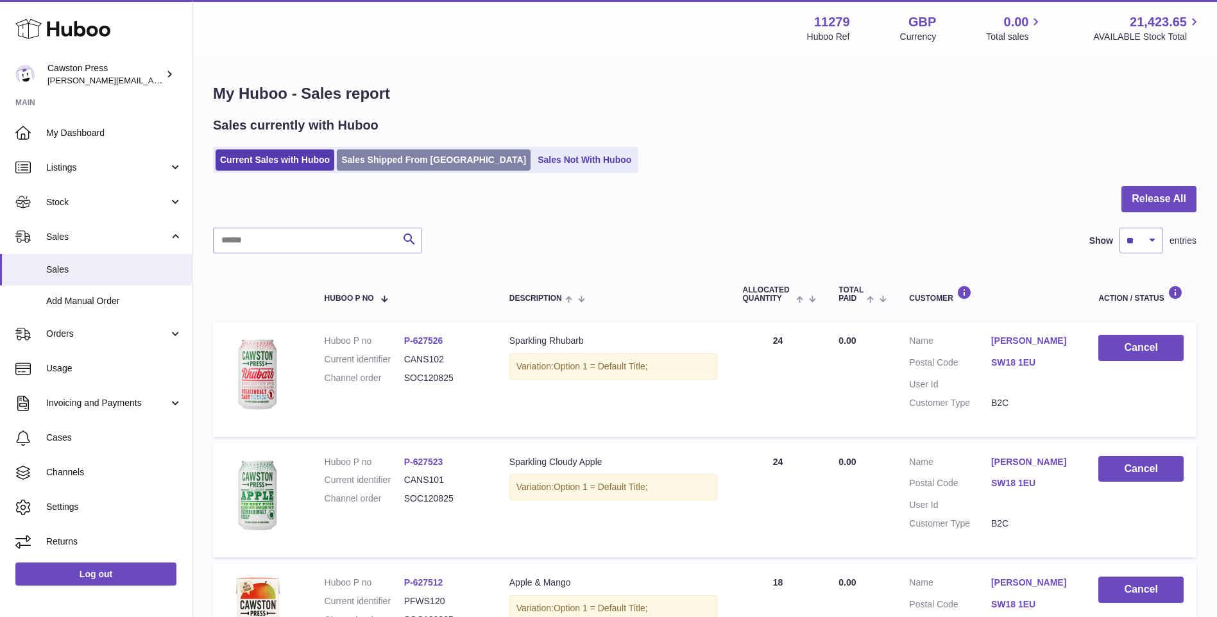
click at [418, 162] on link "Sales Shipped From [GEOGRAPHIC_DATA]" at bounding box center [434, 159] width 194 height 21
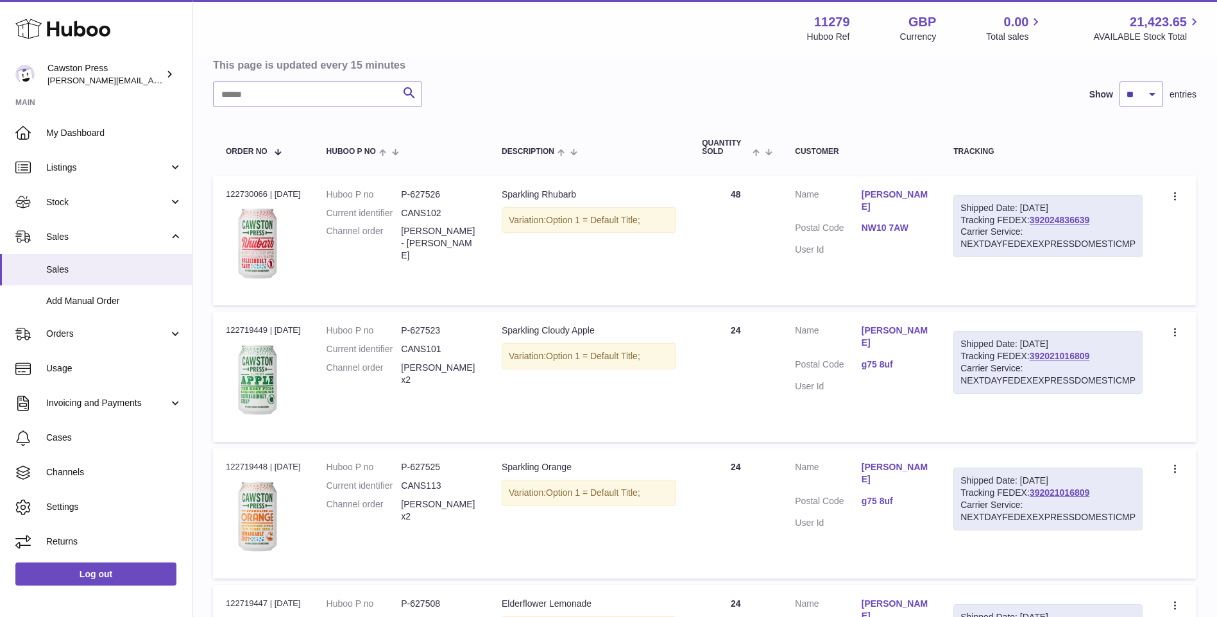
scroll to position [64, 0]
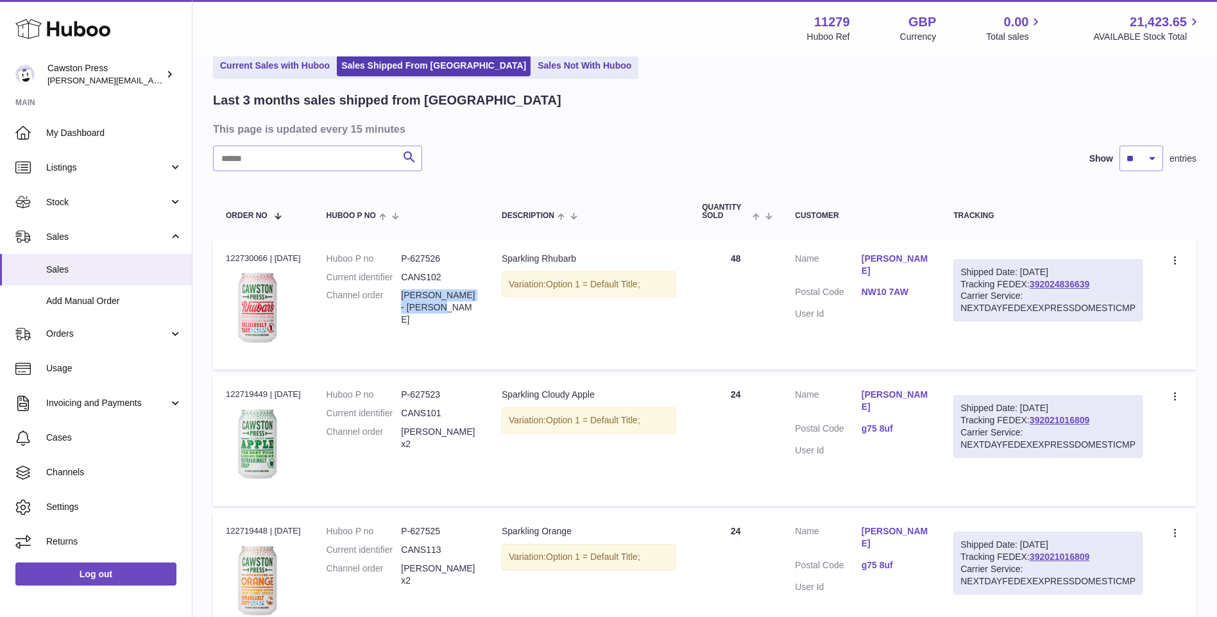
drag, startPoint x: 409, startPoint y: 293, endPoint x: 439, endPoint y: 305, distance: 32.9
click at [439, 305] on dd "[PERSON_NAME] - [PERSON_NAME]" at bounding box center [438, 307] width 75 height 37
drag, startPoint x: 439, startPoint y: 305, endPoint x: 458, endPoint y: 335, distance: 36.0
click at [457, 335] on td "Huboo P no P-627526 Current identifier CANS102 Channel order [PERSON_NAME] - [P…" at bounding box center [401, 305] width 175 height 130
drag, startPoint x: 860, startPoint y: 280, endPoint x: 911, endPoint y: 279, distance: 51.3
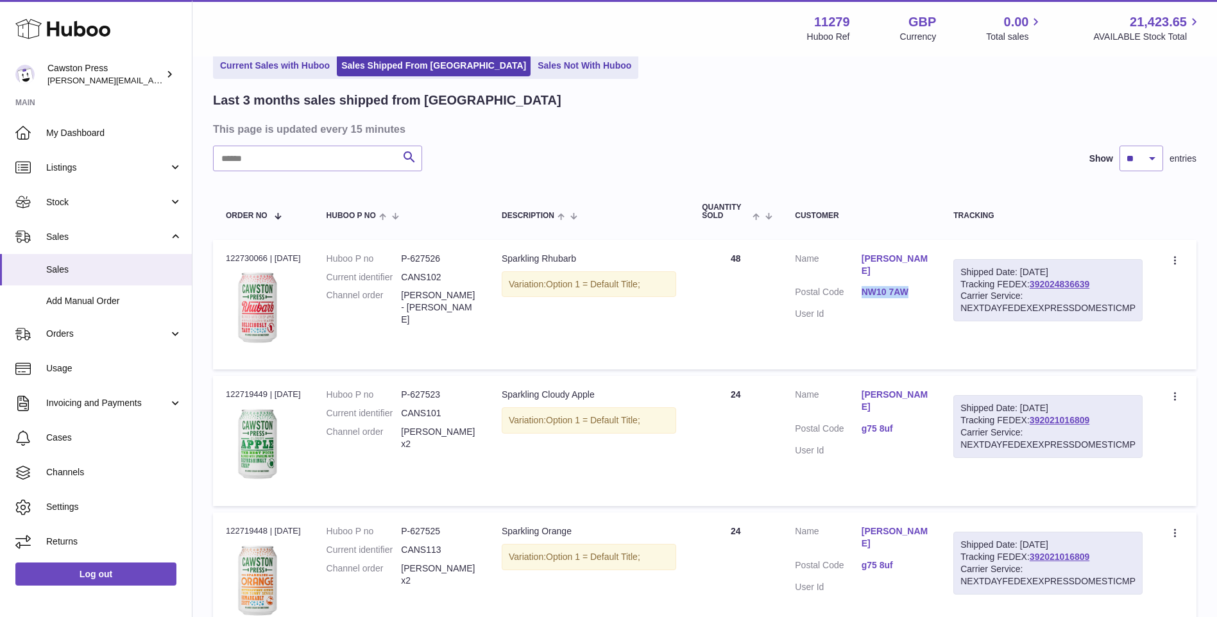
click at [911, 279] on dl "Customer Name [PERSON_NAME] Postal Code NW10 7AW User Id" at bounding box center [861, 290] width 133 height 74
drag, startPoint x: 911, startPoint y: 279, endPoint x: 900, endPoint y: 282, distance: 11.2
copy dl "NW10 7AW"
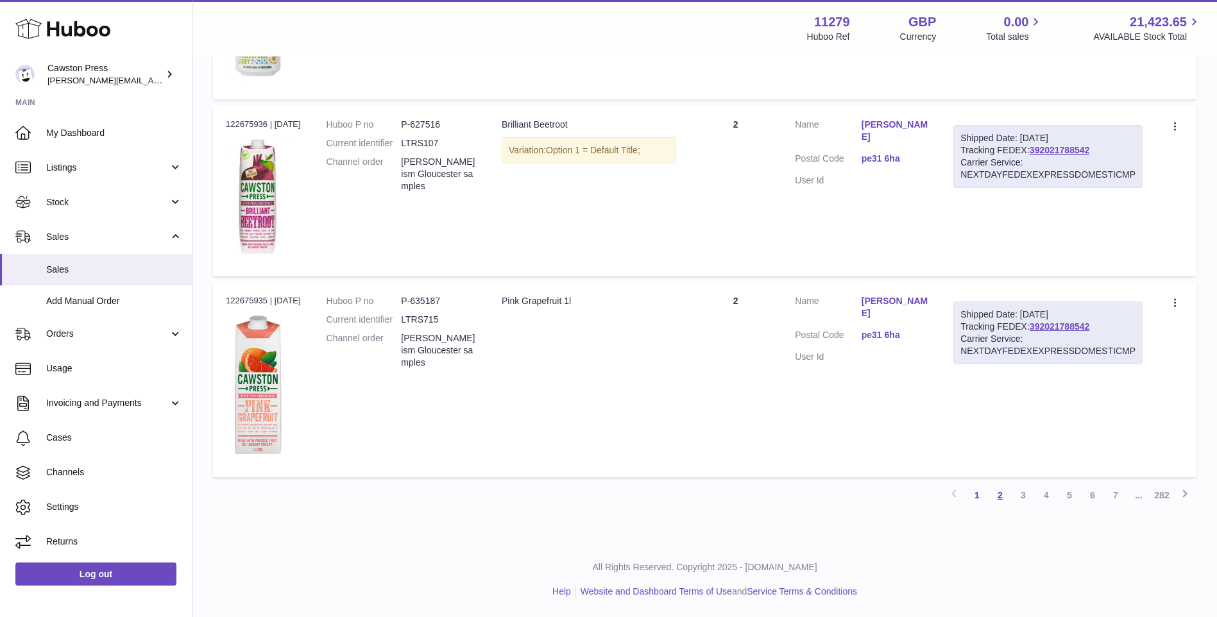
click at [1001, 496] on link "2" at bounding box center [999, 495] width 23 height 23
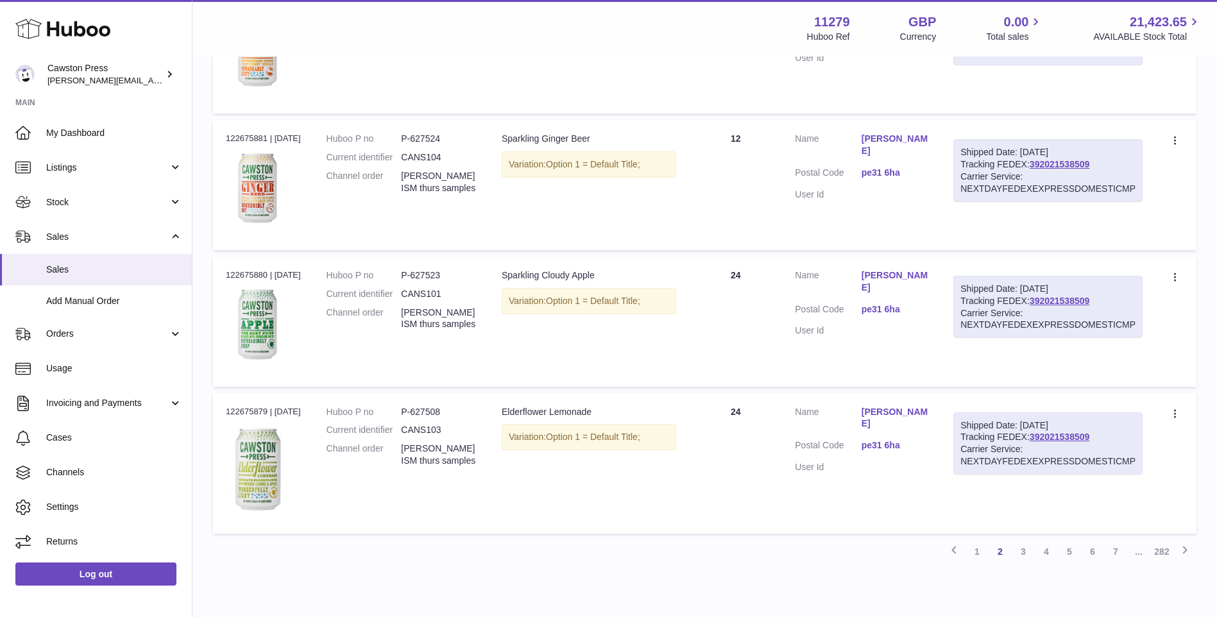
scroll to position [1518, 0]
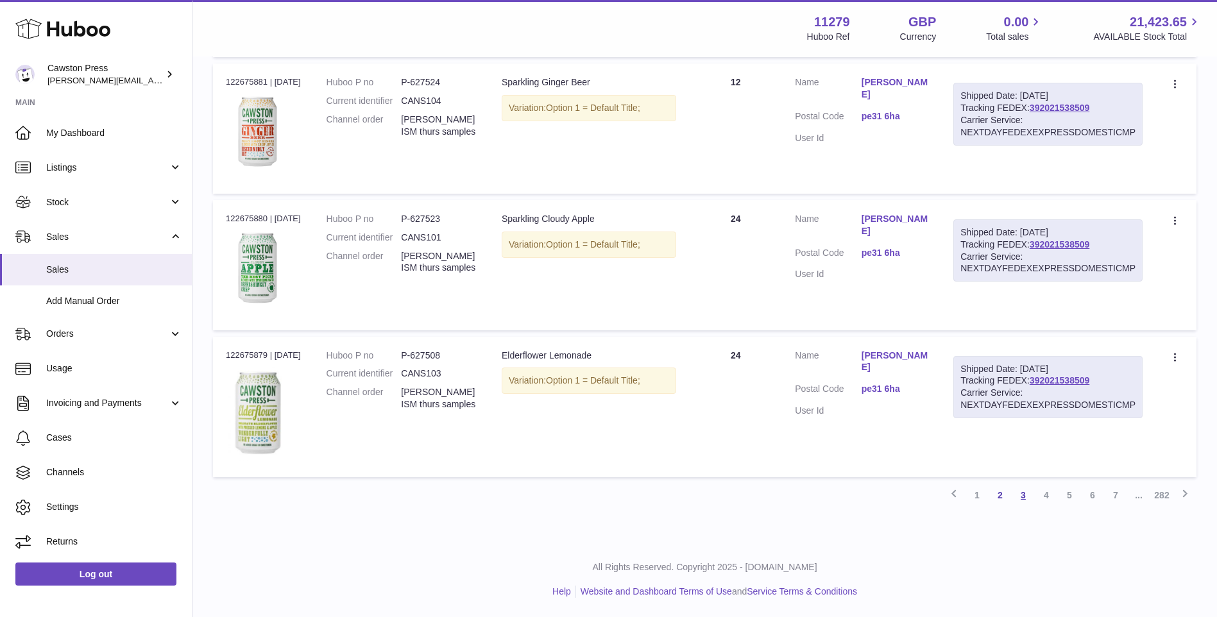
click at [1022, 496] on link "3" at bounding box center [1023, 495] width 23 height 23
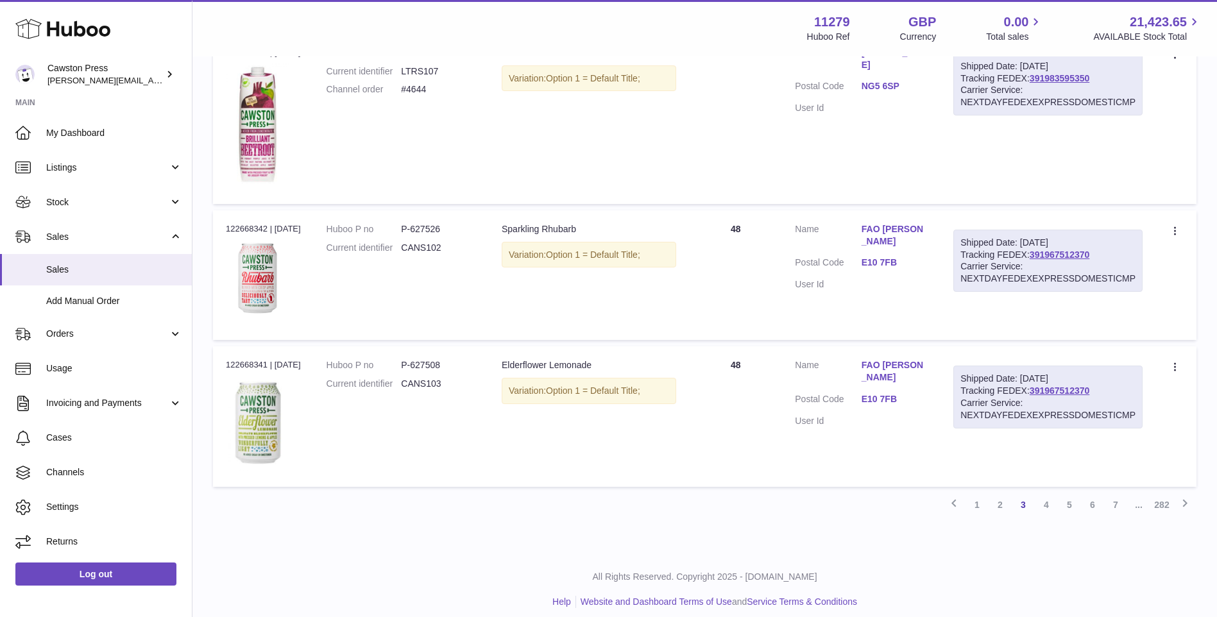
scroll to position [1300, 0]
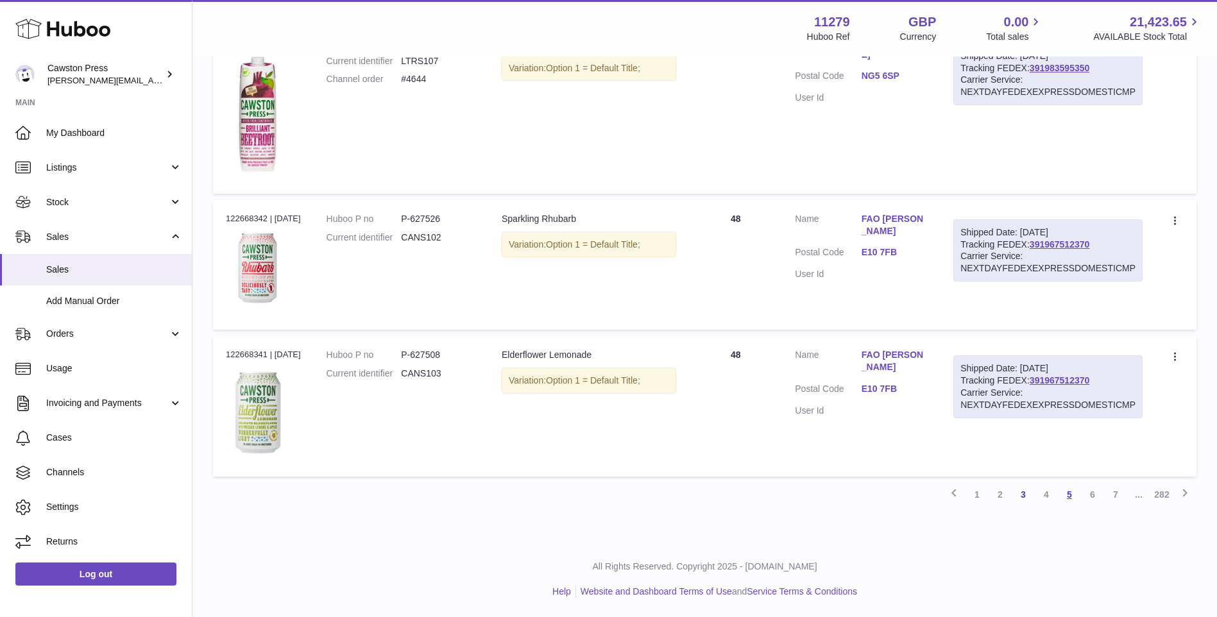
click at [1067, 494] on link "5" at bounding box center [1069, 494] width 23 height 23
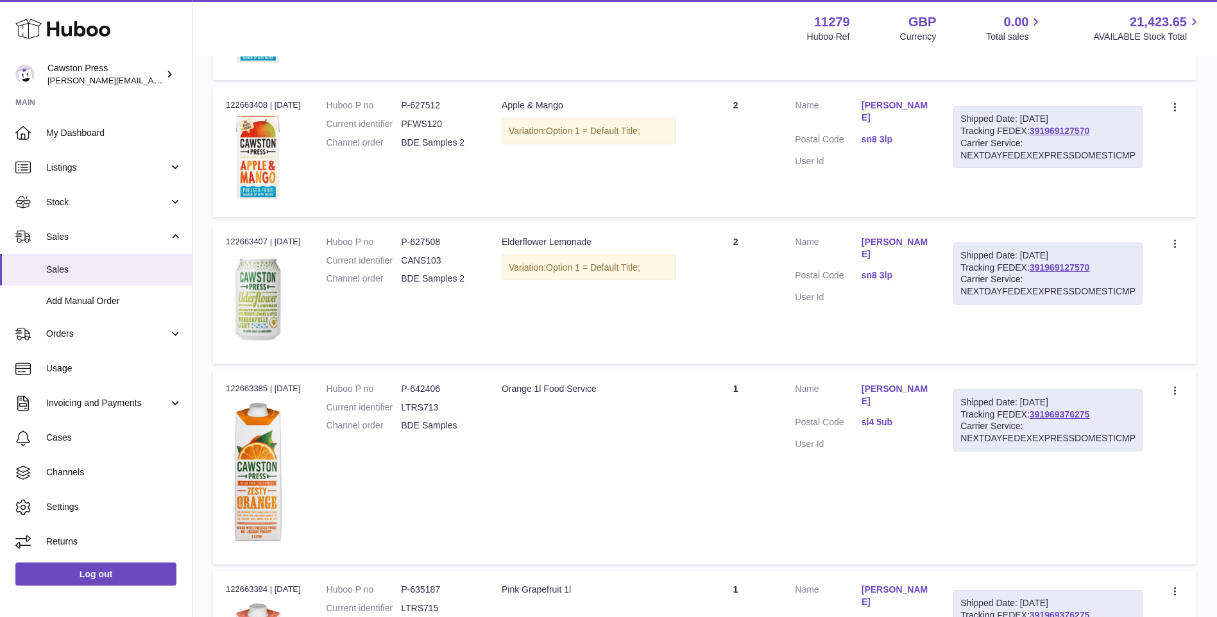
scroll to position [1341, 0]
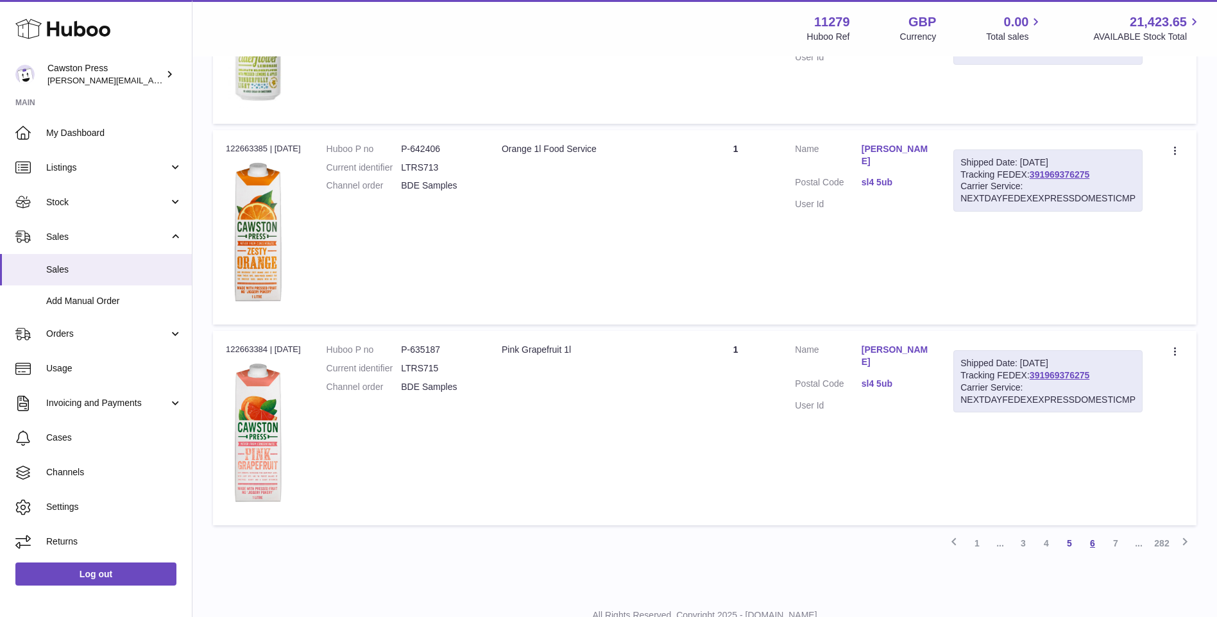
click at [1091, 544] on link "6" at bounding box center [1092, 543] width 23 height 23
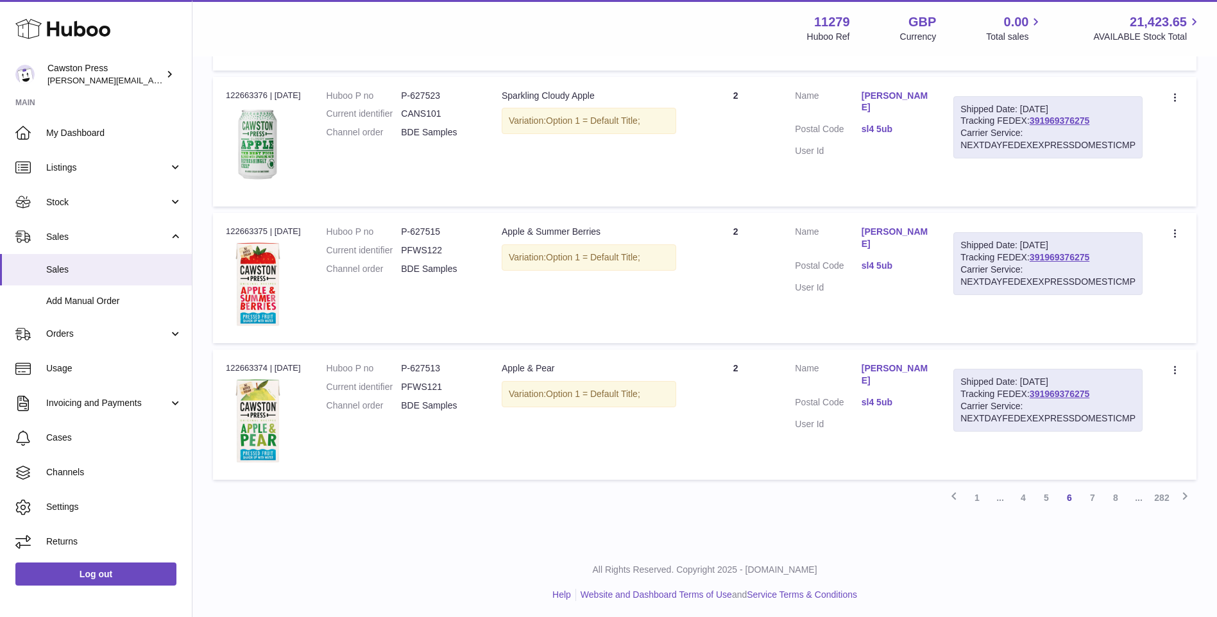
scroll to position [1444, 0]
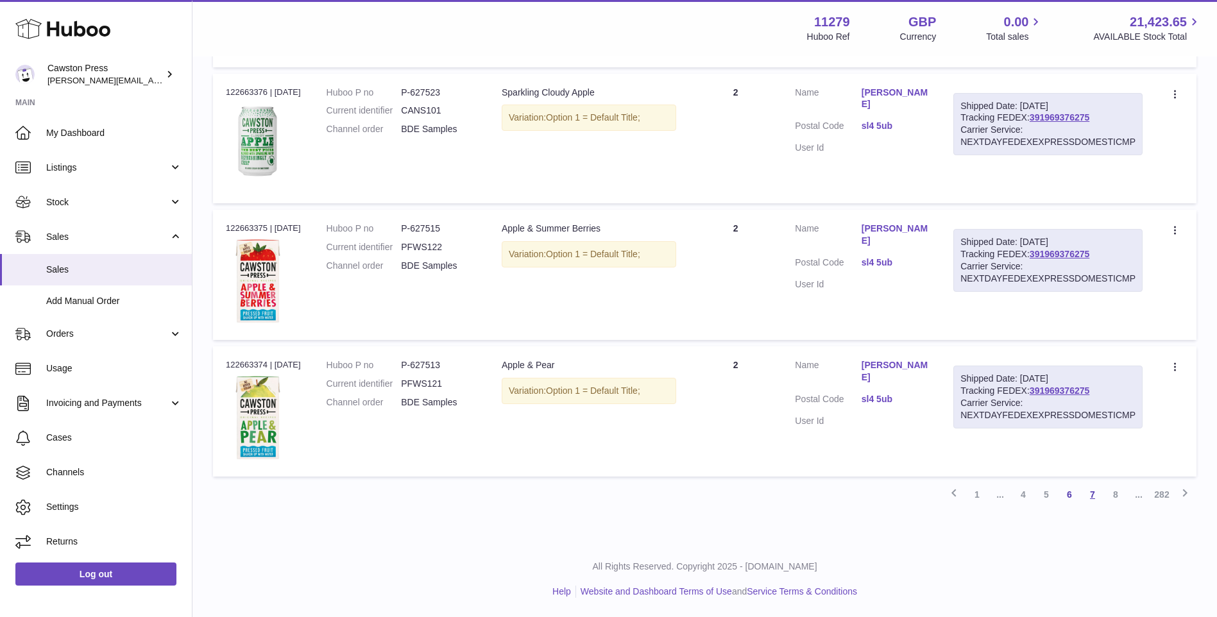
click at [1095, 496] on link "7" at bounding box center [1092, 494] width 23 height 23
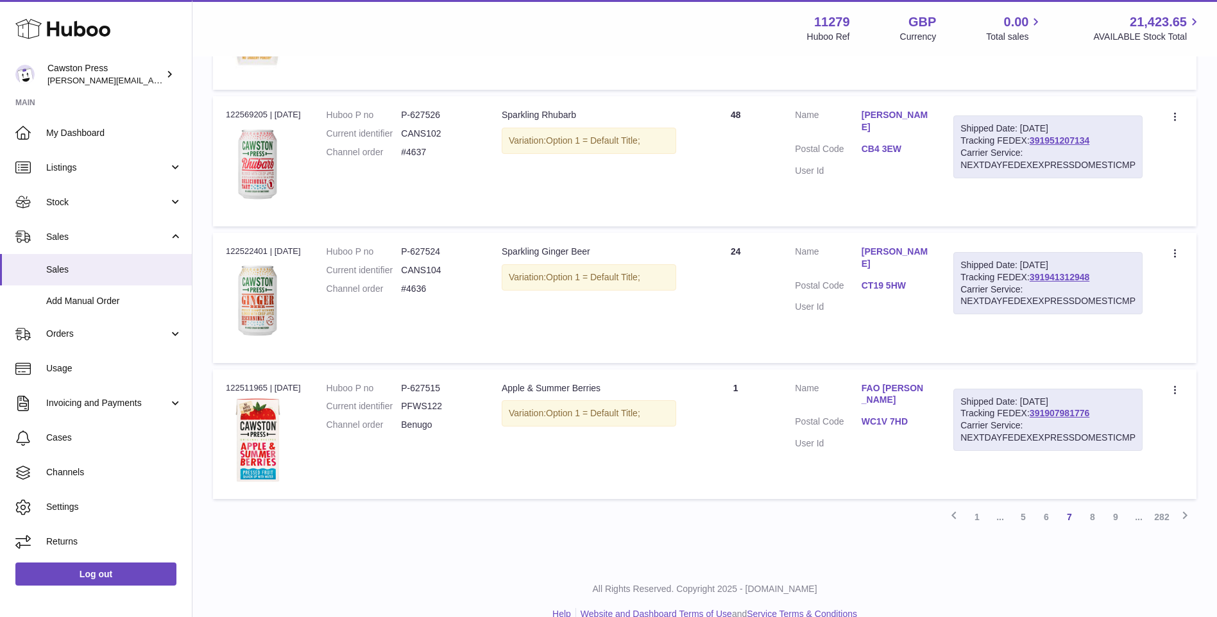
scroll to position [1339, 0]
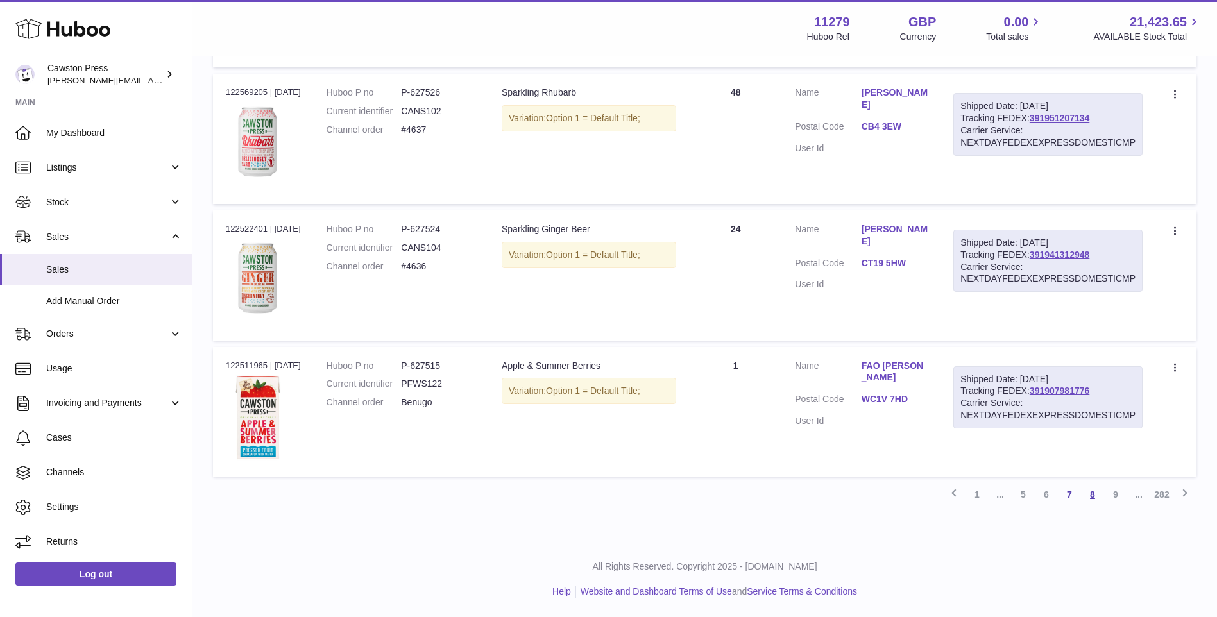
click at [1098, 495] on link "8" at bounding box center [1092, 494] width 23 height 23
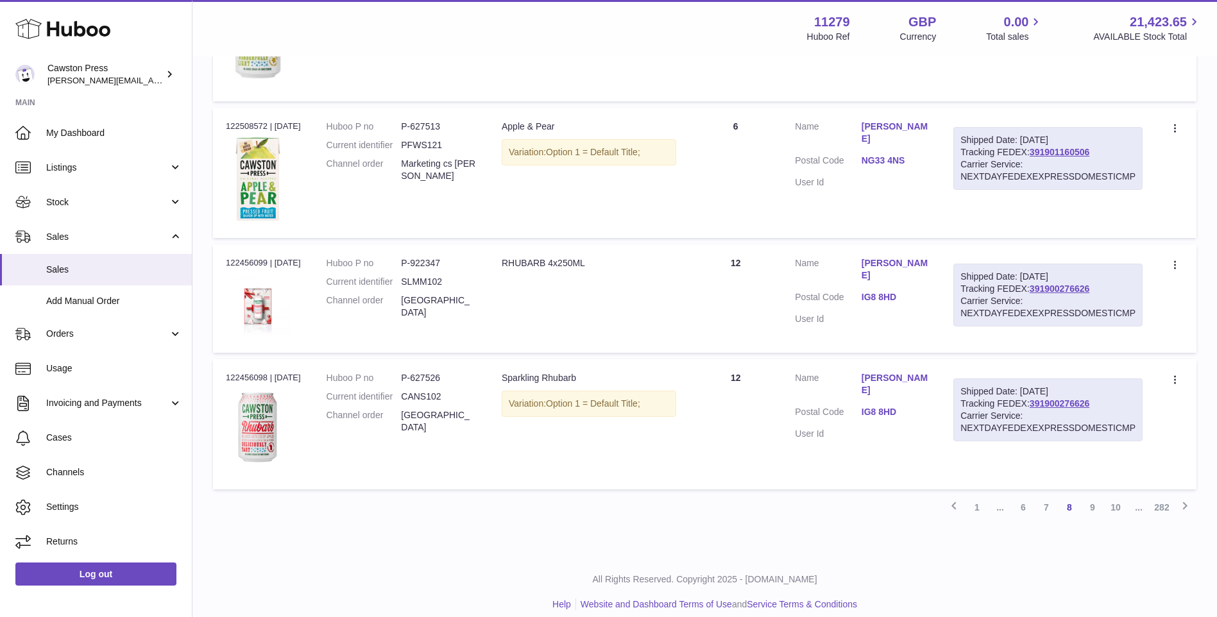
scroll to position [1171, 0]
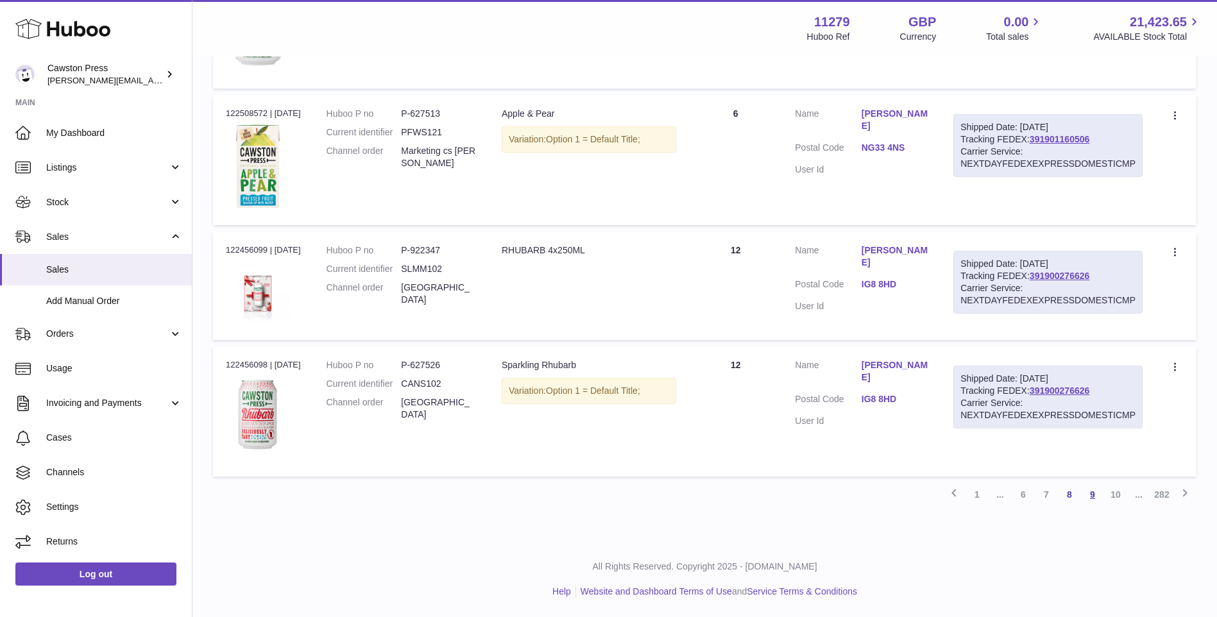
click at [1092, 493] on link "9" at bounding box center [1092, 494] width 23 height 23
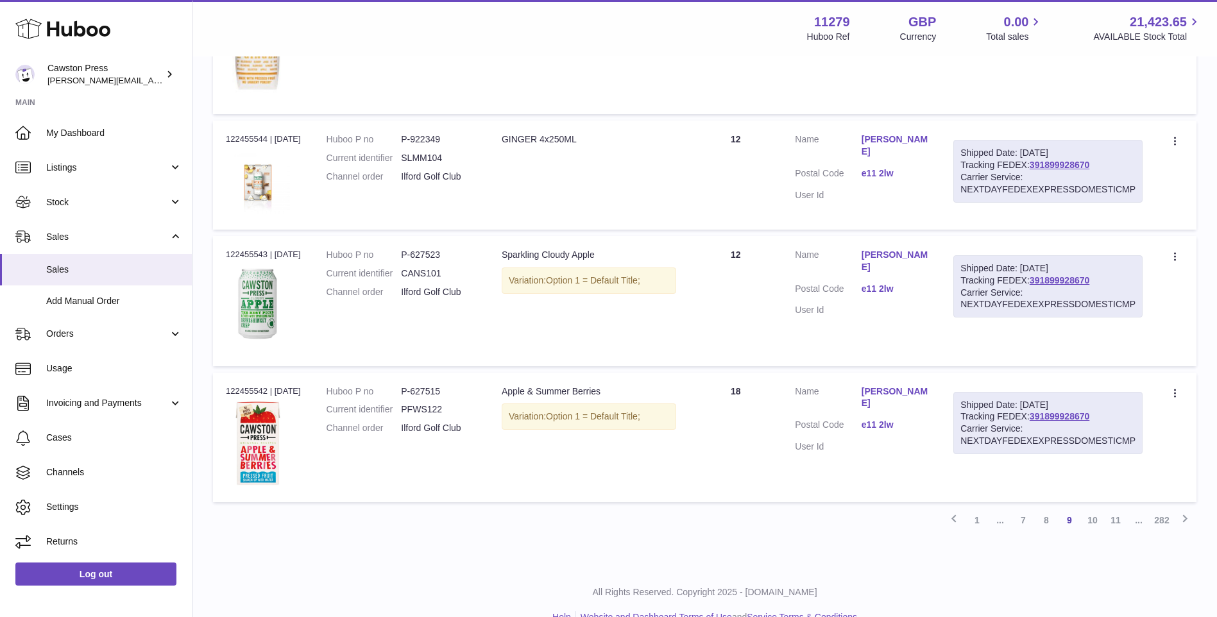
scroll to position [1413, 0]
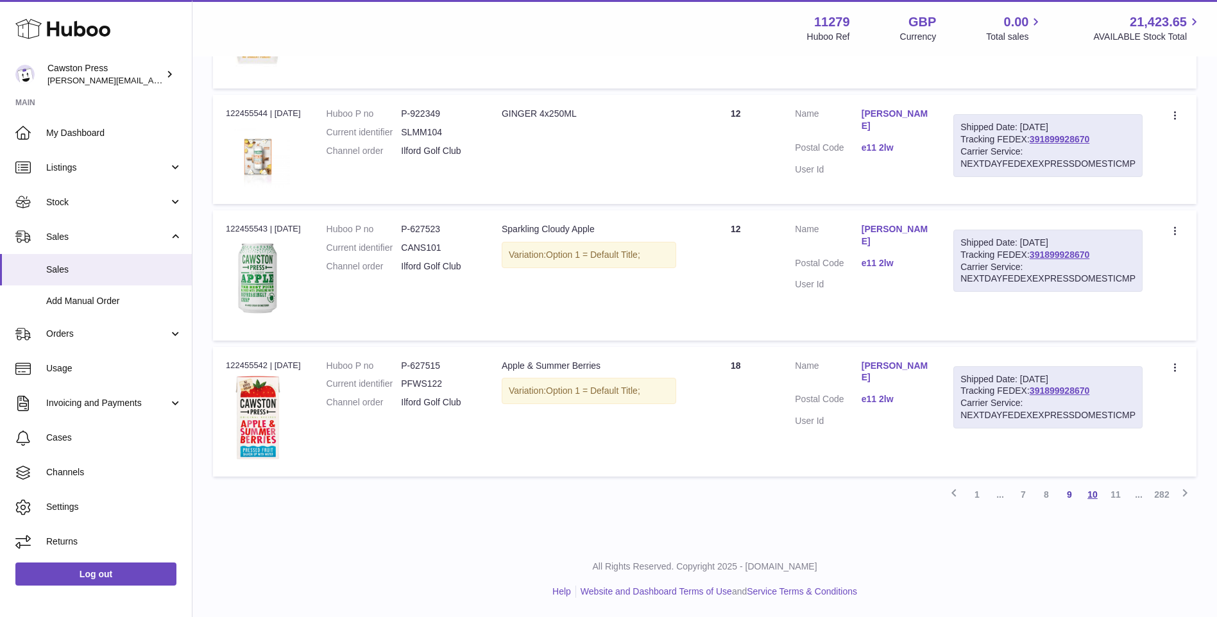
click at [1087, 492] on link "10" at bounding box center [1092, 494] width 23 height 23
click at [1094, 498] on link "10" at bounding box center [1092, 494] width 23 height 23
click at [1090, 491] on link "10" at bounding box center [1092, 494] width 23 height 23
click at [1090, 501] on link "10" at bounding box center [1092, 494] width 23 height 23
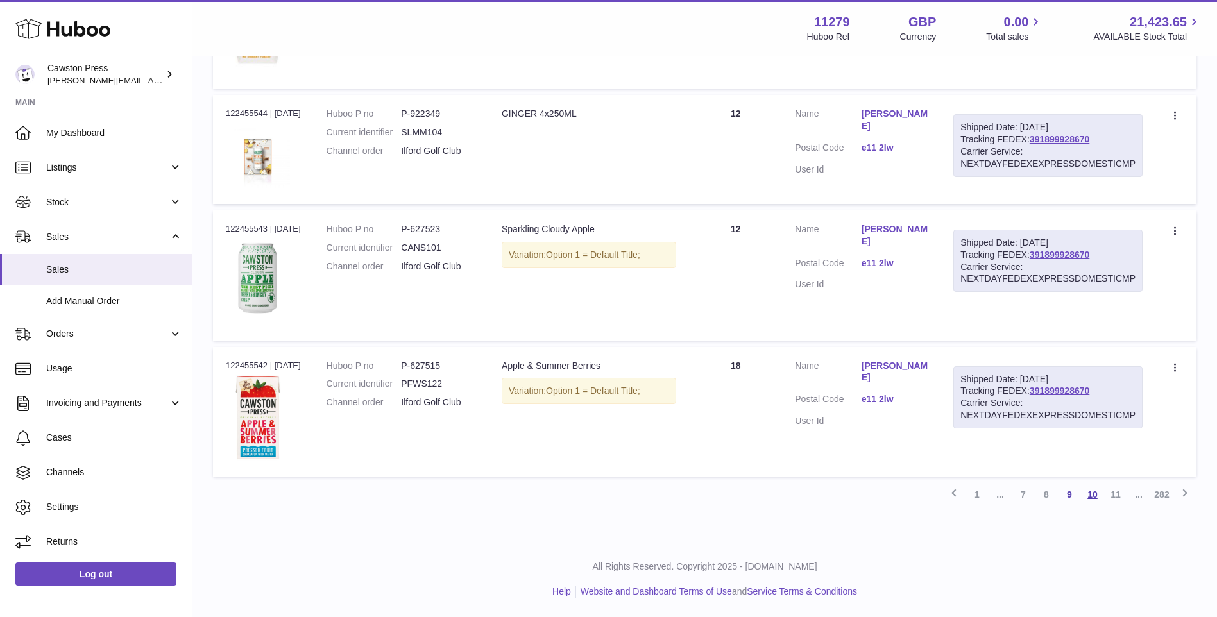
click at [1092, 491] on link "10" at bounding box center [1092, 494] width 23 height 23
click at [1103, 493] on link "10" at bounding box center [1092, 494] width 23 height 23
click at [1090, 495] on link "10" at bounding box center [1092, 494] width 23 height 23
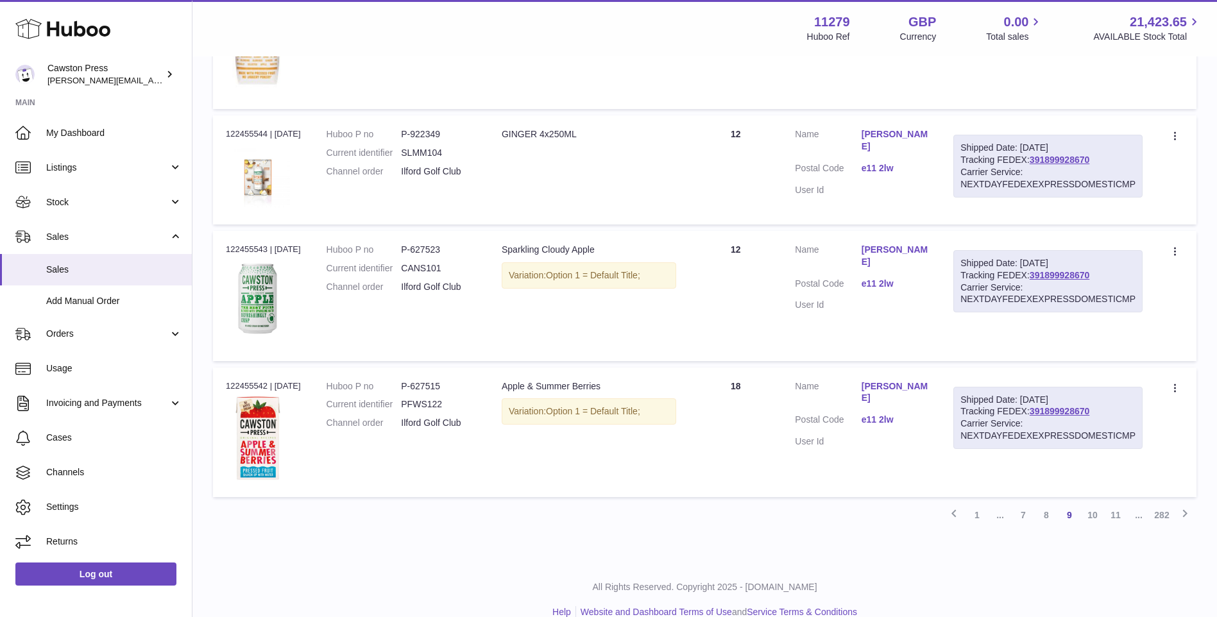
scroll to position [1405, 0]
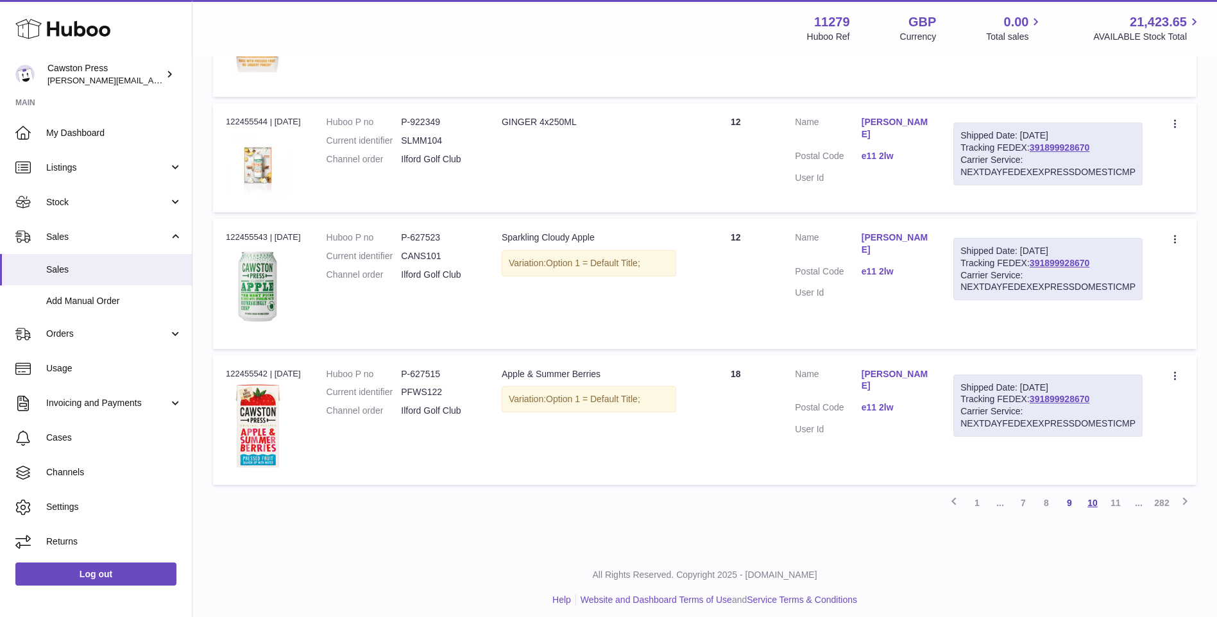
click at [1096, 505] on link "10" at bounding box center [1092, 502] width 23 height 23
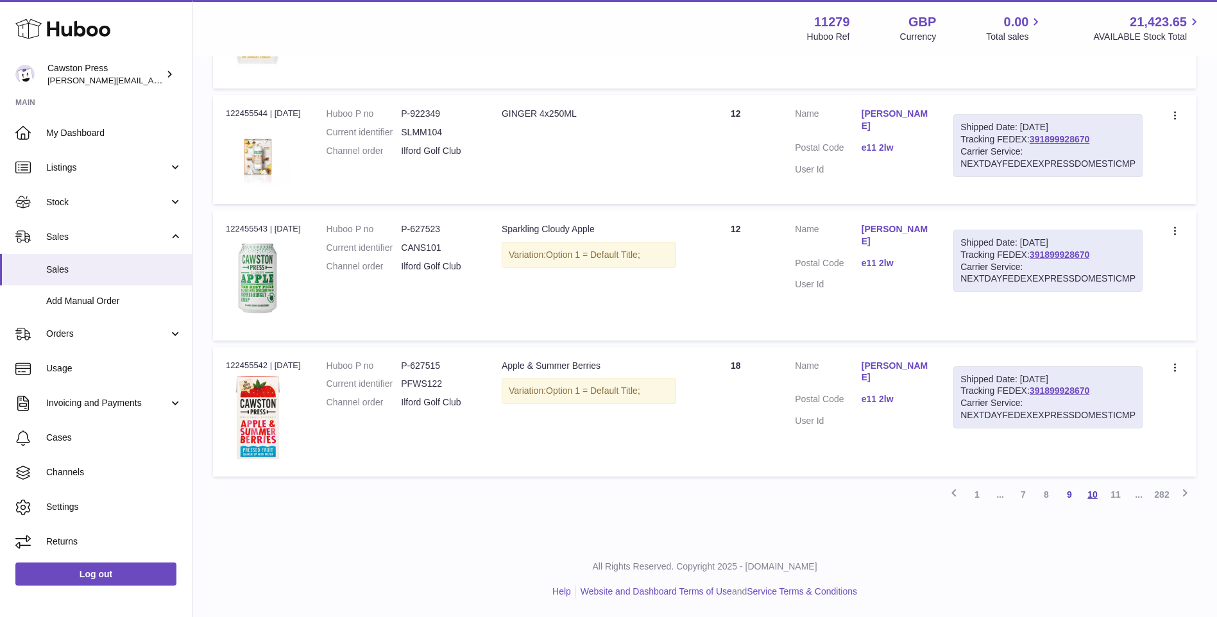
click at [1099, 496] on link "10" at bounding box center [1092, 494] width 23 height 23
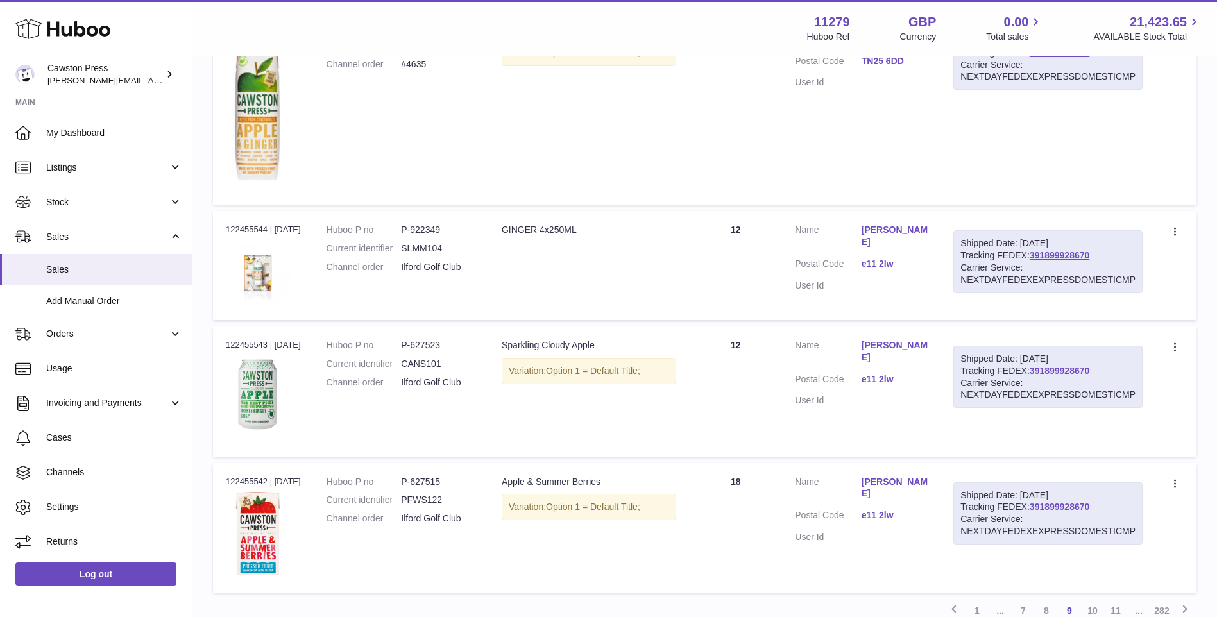
scroll to position [1341, 0]
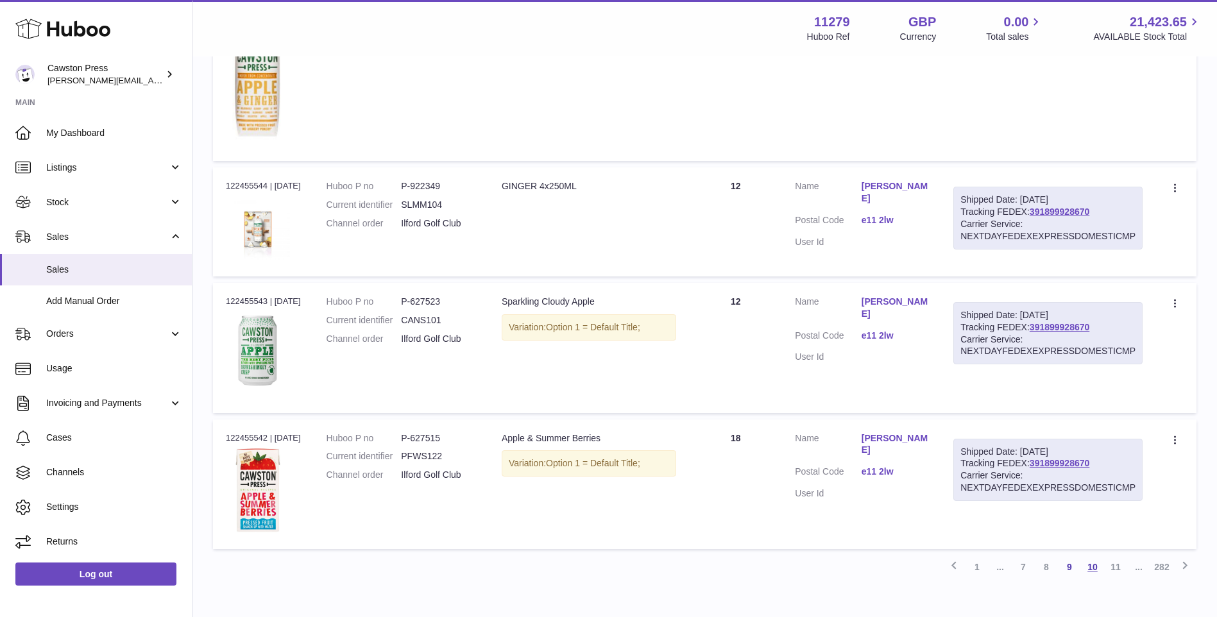
click at [1098, 565] on link "10" at bounding box center [1092, 566] width 23 height 23
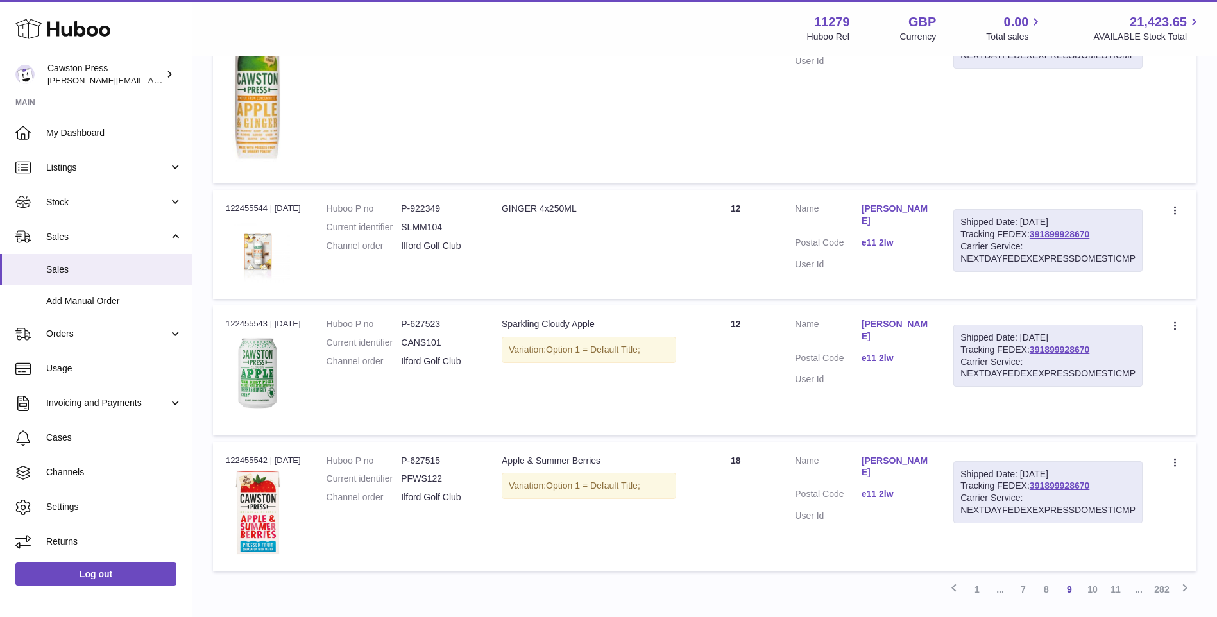
scroll to position [1405, 0]
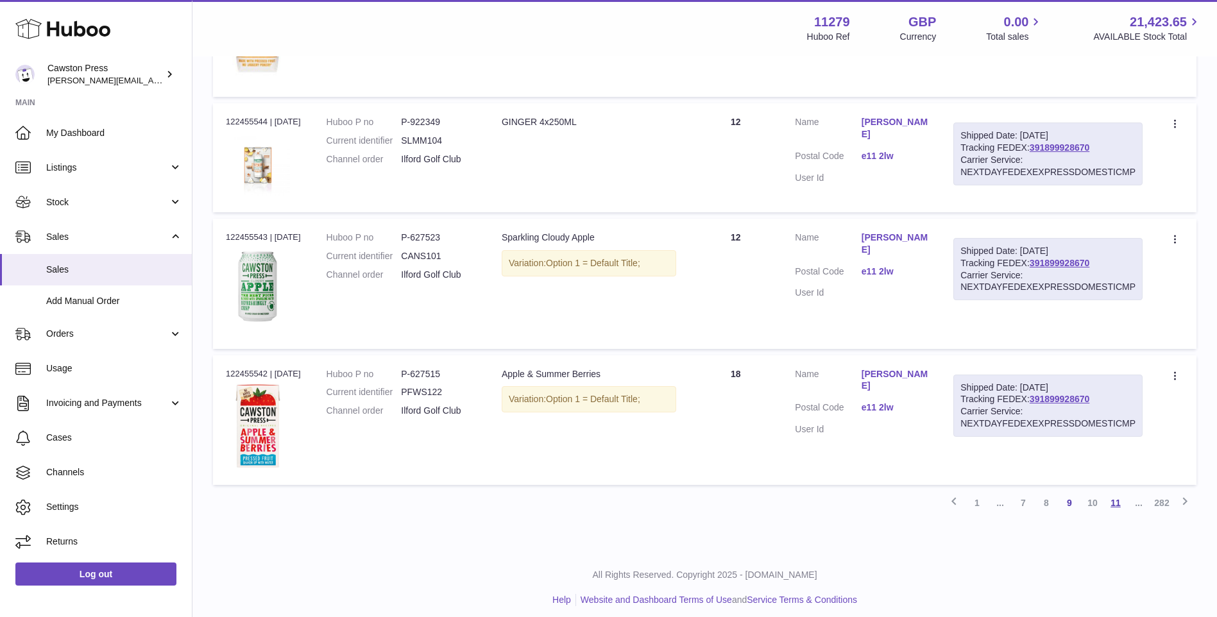
click at [1115, 506] on link "11" at bounding box center [1115, 502] width 23 height 23
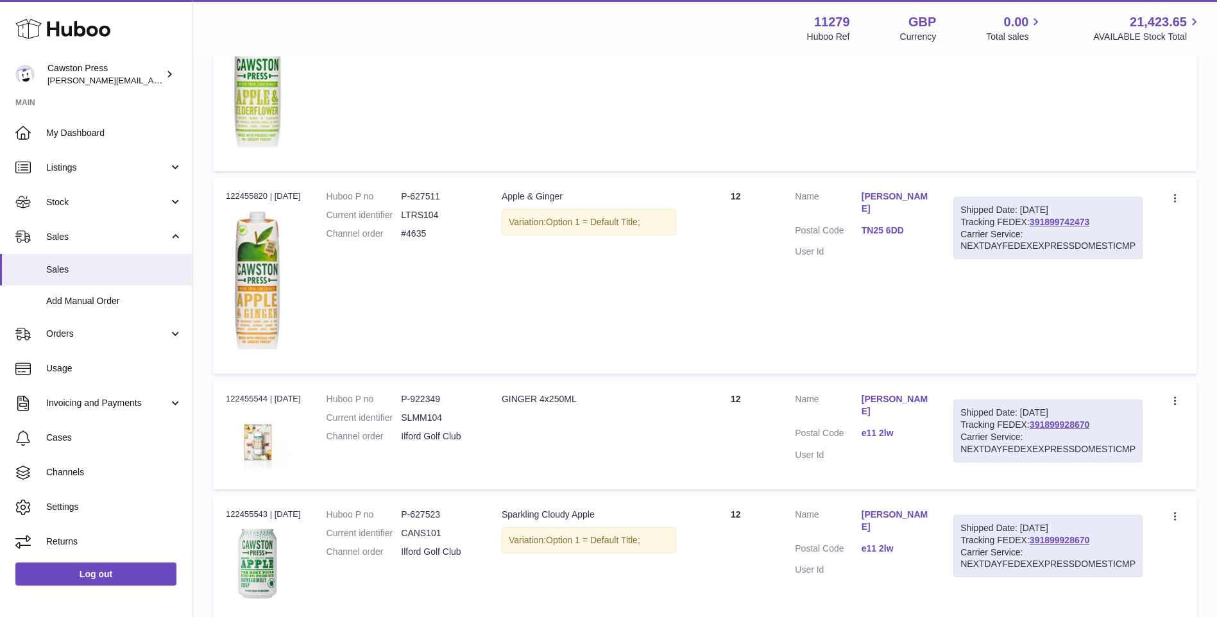
scroll to position [1413, 0]
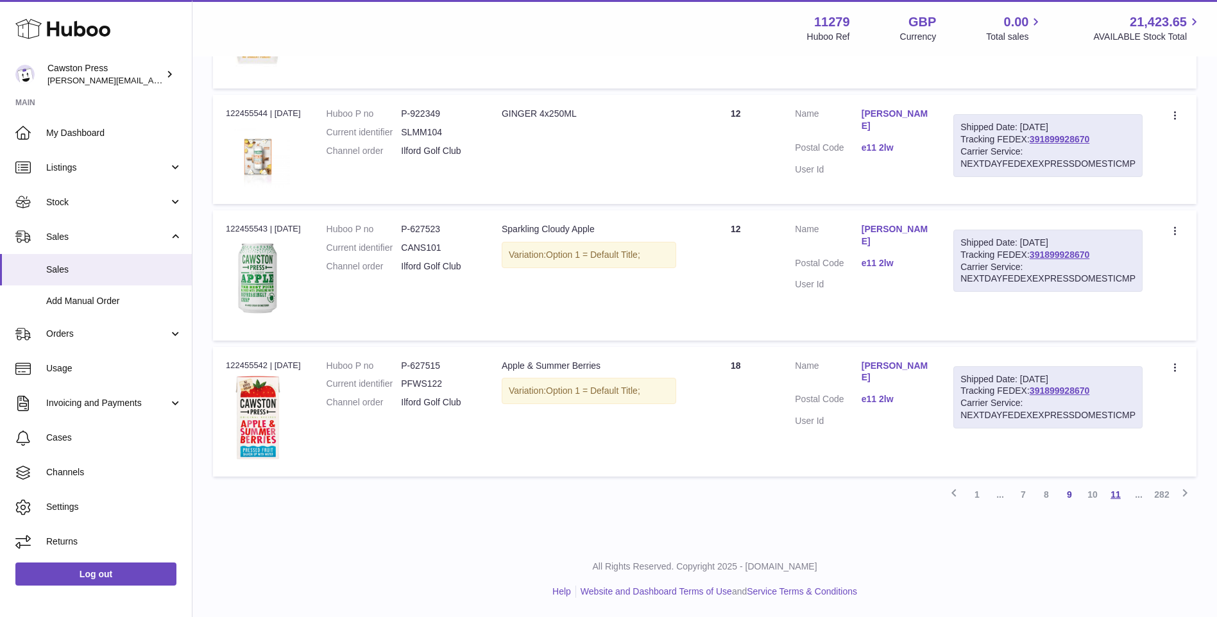
click at [1119, 495] on link "11" at bounding box center [1115, 494] width 23 height 23
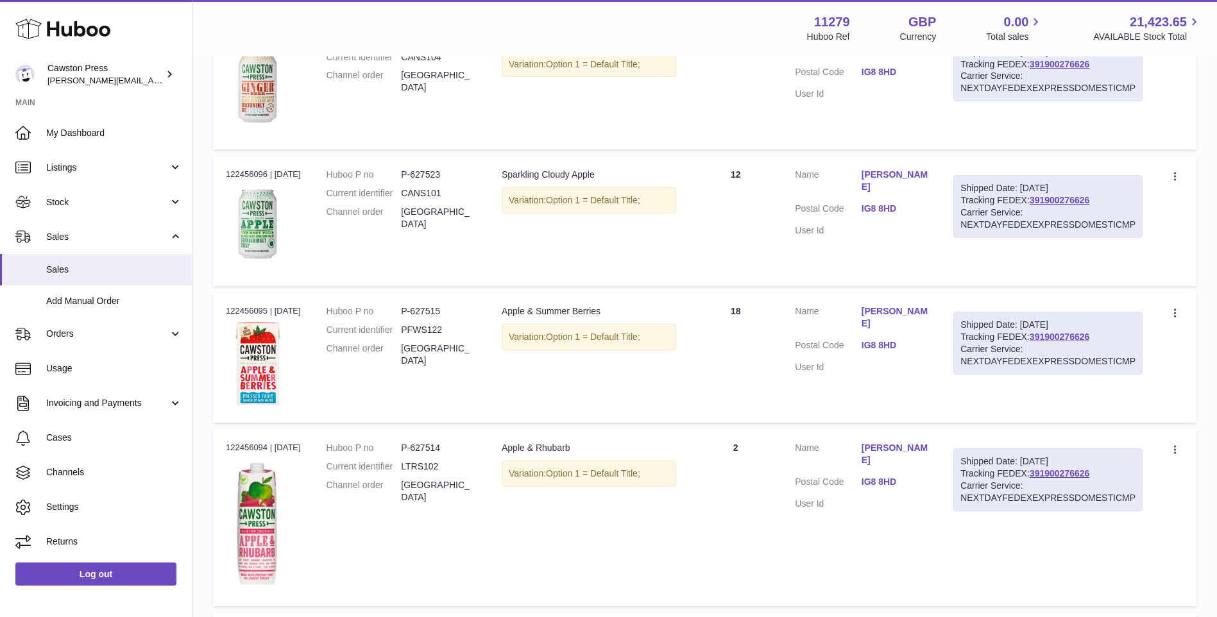
scroll to position [58, 0]
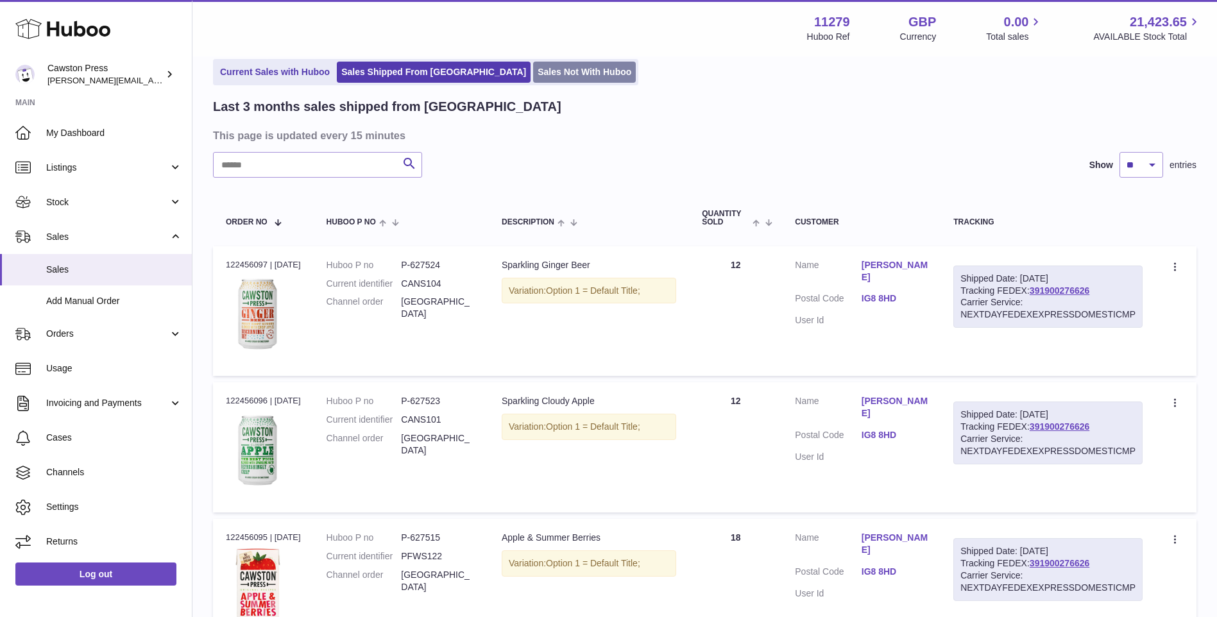
click at [533, 75] on link "Sales Not With Huboo" at bounding box center [584, 72] width 103 height 21
click at [533, 68] on link "Sales Not With Huboo" at bounding box center [584, 72] width 103 height 21
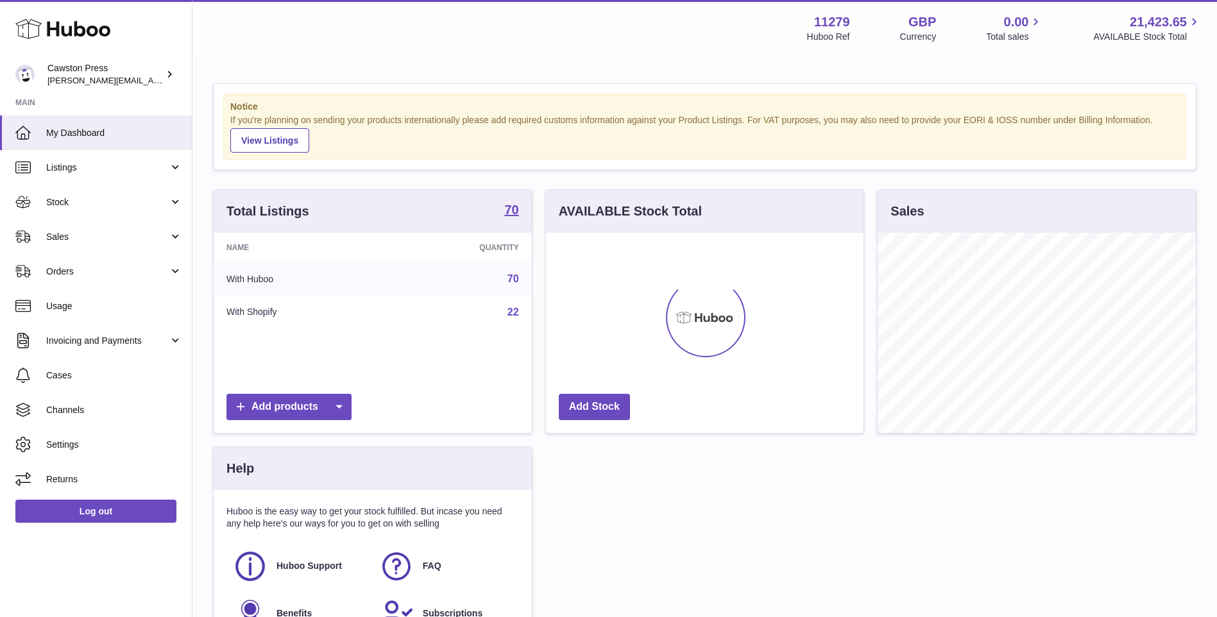
scroll to position [200, 318]
